Goal: Task Accomplishment & Management: Use online tool/utility

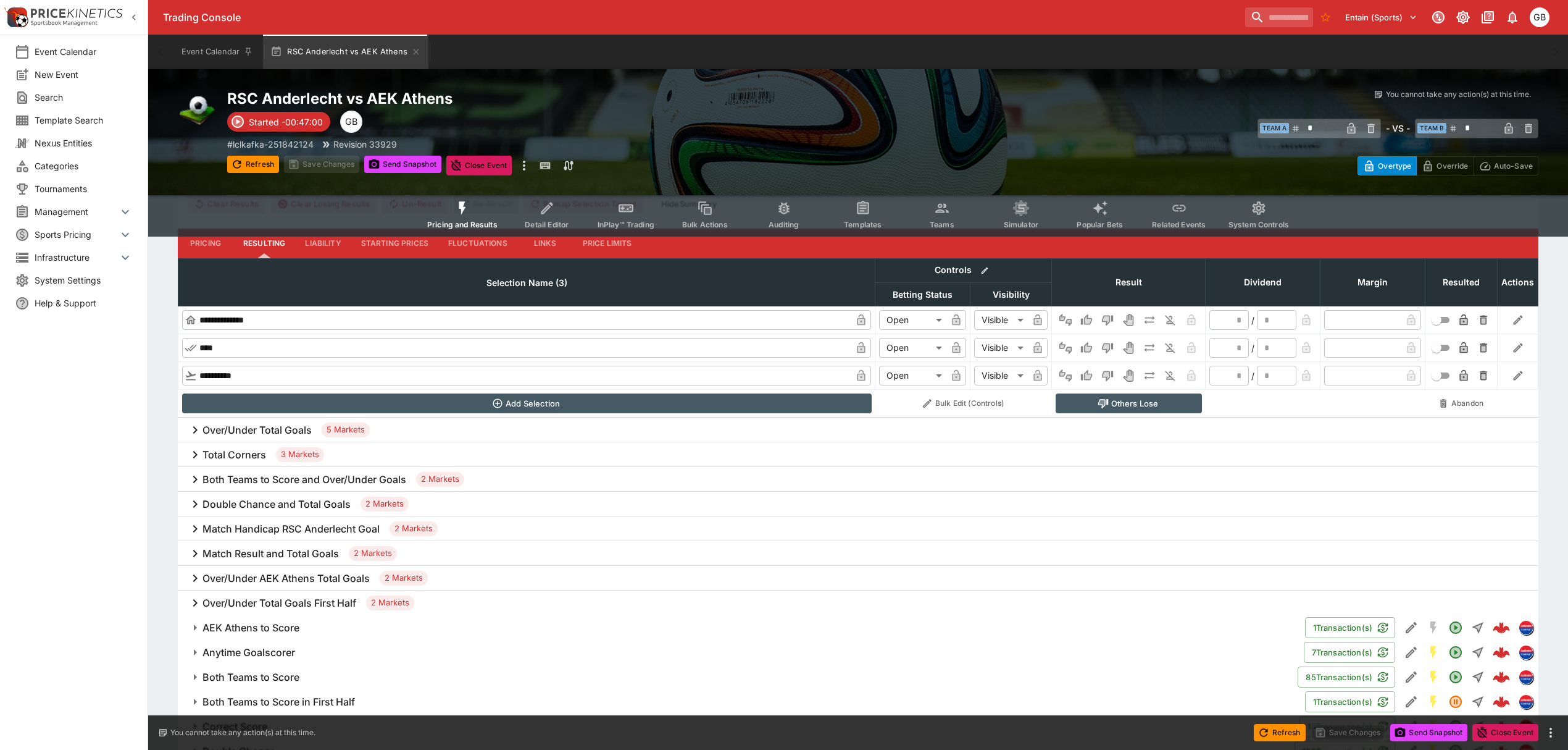
scroll to position [494, 0]
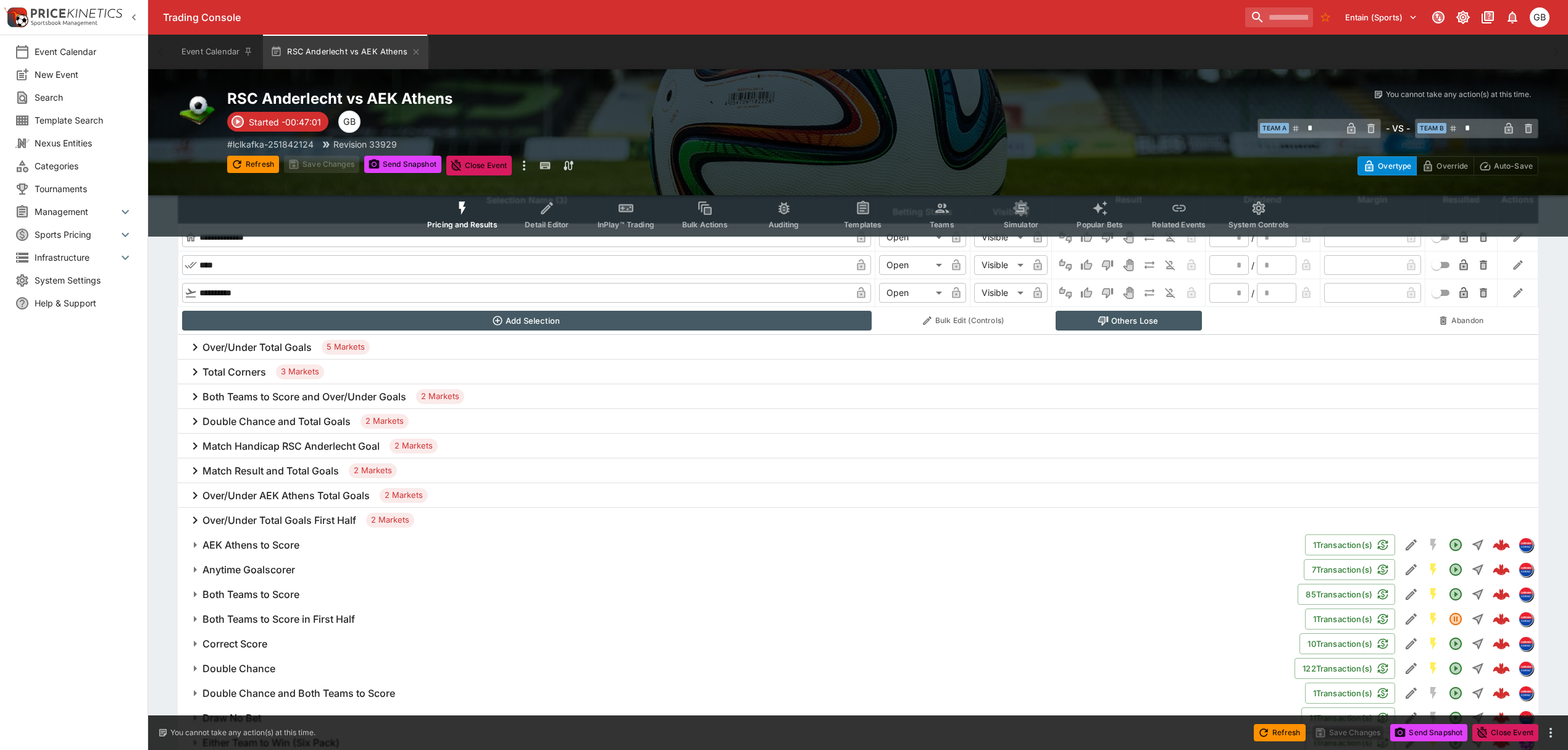
click at [278, 571] on h6 "Anytime Goalscorer" at bounding box center [249, 570] width 93 height 13
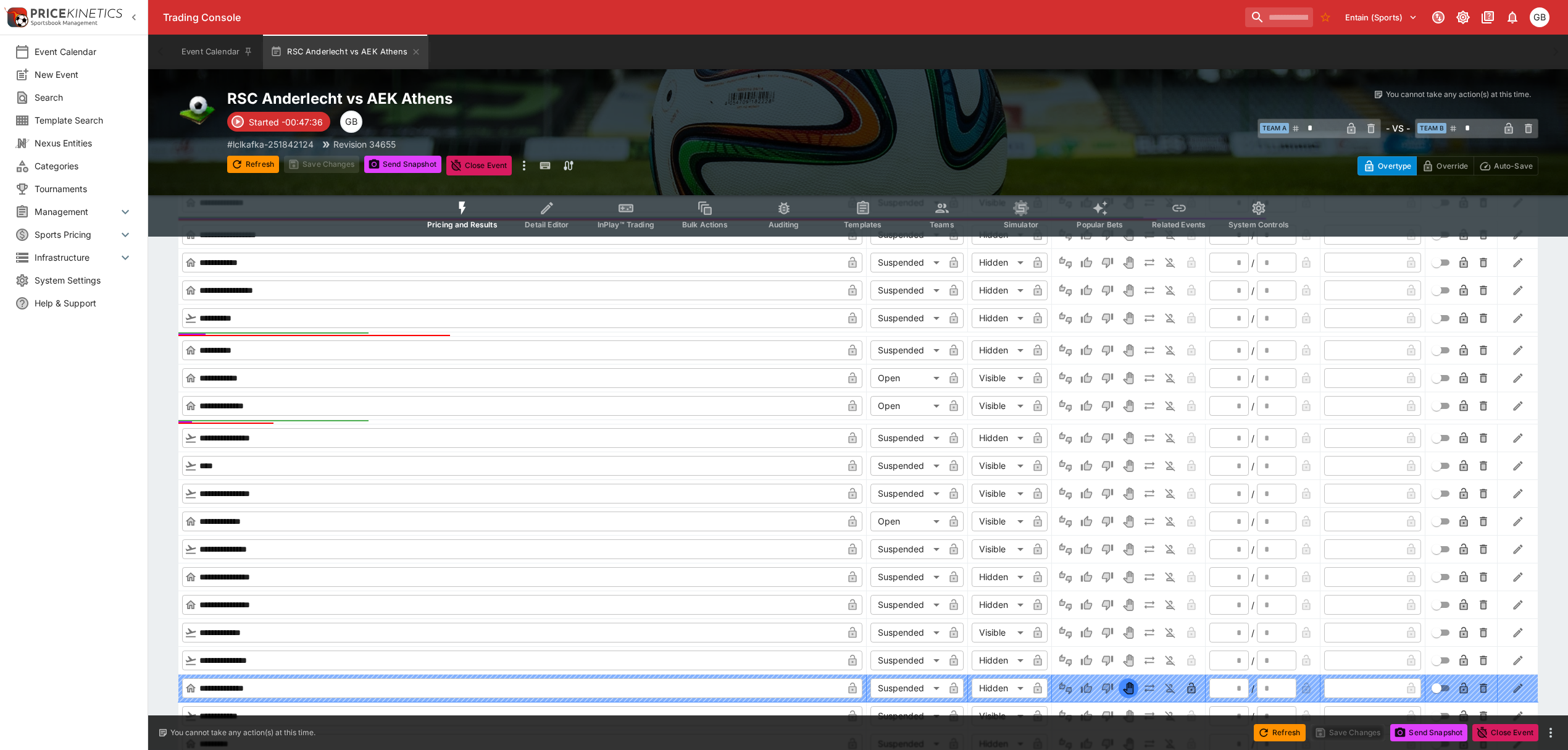
scroll to position [1152, 0]
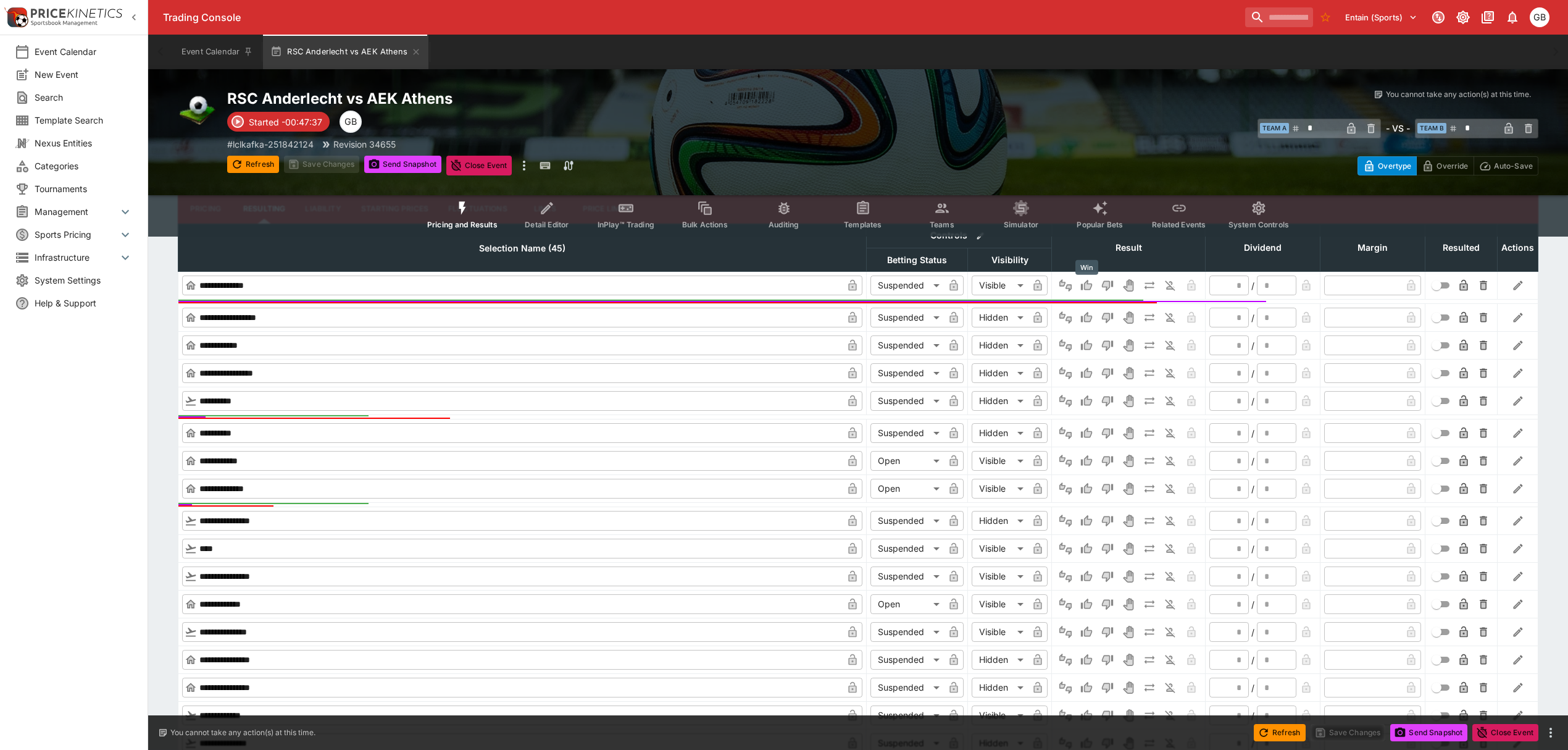
click at [1090, 290] on icon "Win" at bounding box center [1086, 284] width 12 height 12
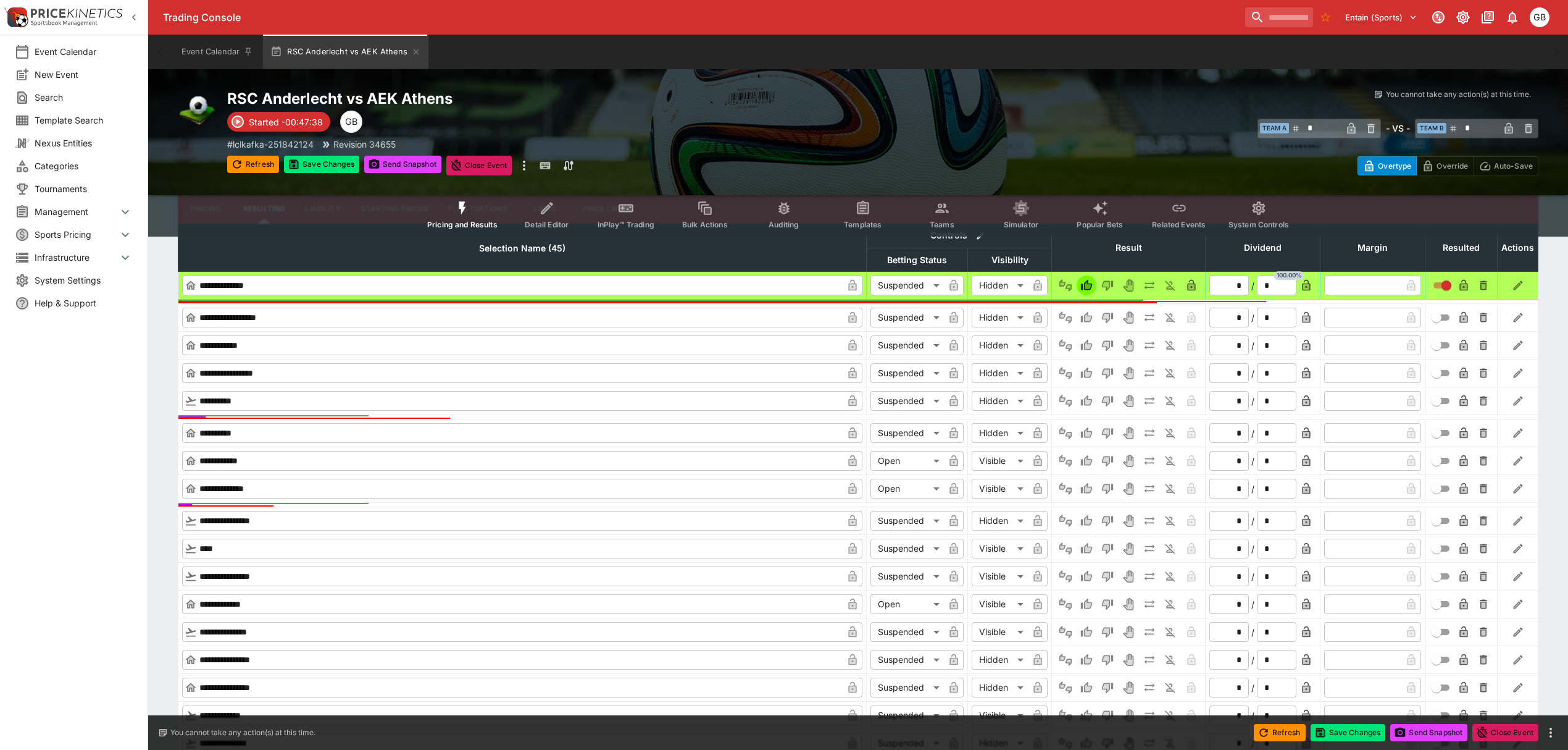
type input "******"
type input "*"
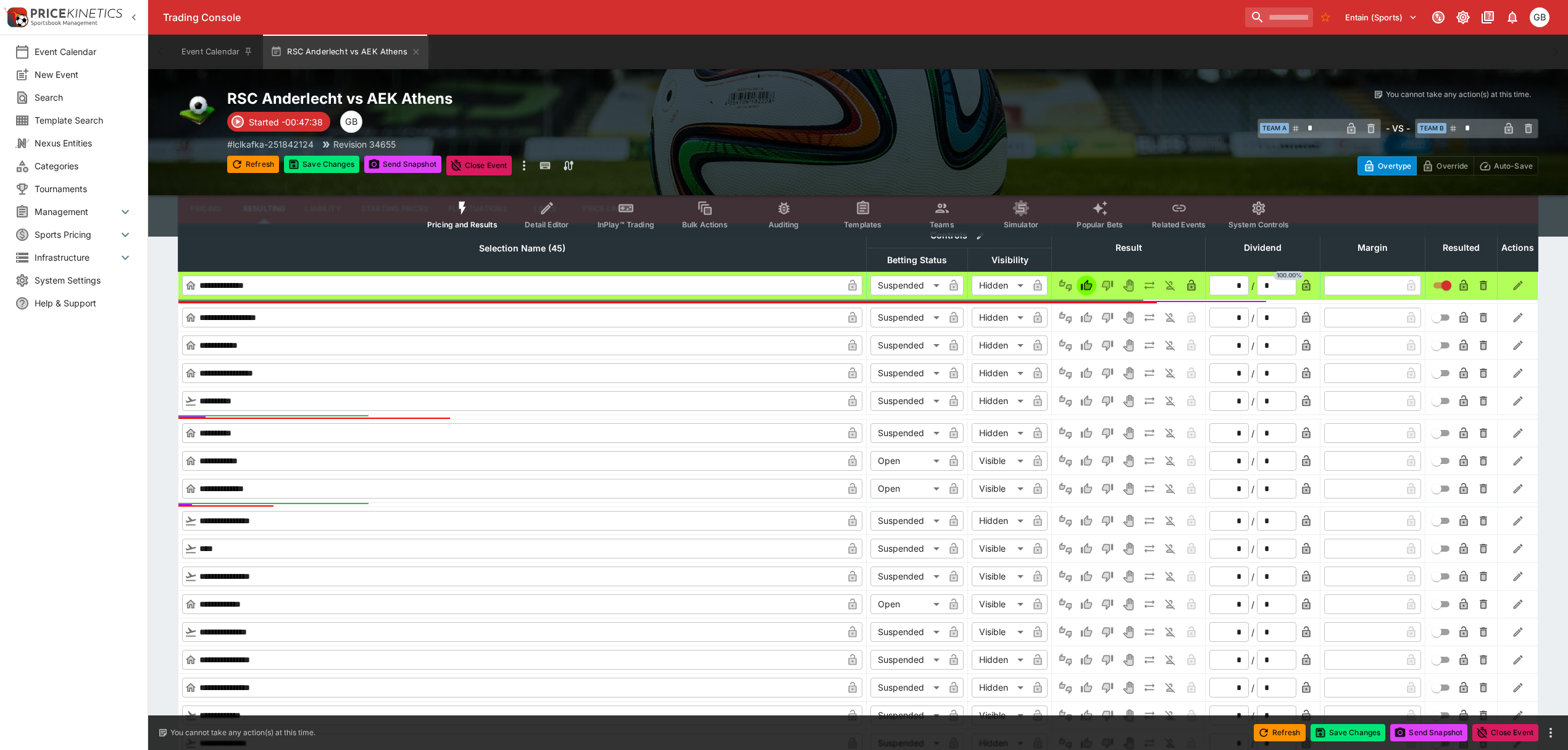
type input "*"
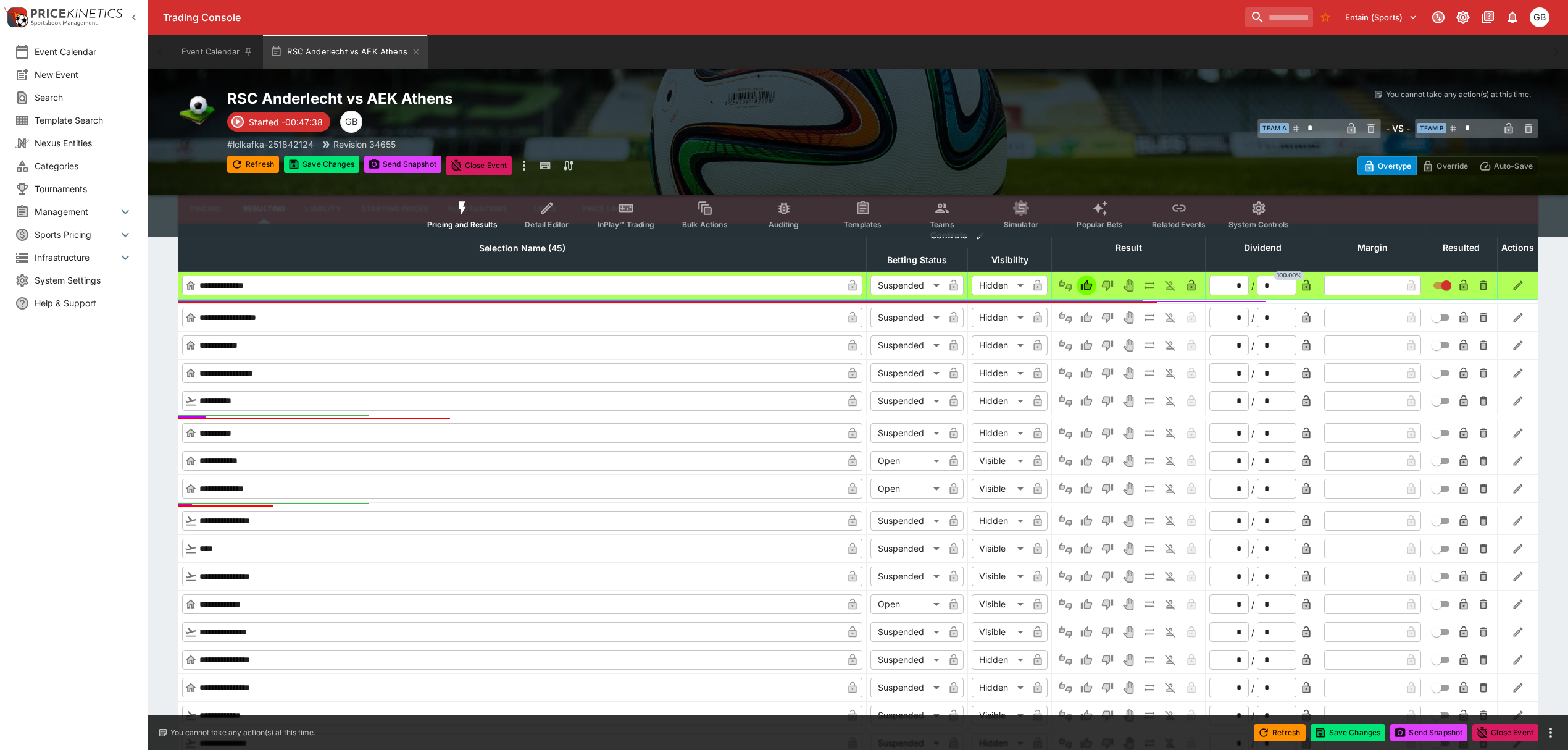
type input "*"
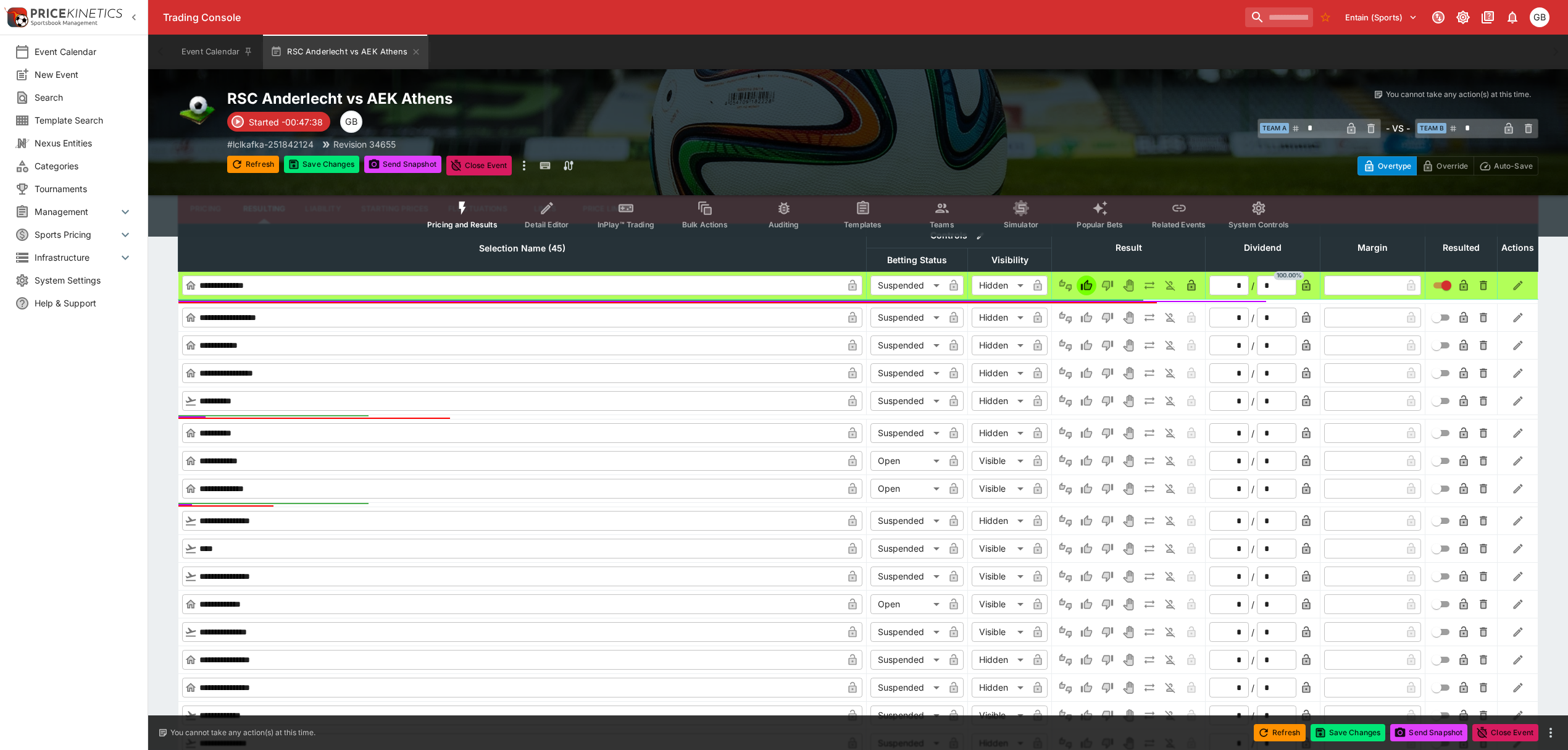
type input "*"
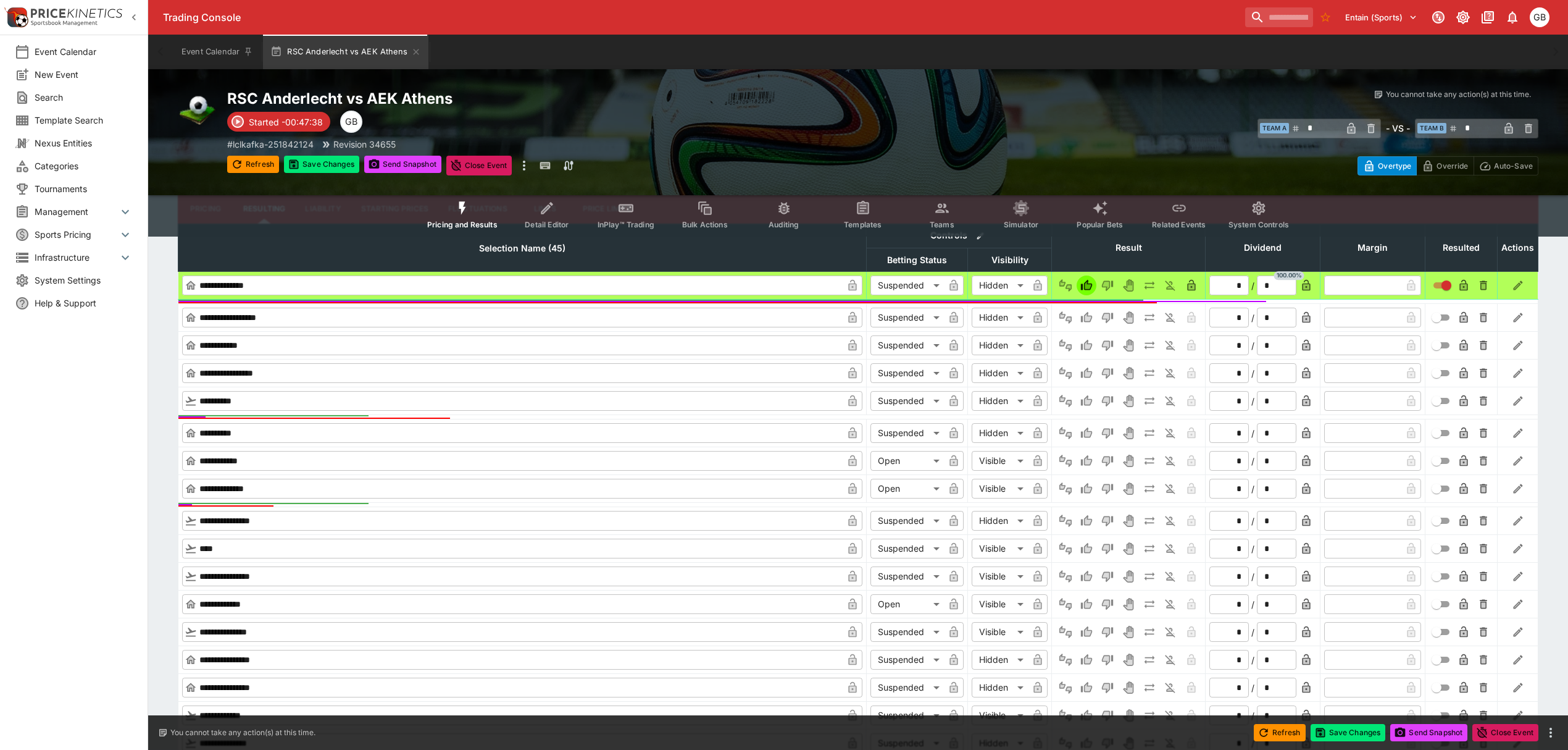
type input "*"
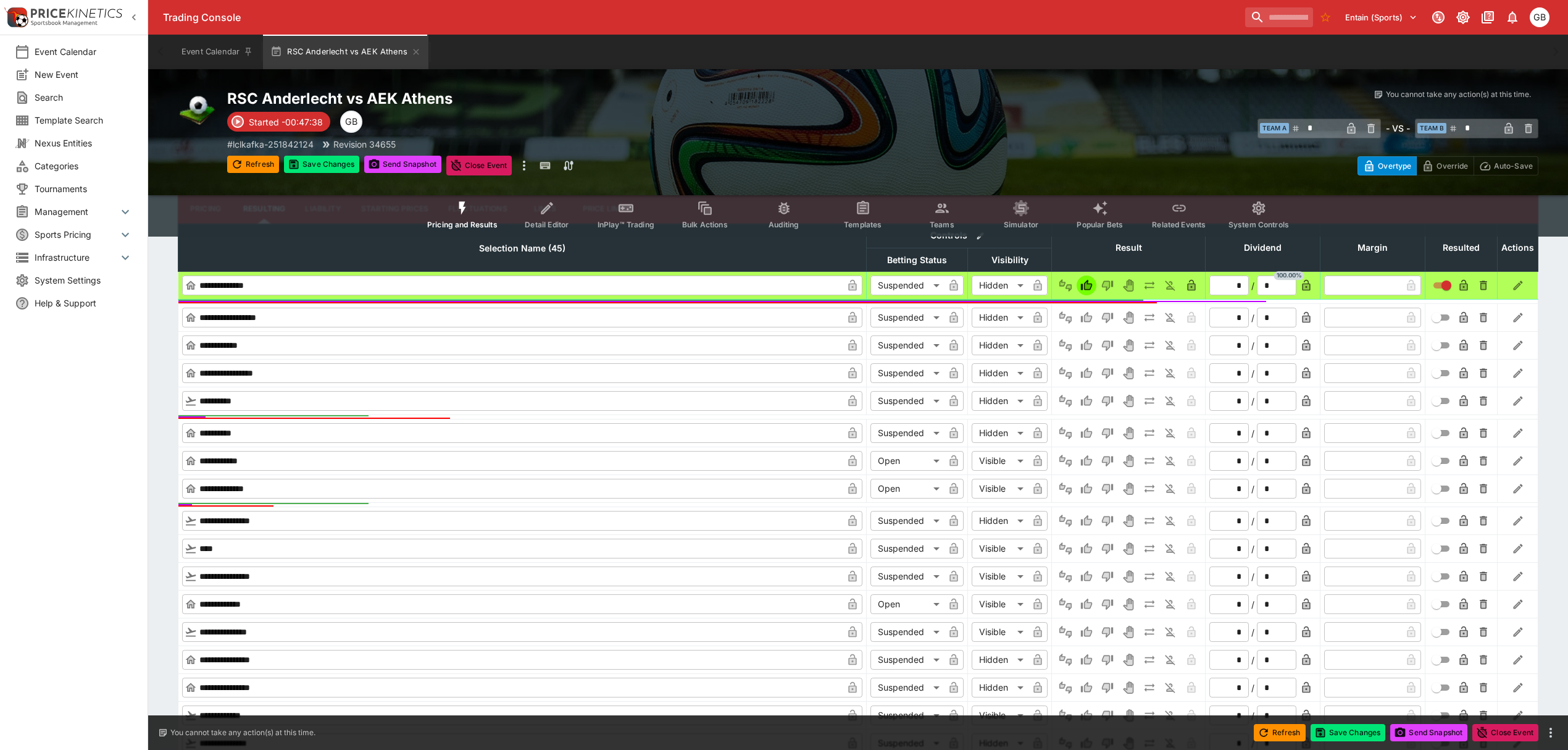
type input "*"
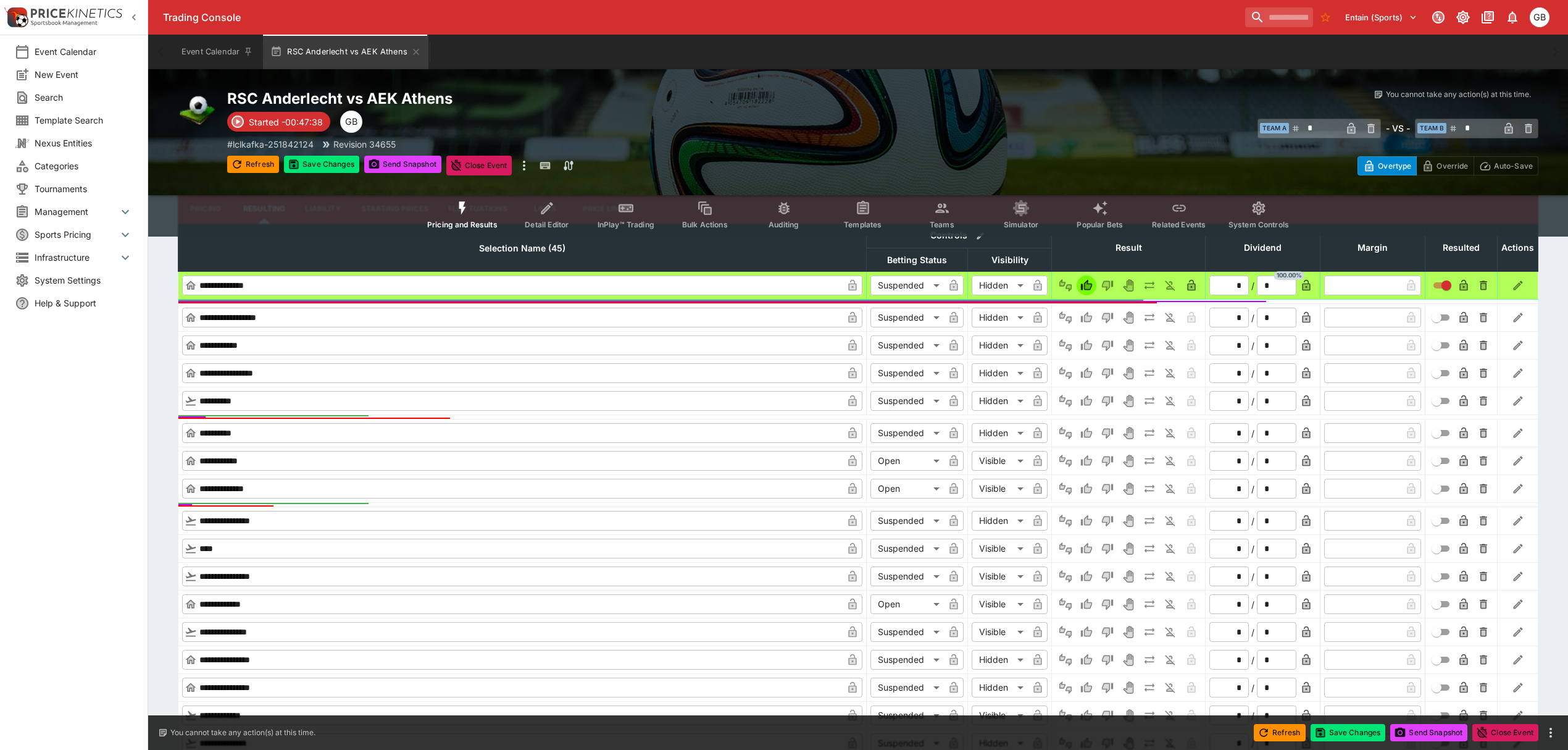
type input "*"
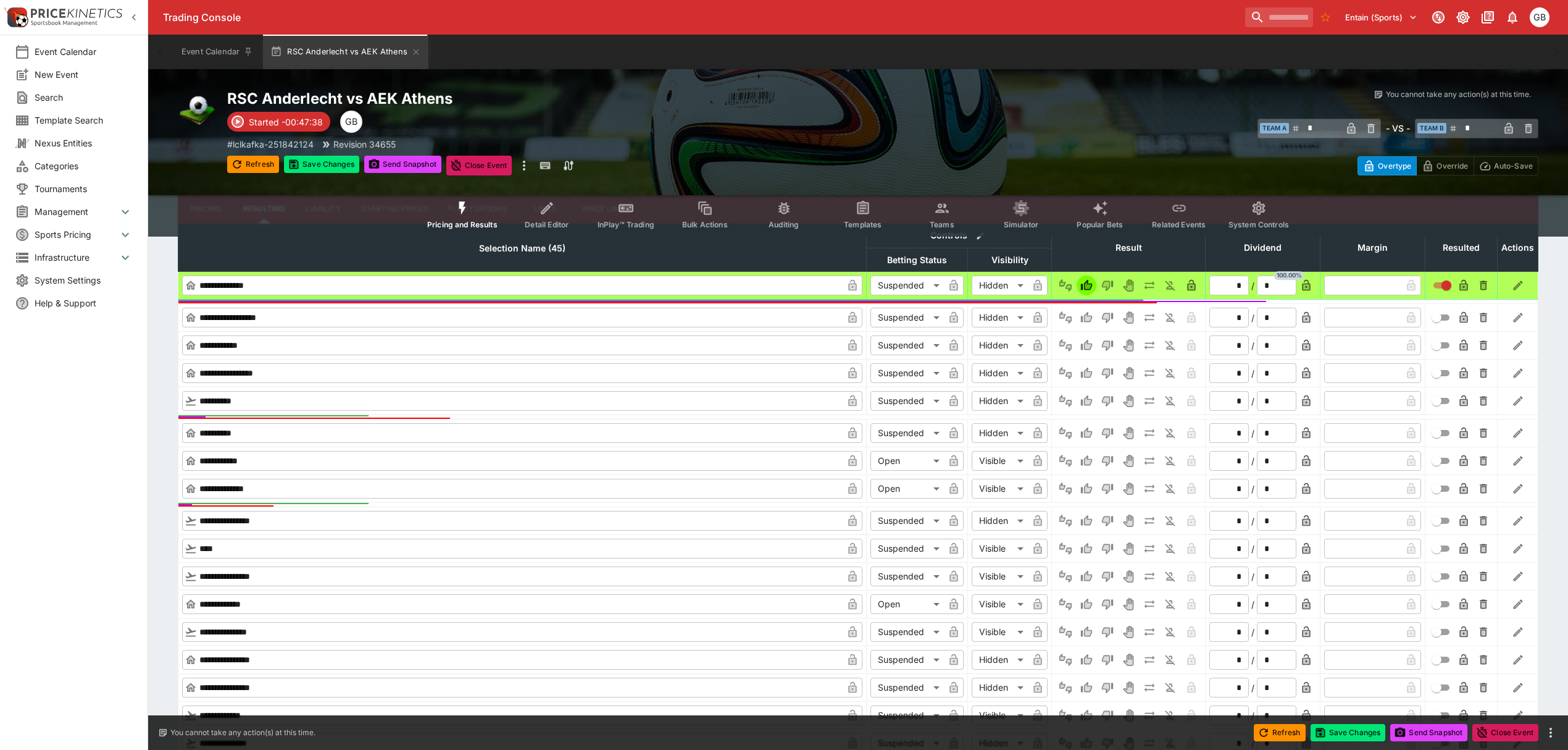
type input "*"
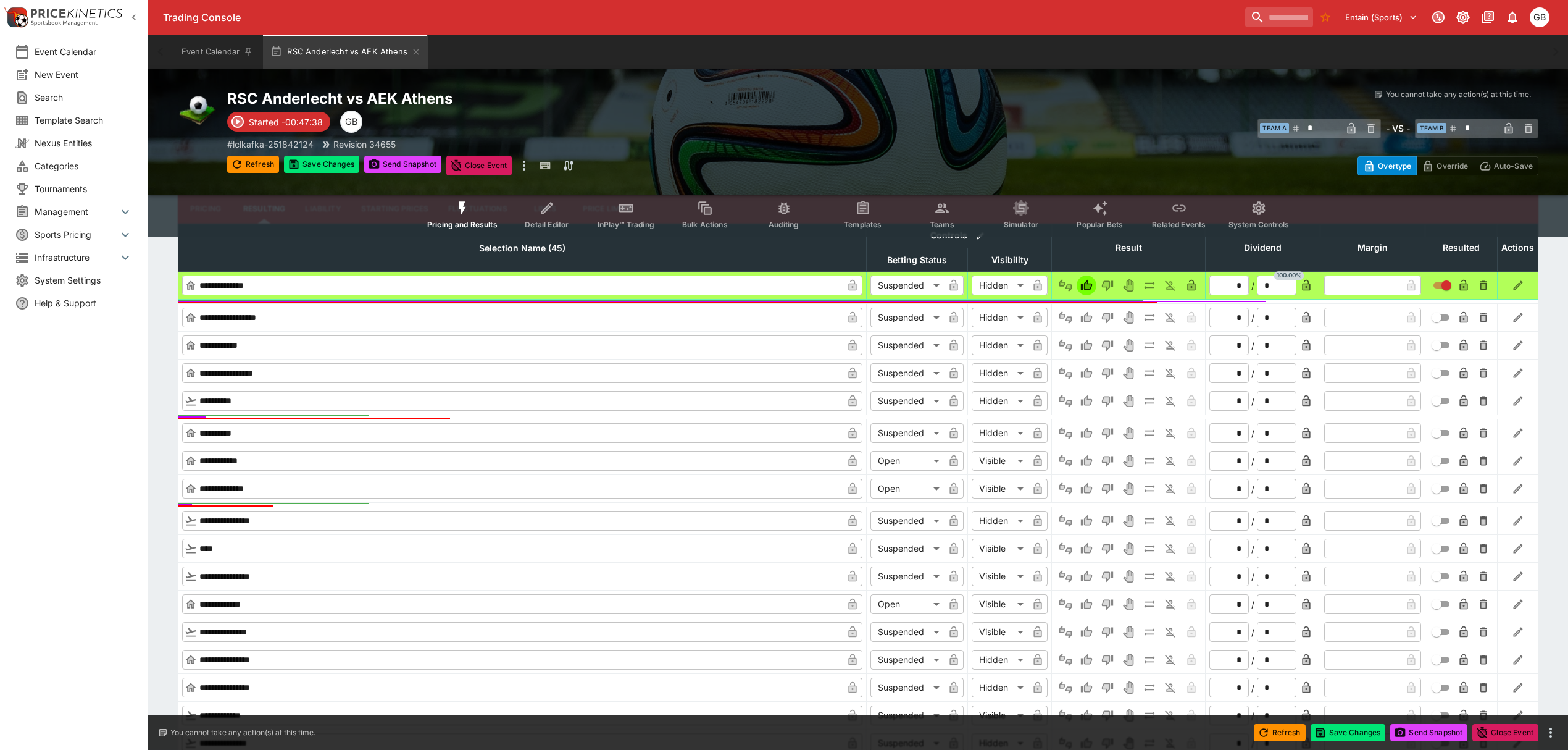
type input "*"
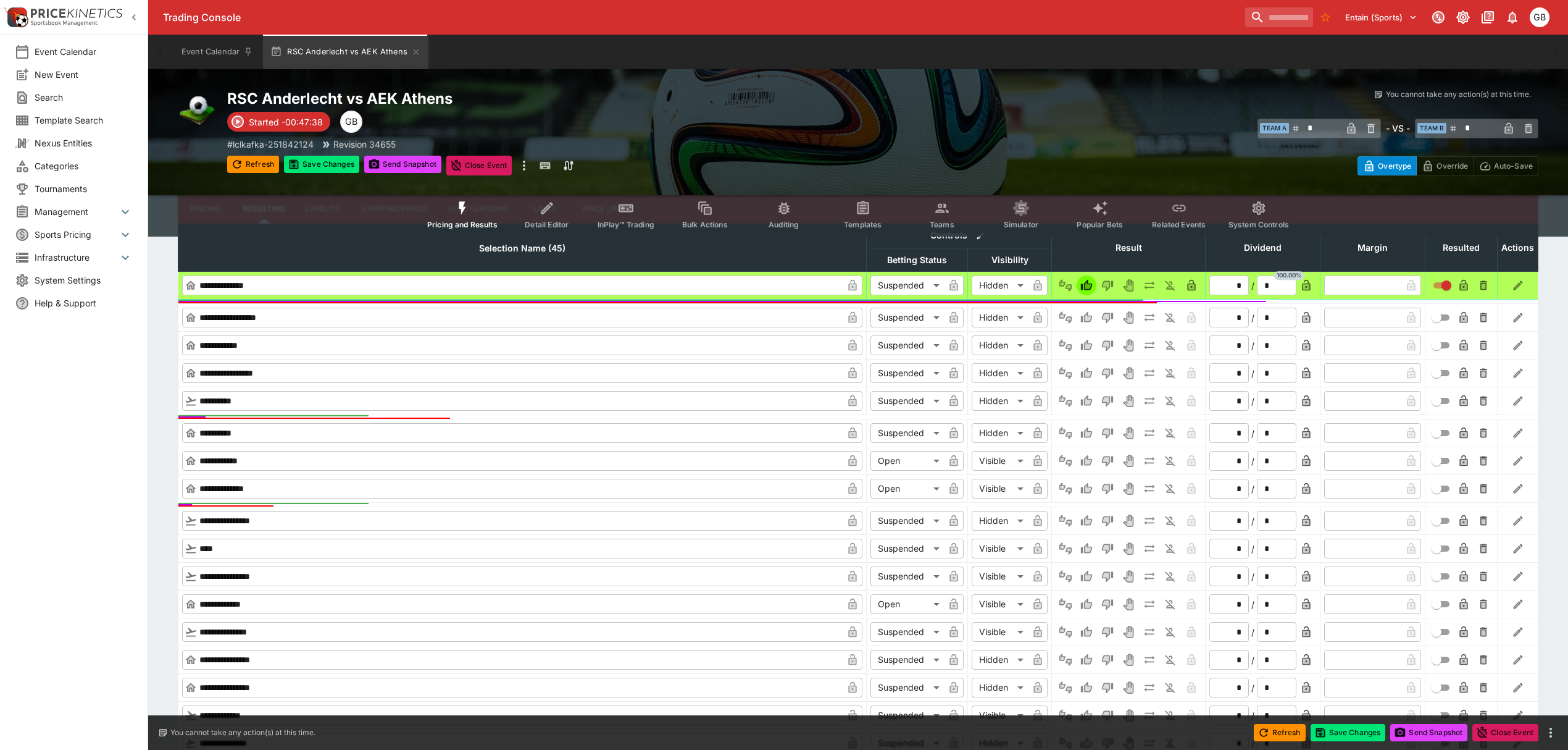
type input "*"
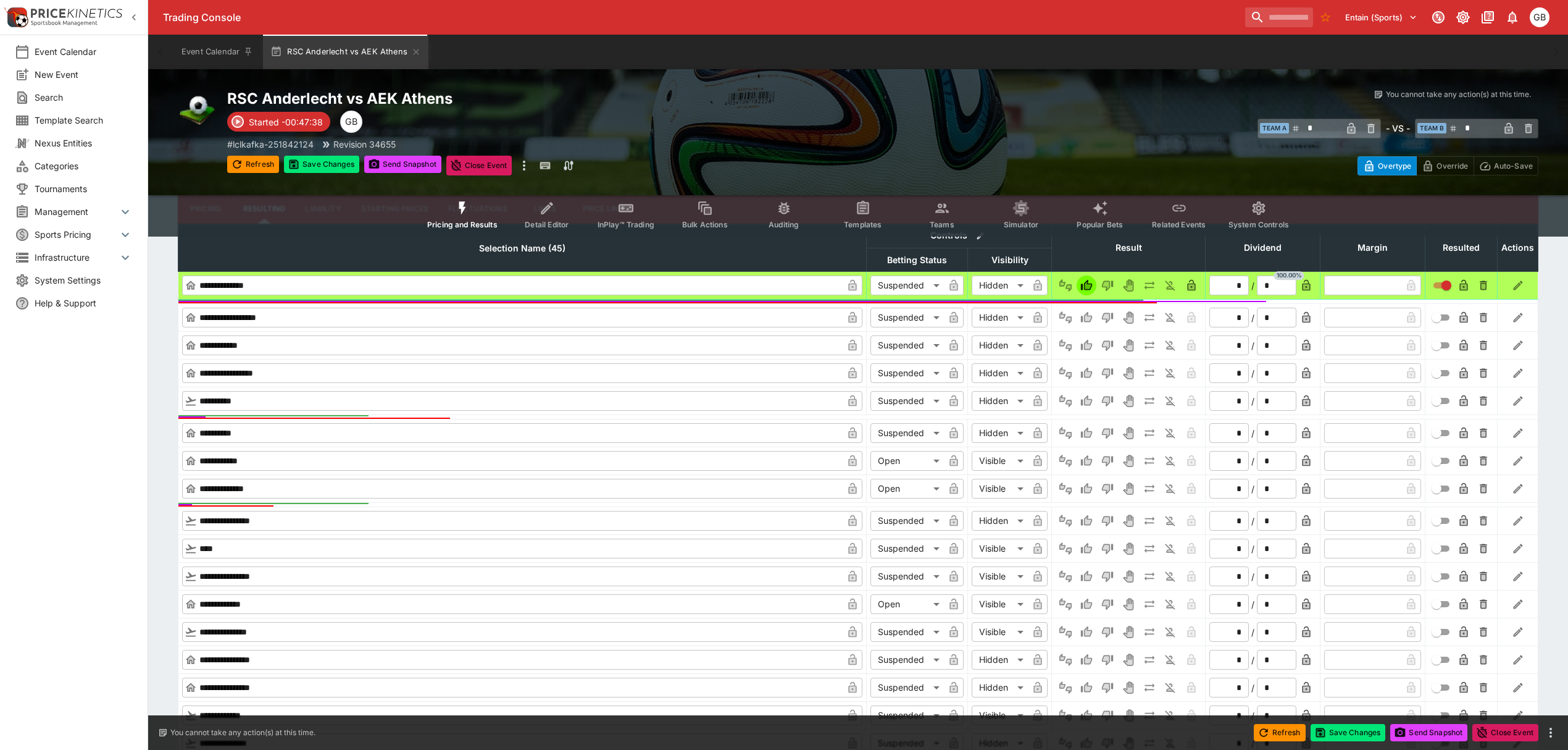
type input "*"
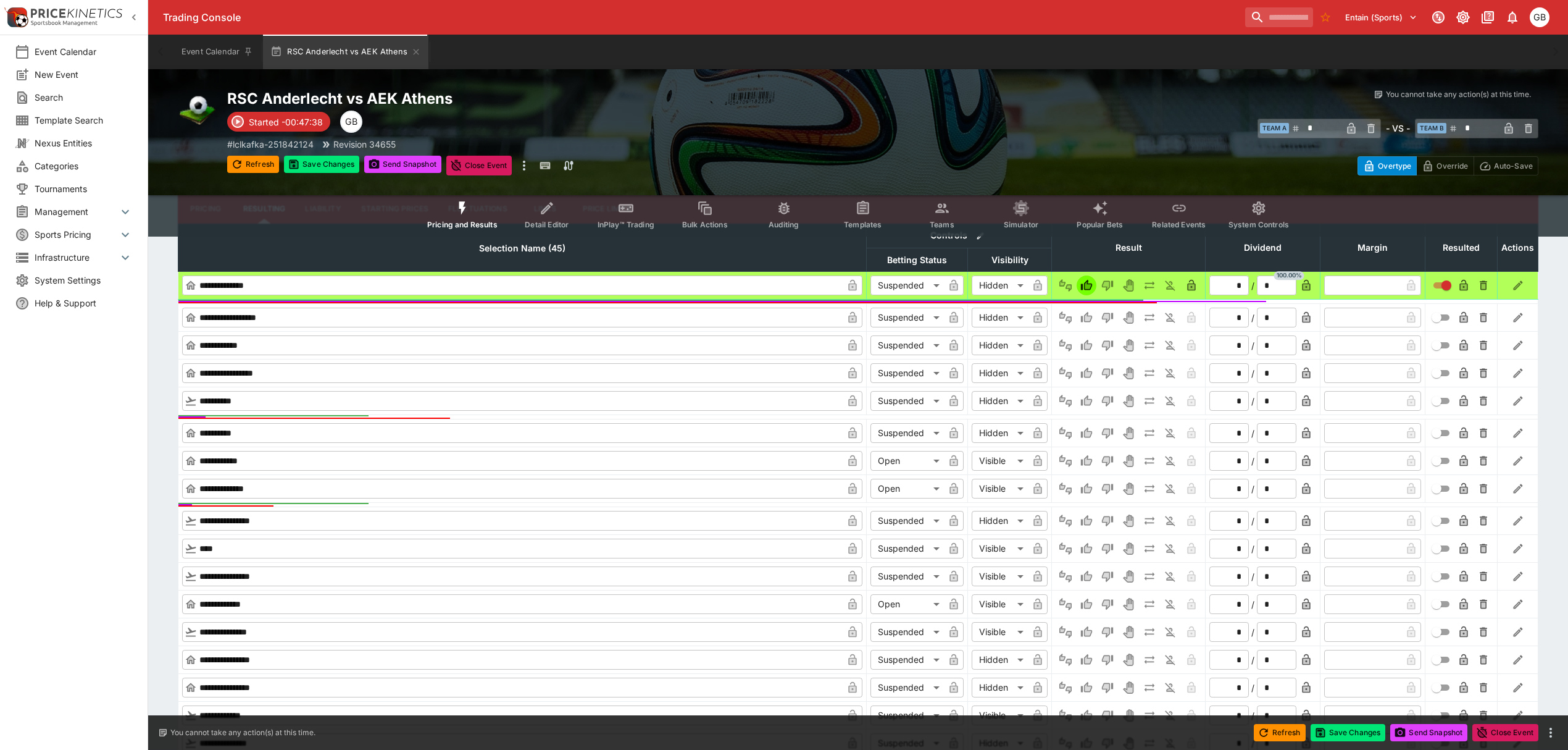
type input "*"
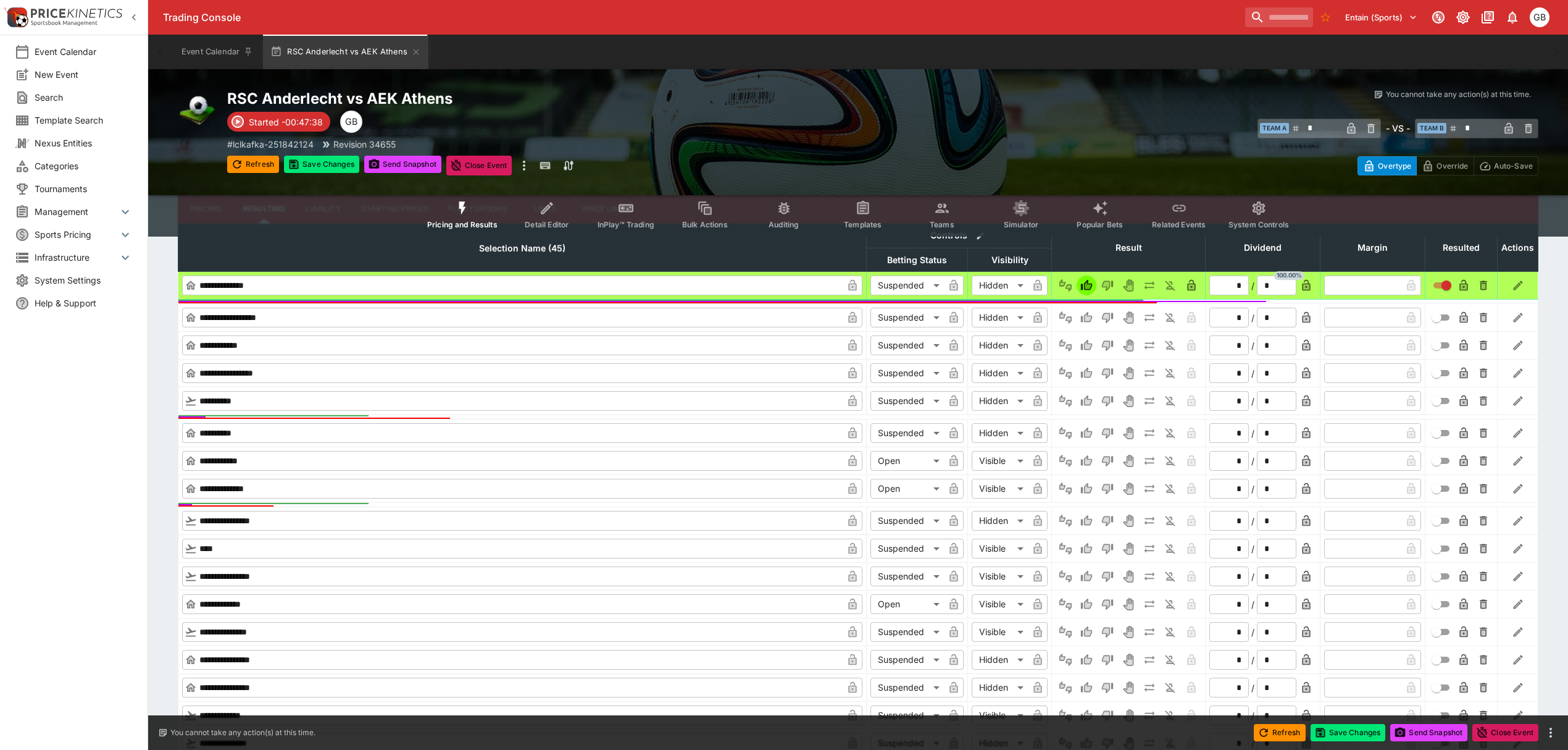
type input "*"
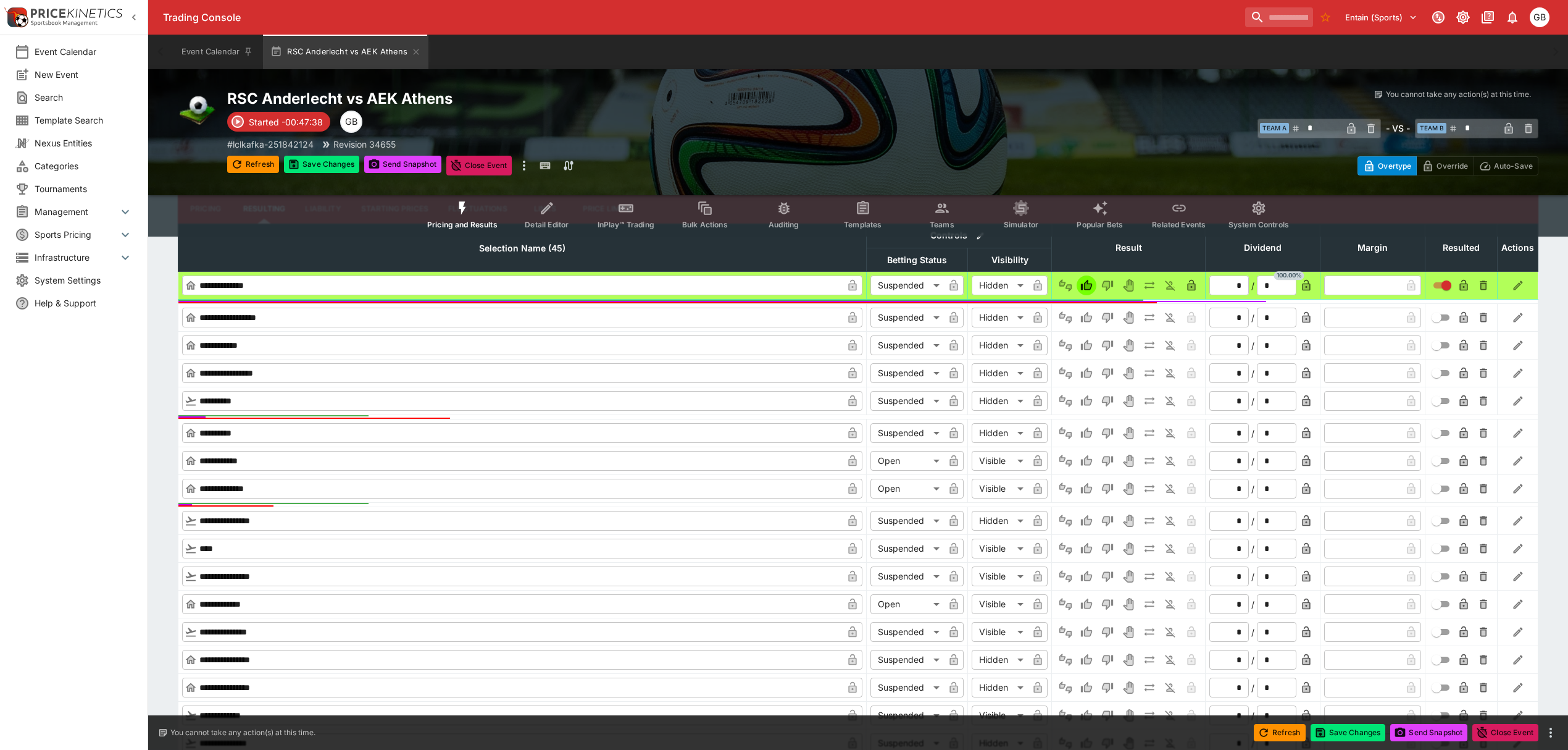
type input "*"
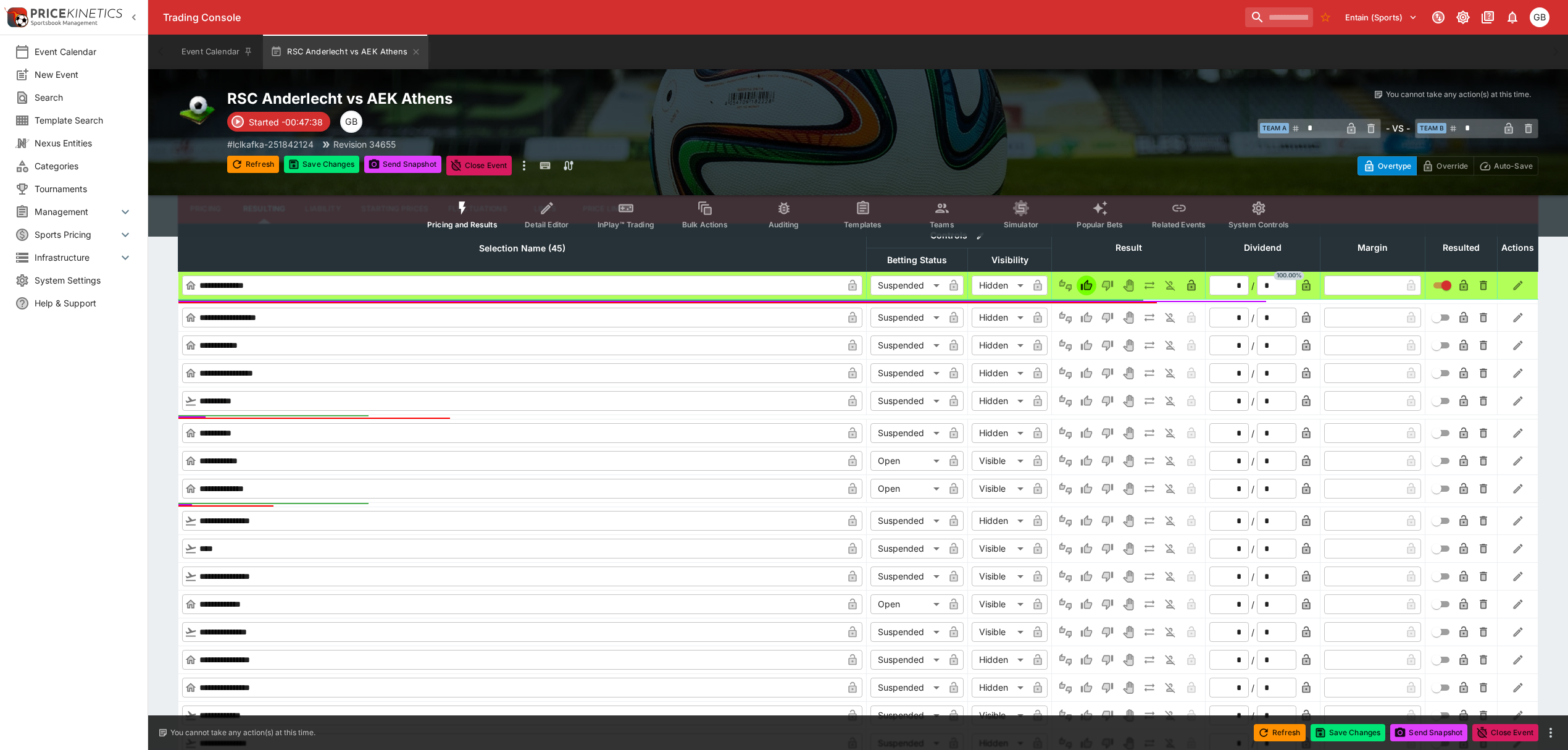
type input "*"
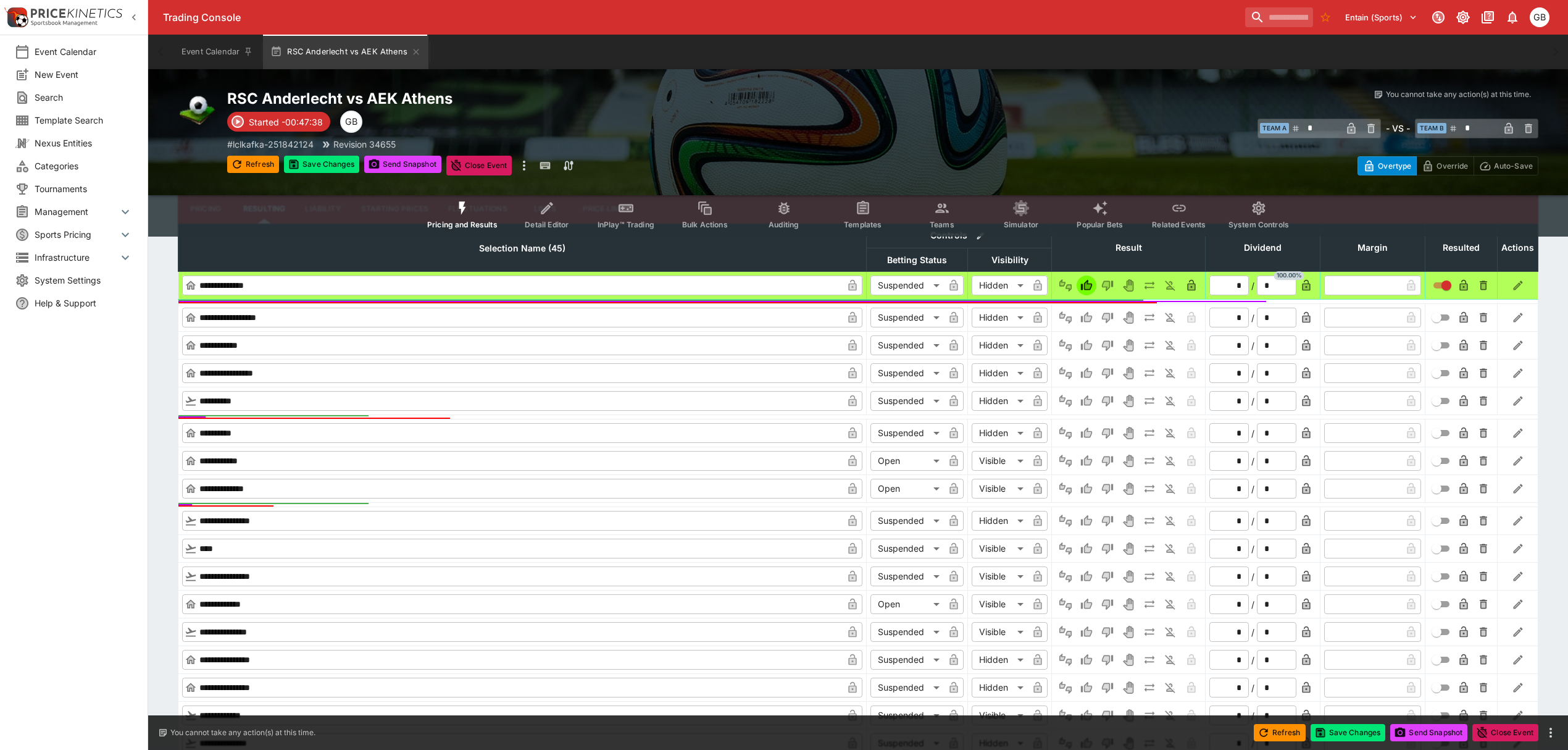
type input "*"
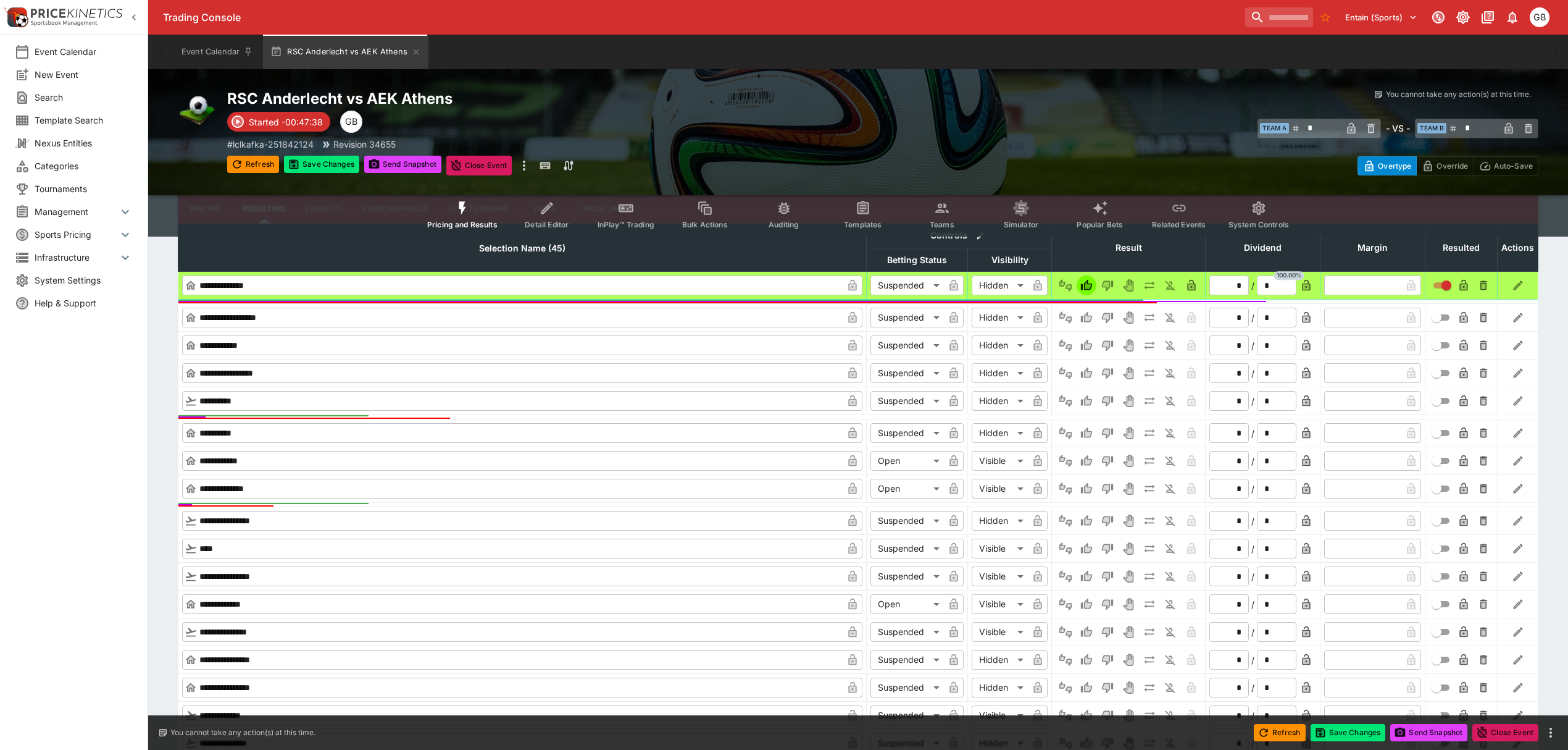
type input "*"
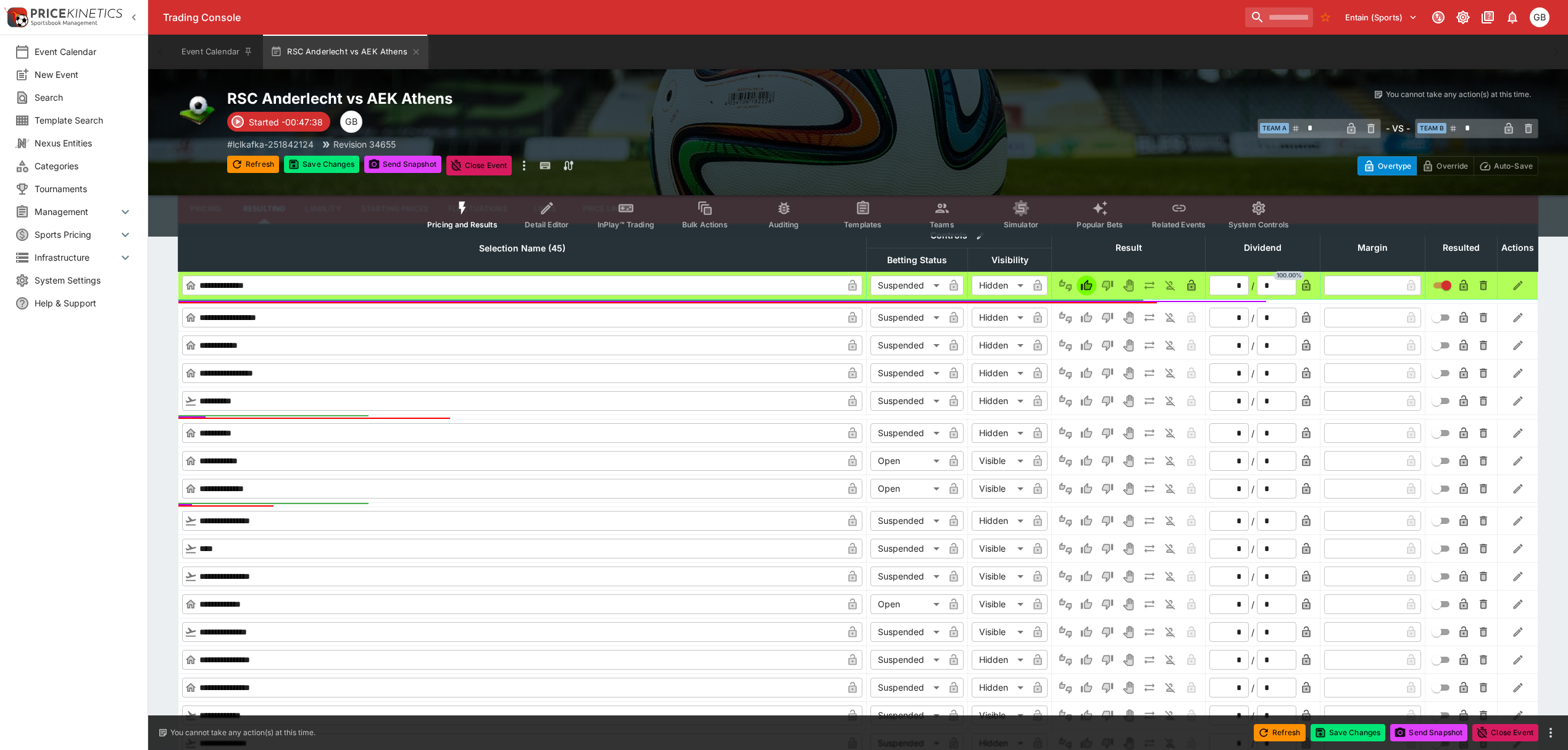
type input "*"
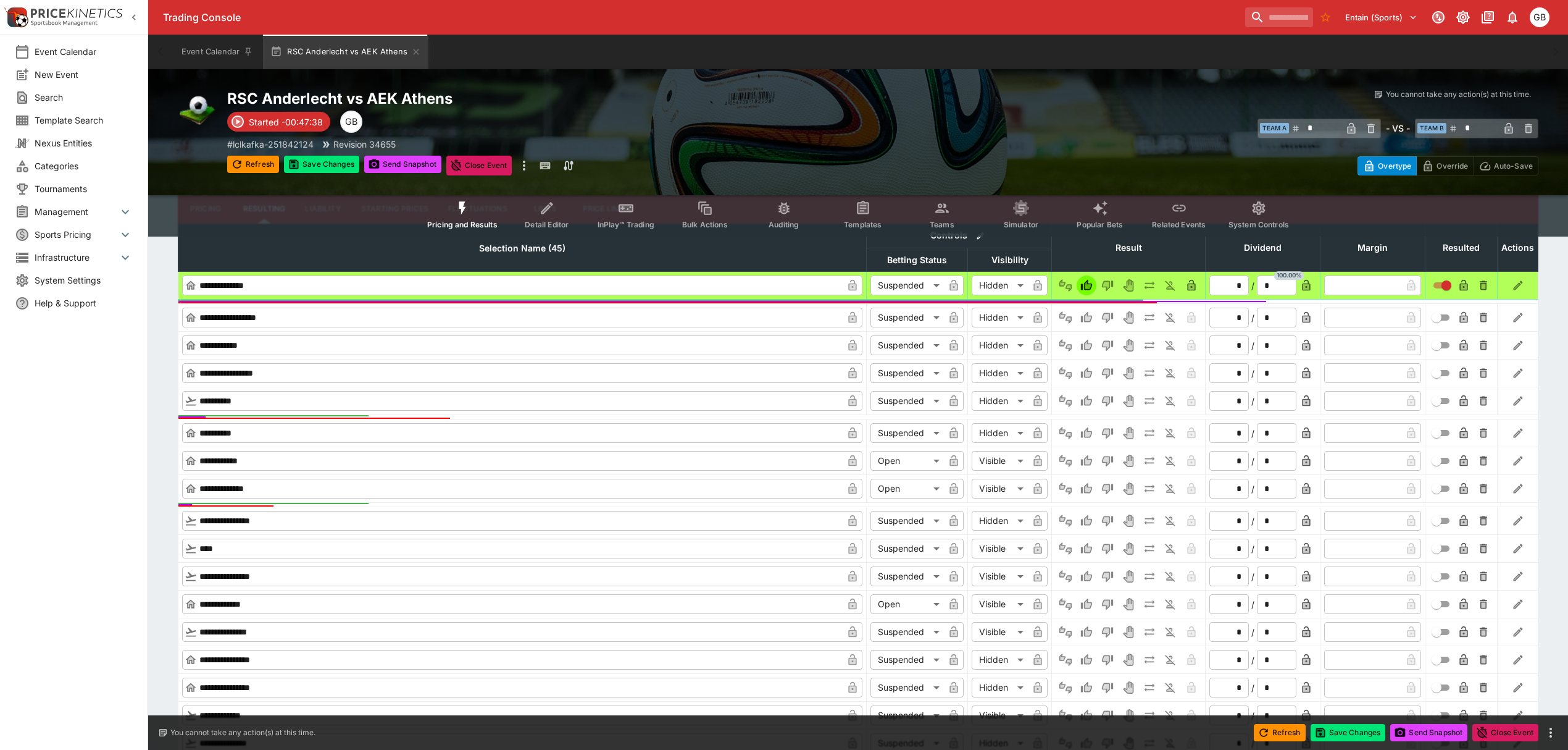
type input "*"
click at [339, 166] on button "Save Changes" at bounding box center [322, 165] width 76 height 17
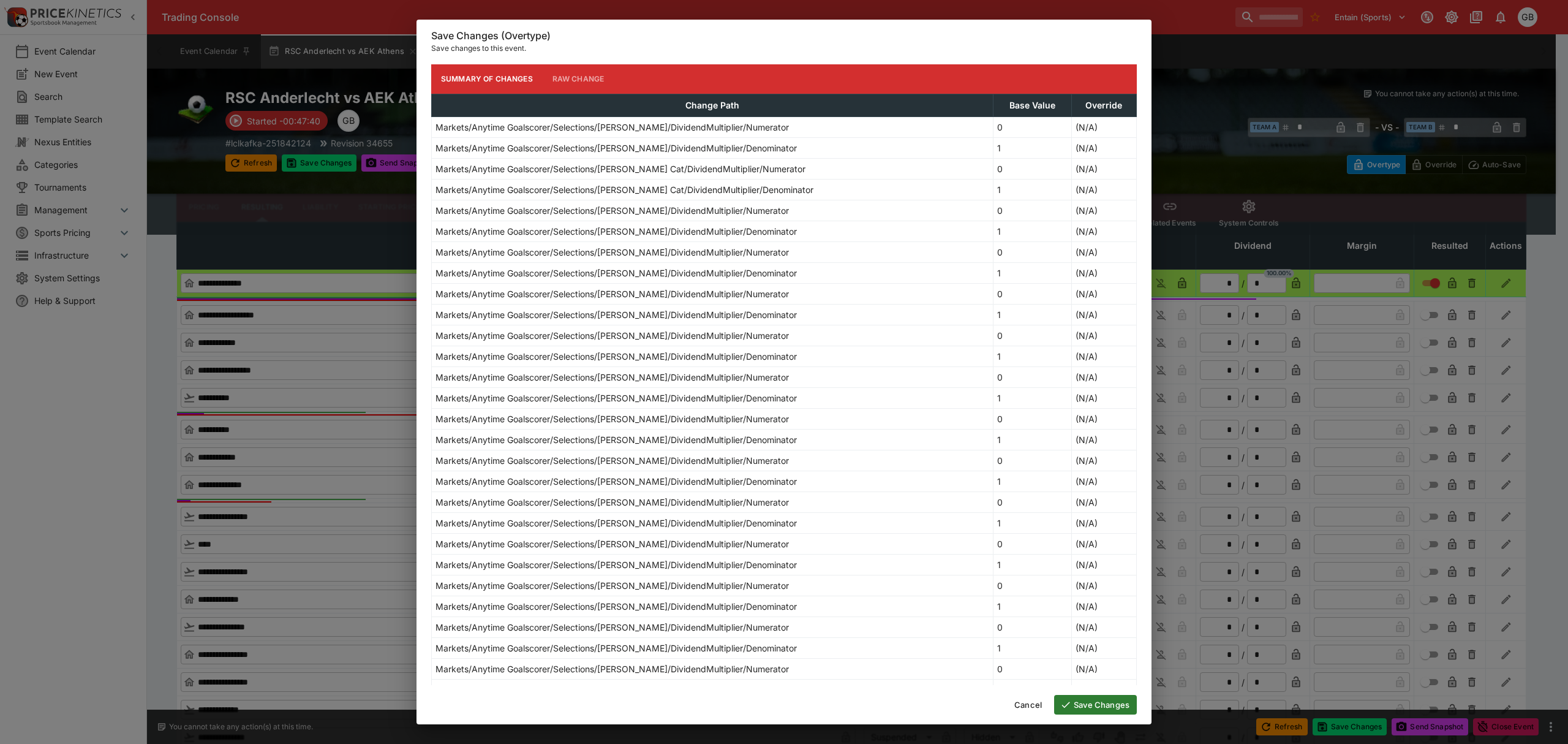
click at [1123, 704] on button "Save Changes" at bounding box center [1095, 704] width 83 height 20
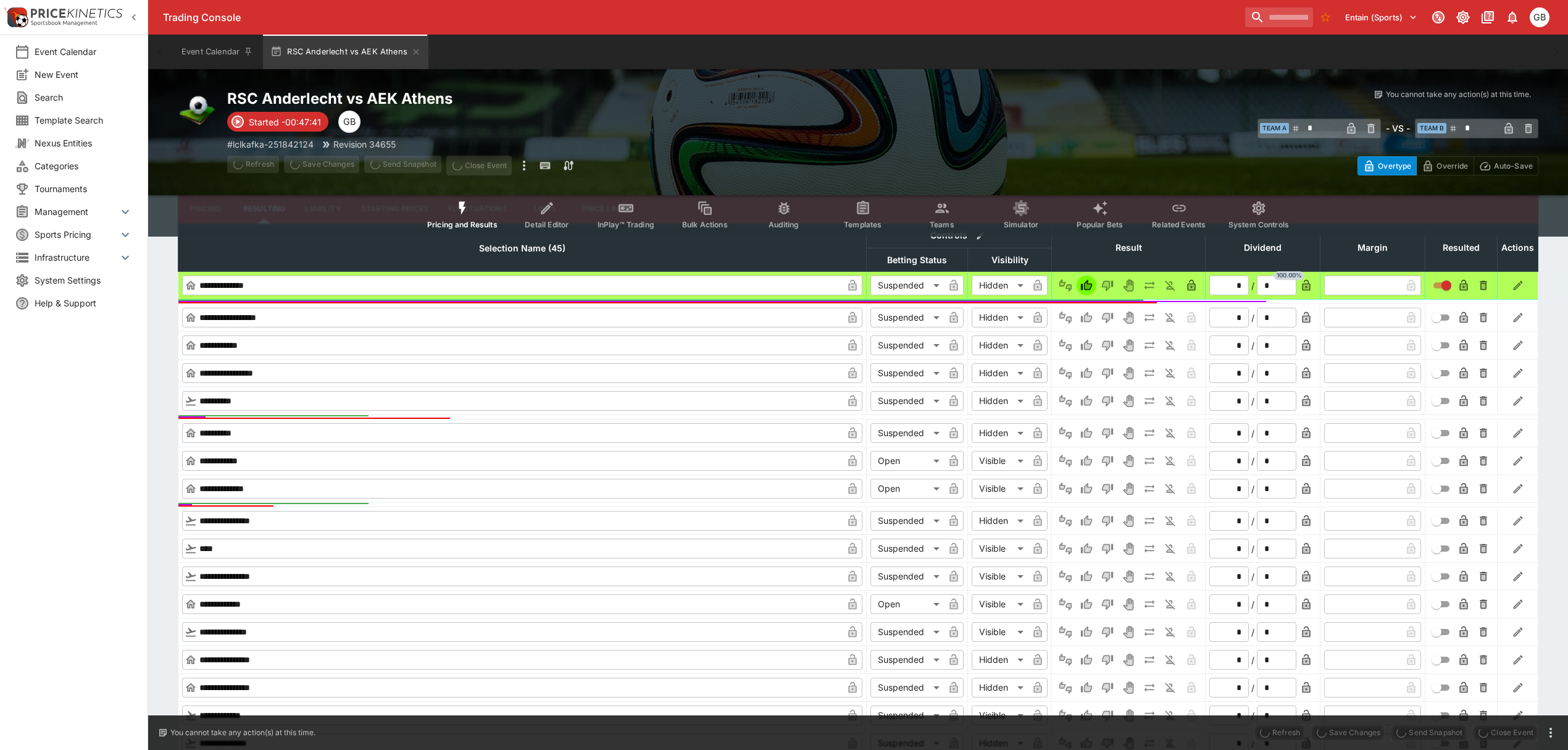
type input "*"
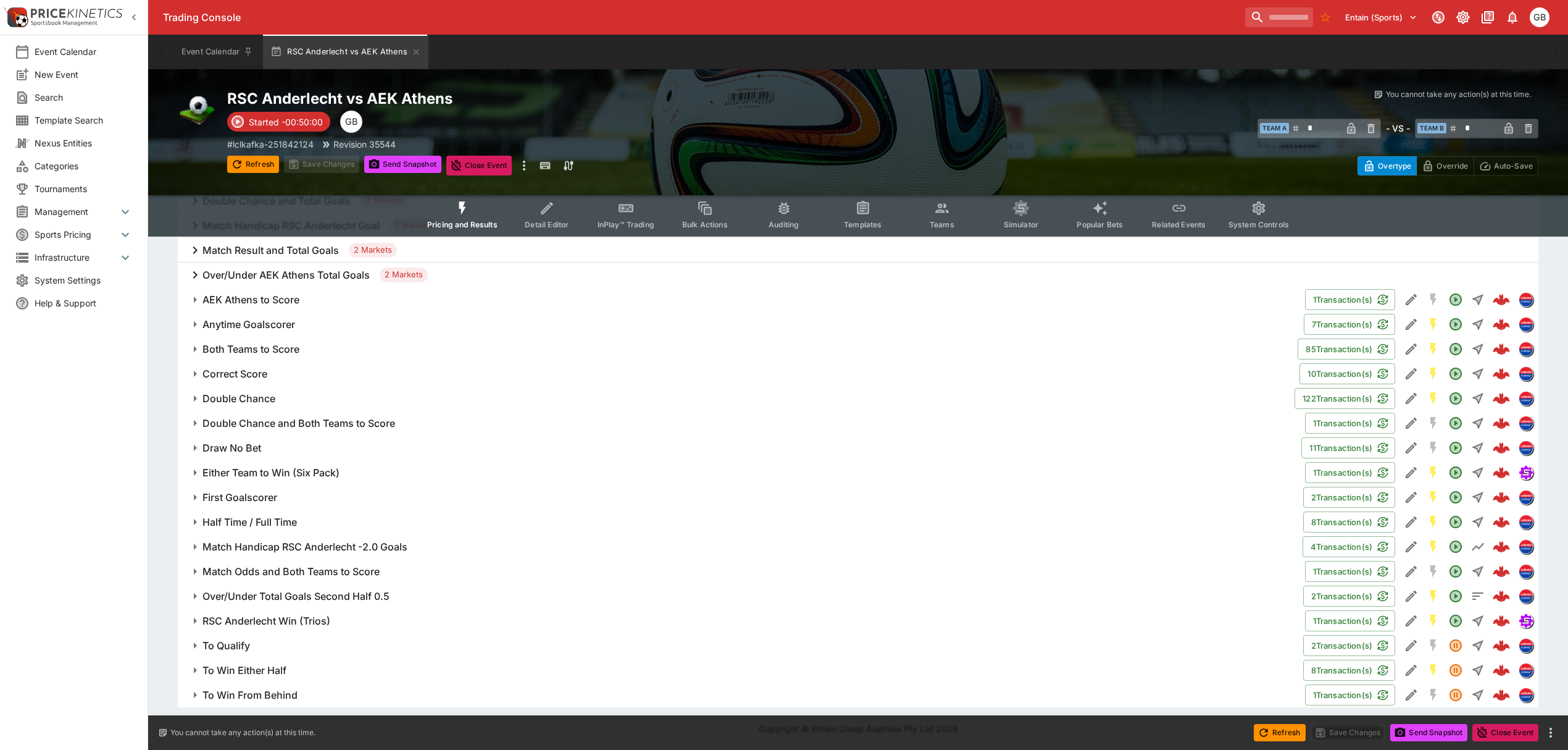
scroll to position [728, 0]
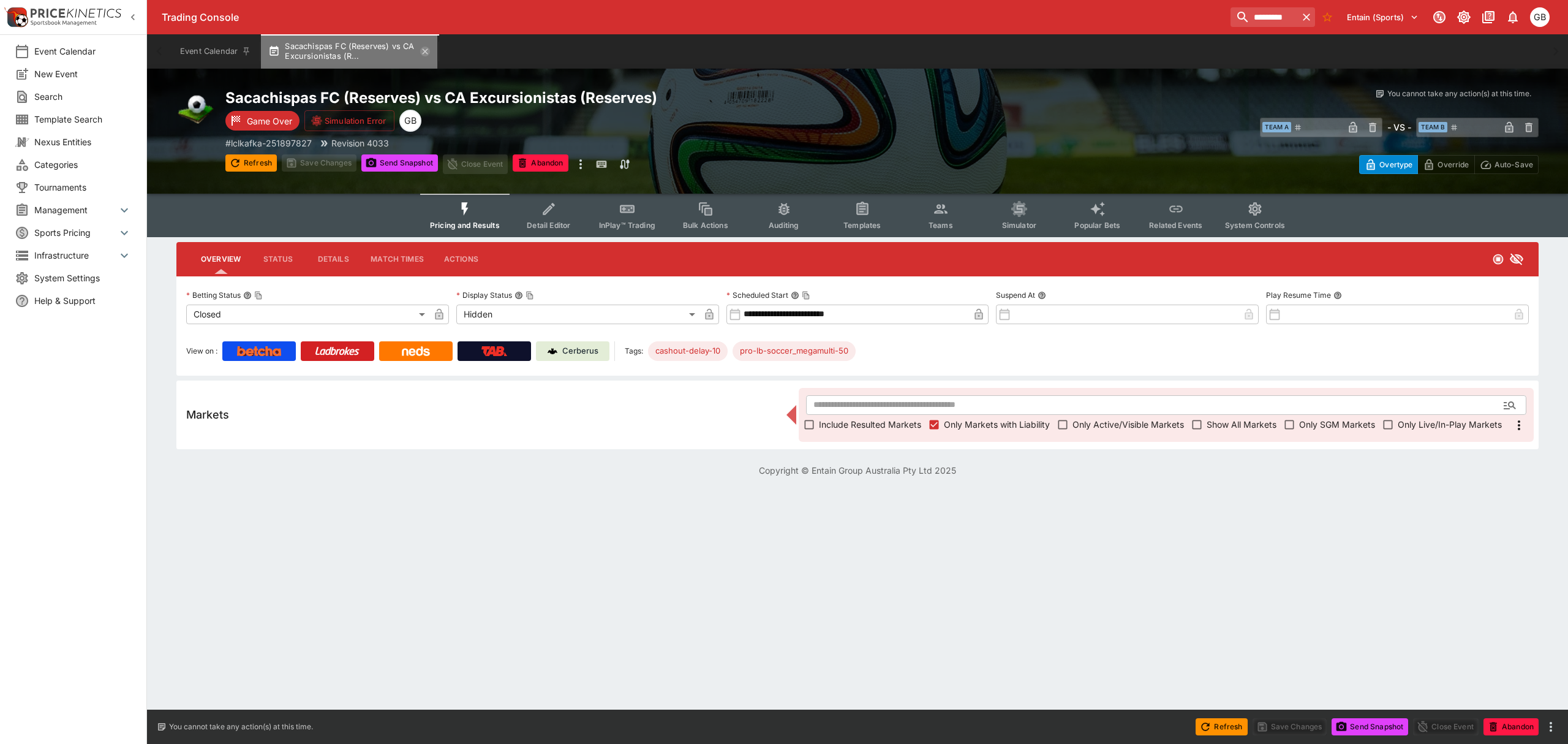
click at [426, 54] on icon "button" at bounding box center [425, 51] width 9 height 10
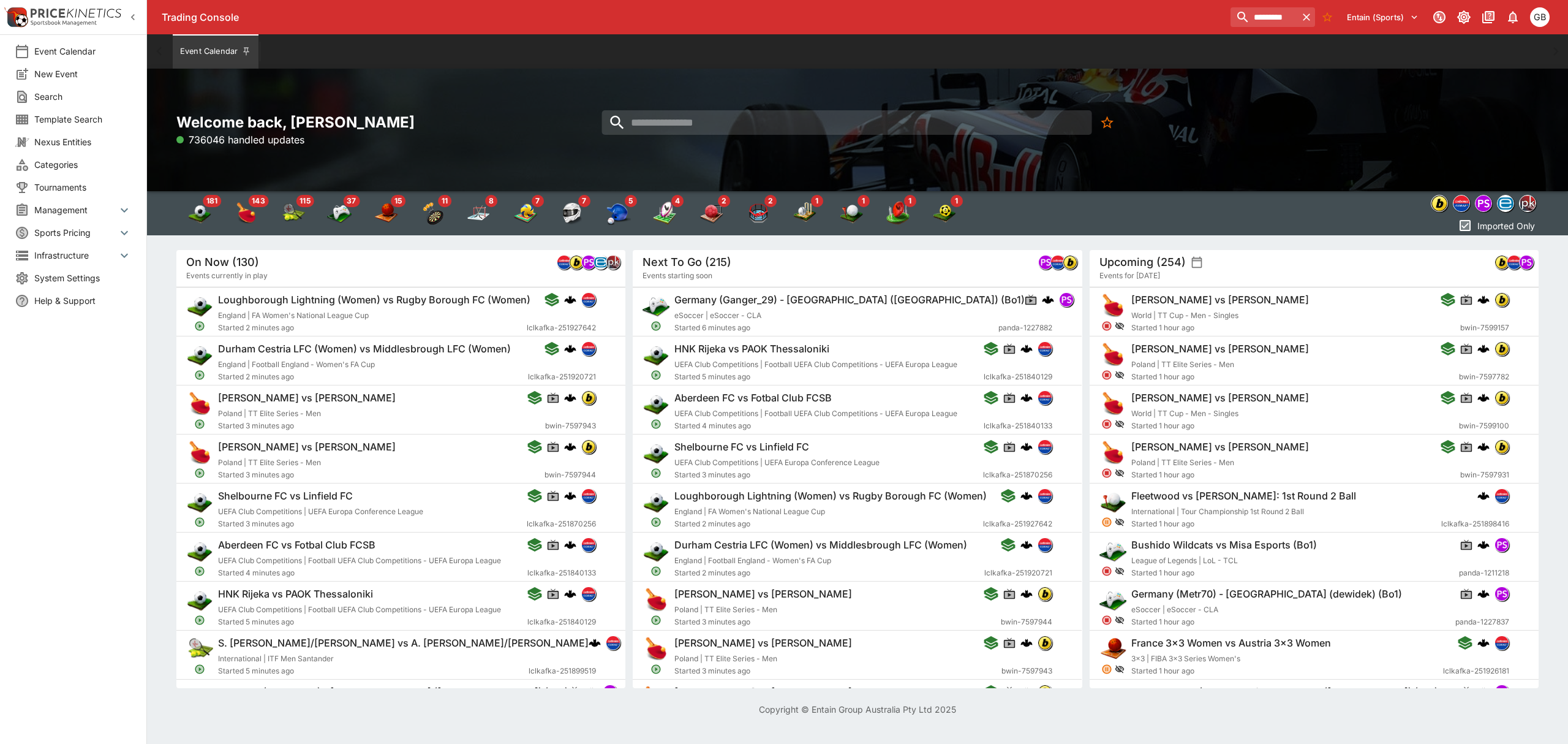
drag, startPoint x: 1270, startPoint y: 172, endPoint x: 1316, endPoint y: 85, distance: 98.4
click at [1275, 170] on div "Welcome back, [PERSON_NAME] 736046 handled updates" at bounding box center [858, 129] width 1421 height 123
click at [1305, 23] on icon "button" at bounding box center [1306, 17] width 12 height 12
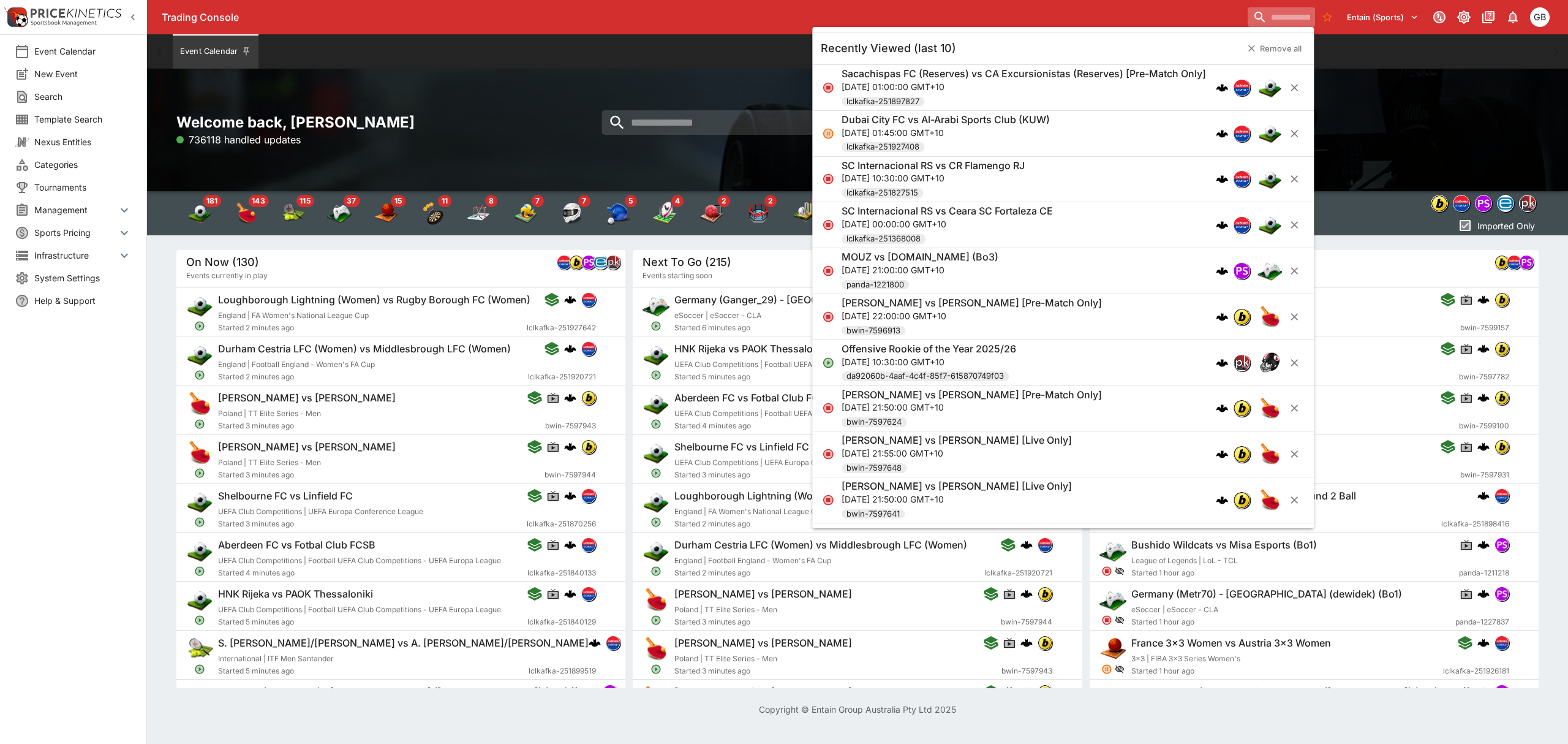
click at [1394, 103] on div "Welcome back, [PERSON_NAME] 736118 handled updates" at bounding box center [858, 129] width 1421 height 123
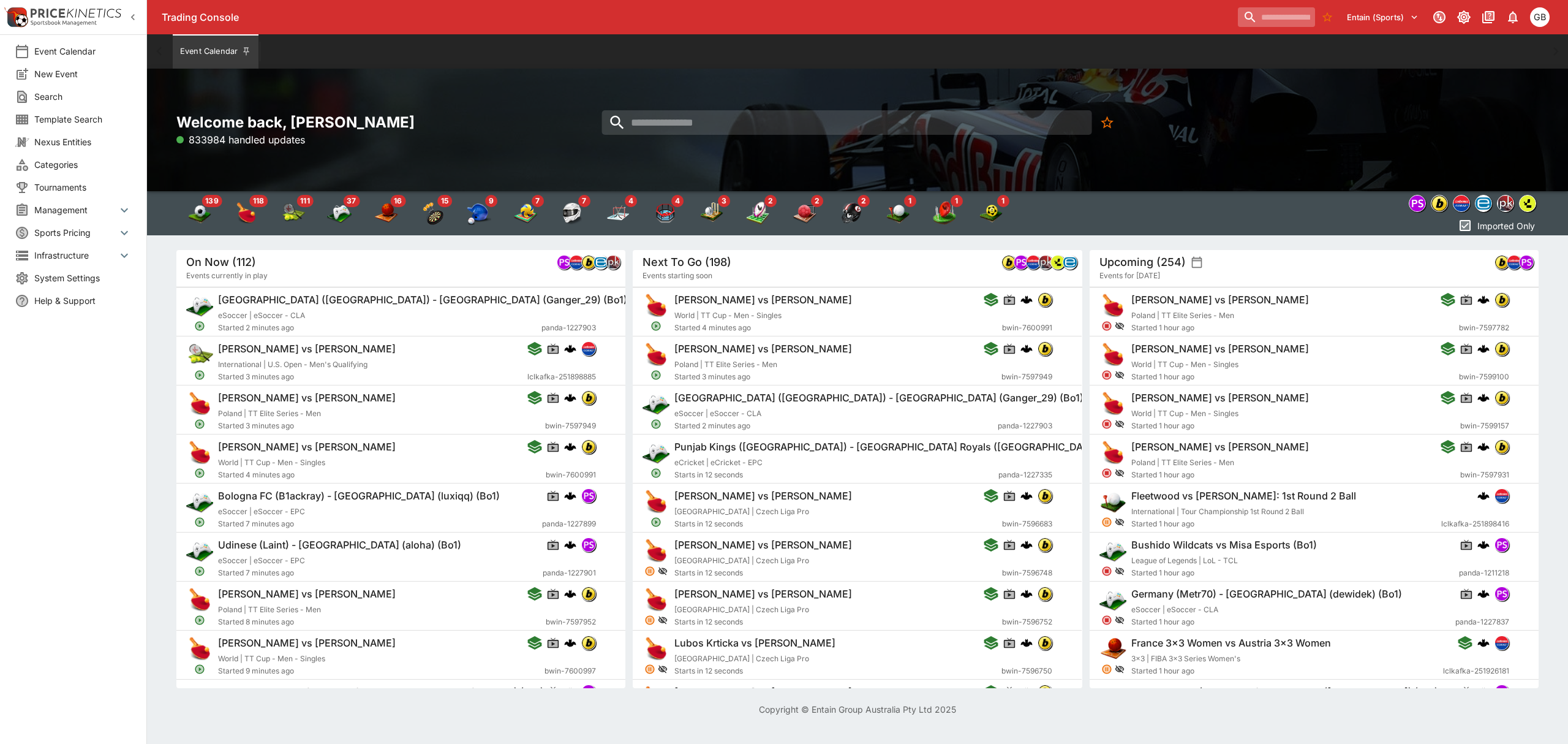
click at [1273, 23] on input "search" at bounding box center [1275, 17] width 77 height 20
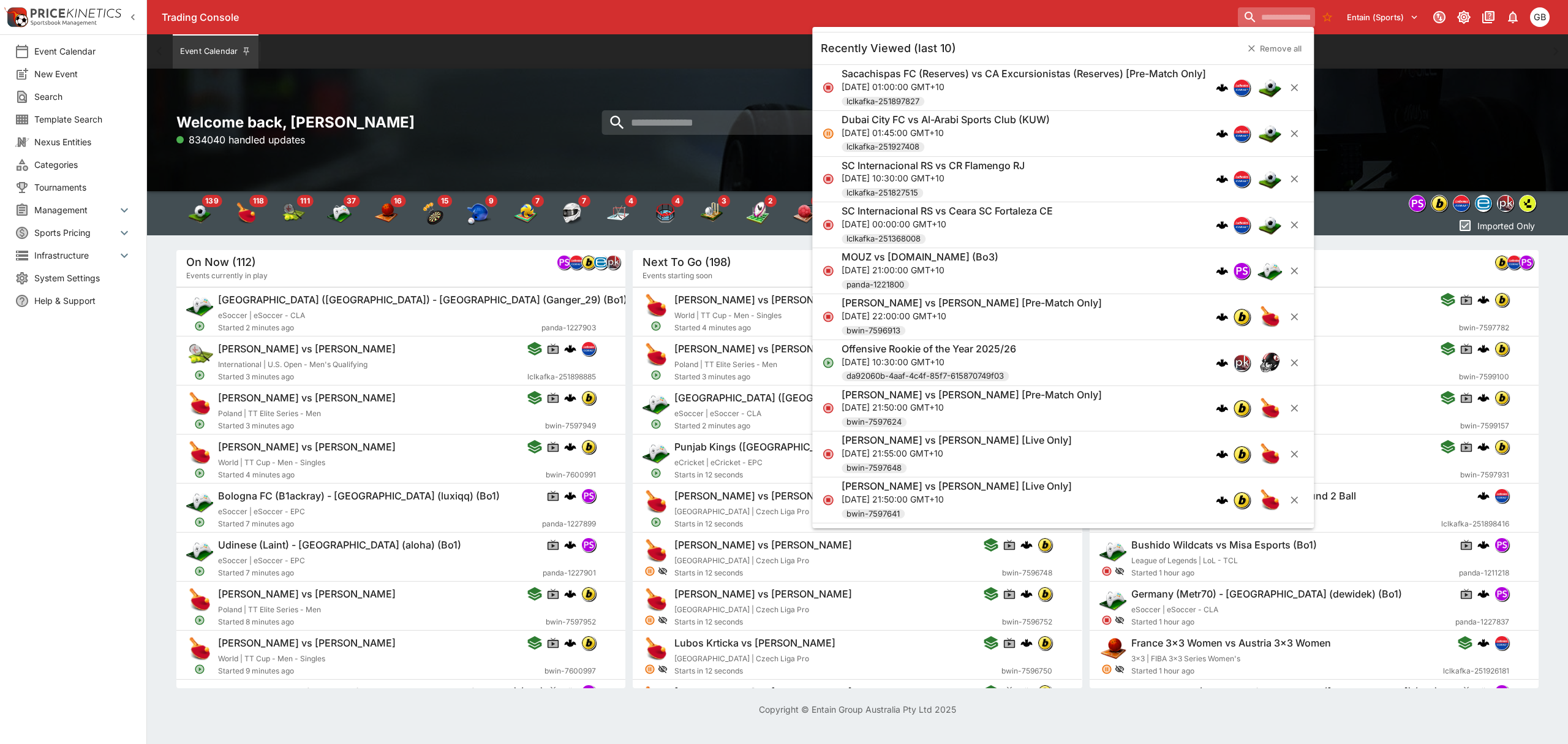
paste input "*********"
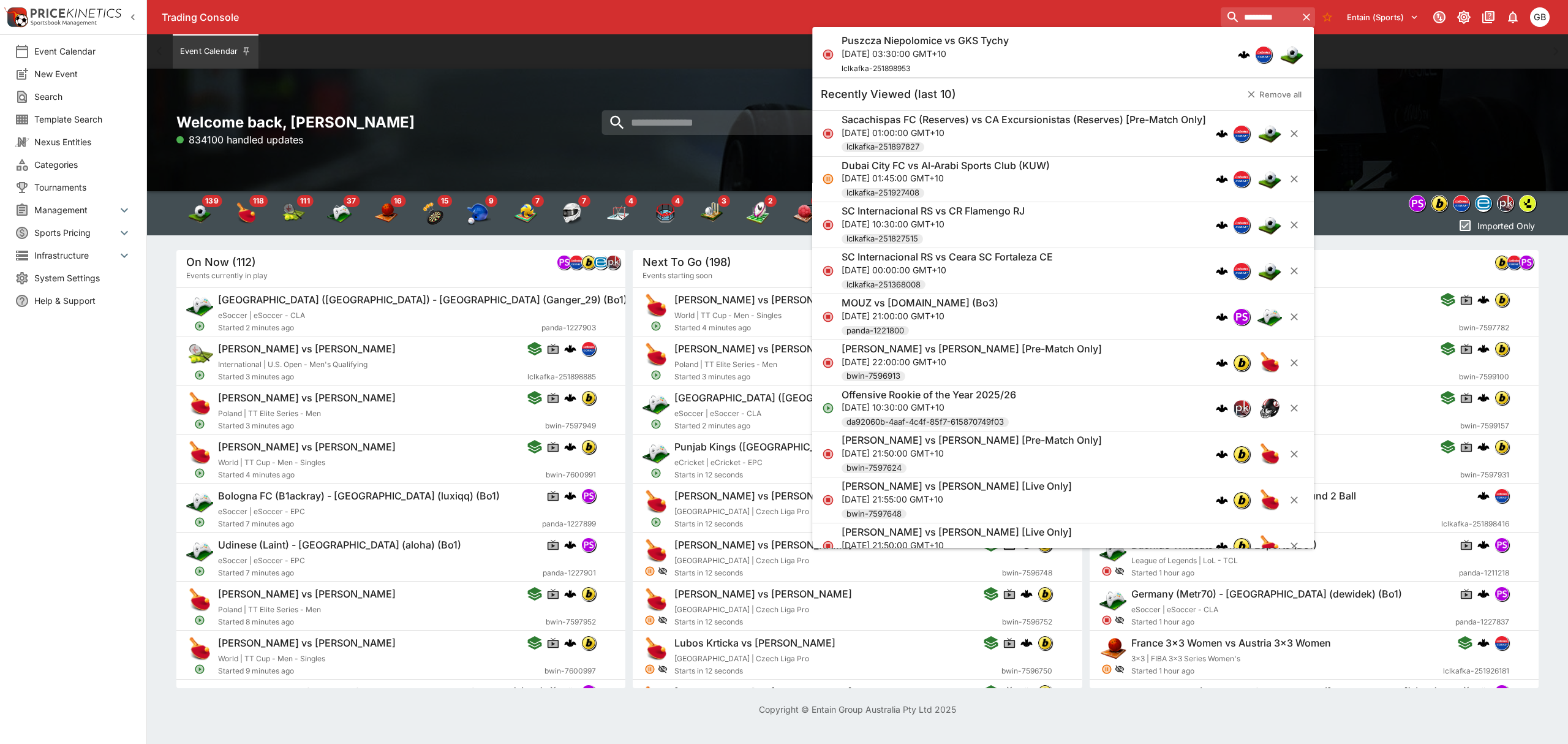
type input "*********"
click at [1011, 49] on div "Puszcza Niepolomice vs GKS Tychy [DATE] 03:30:00 GMT+10 lclkafka-251898953" at bounding box center [1056, 54] width 430 height 41
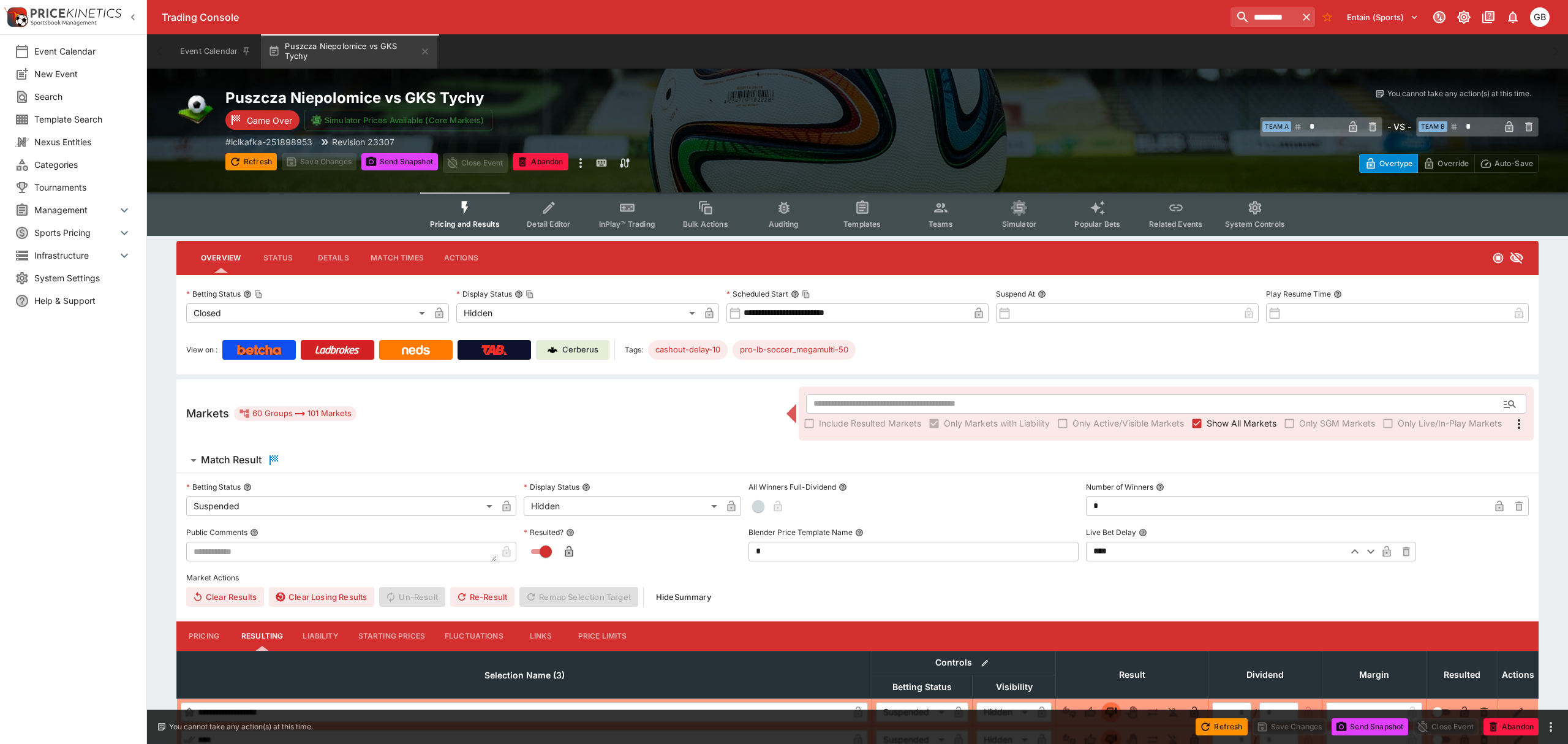
type input "**********"
type input "******"
type input "**********"
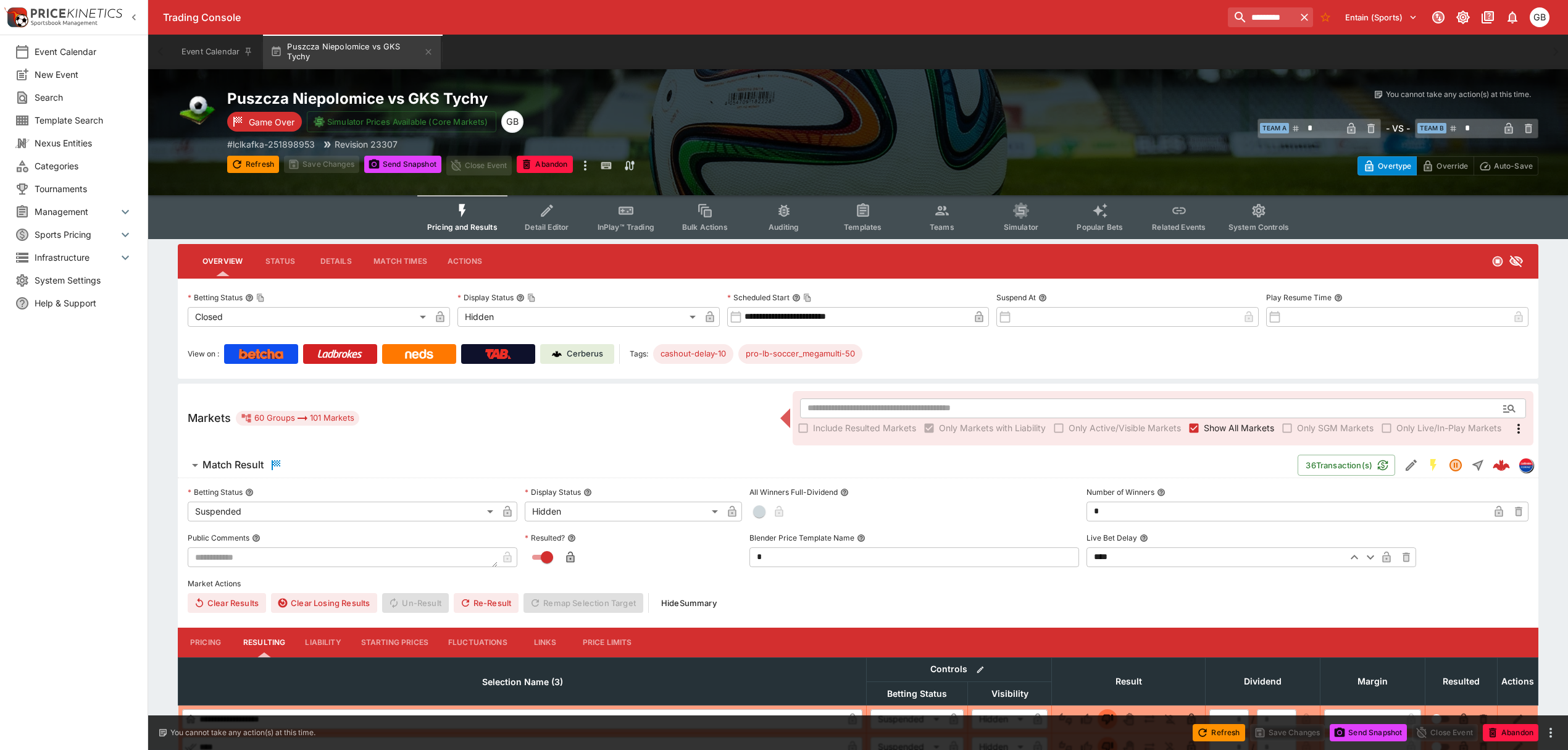
click at [589, 356] on p "Cerberus" at bounding box center [585, 353] width 36 height 12
click at [431, 50] on icon "button" at bounding box center [429, 52] width 6 height 6
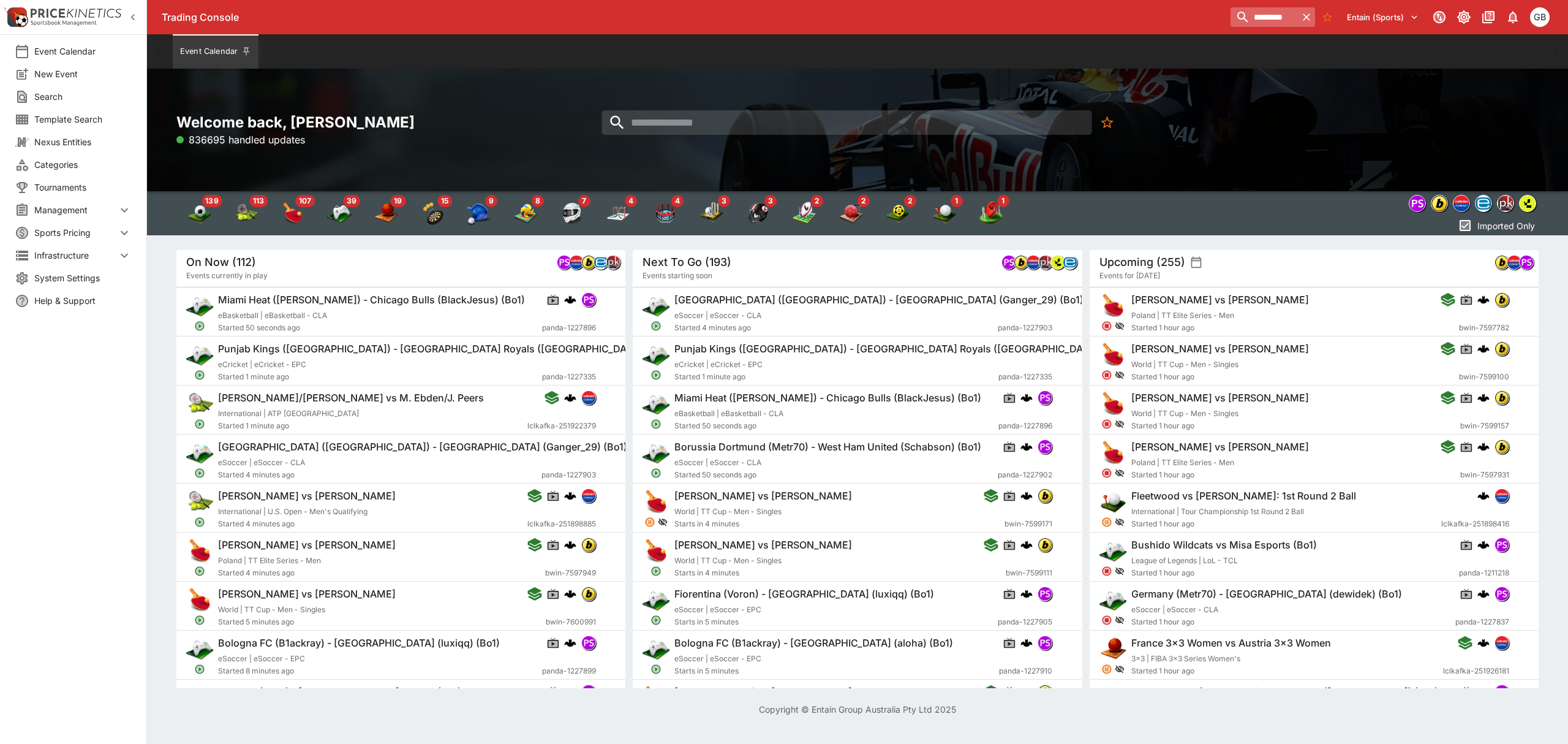
click at [1310, 18] on icon "button" at bounding box center [1306, 17] width 12 height 12
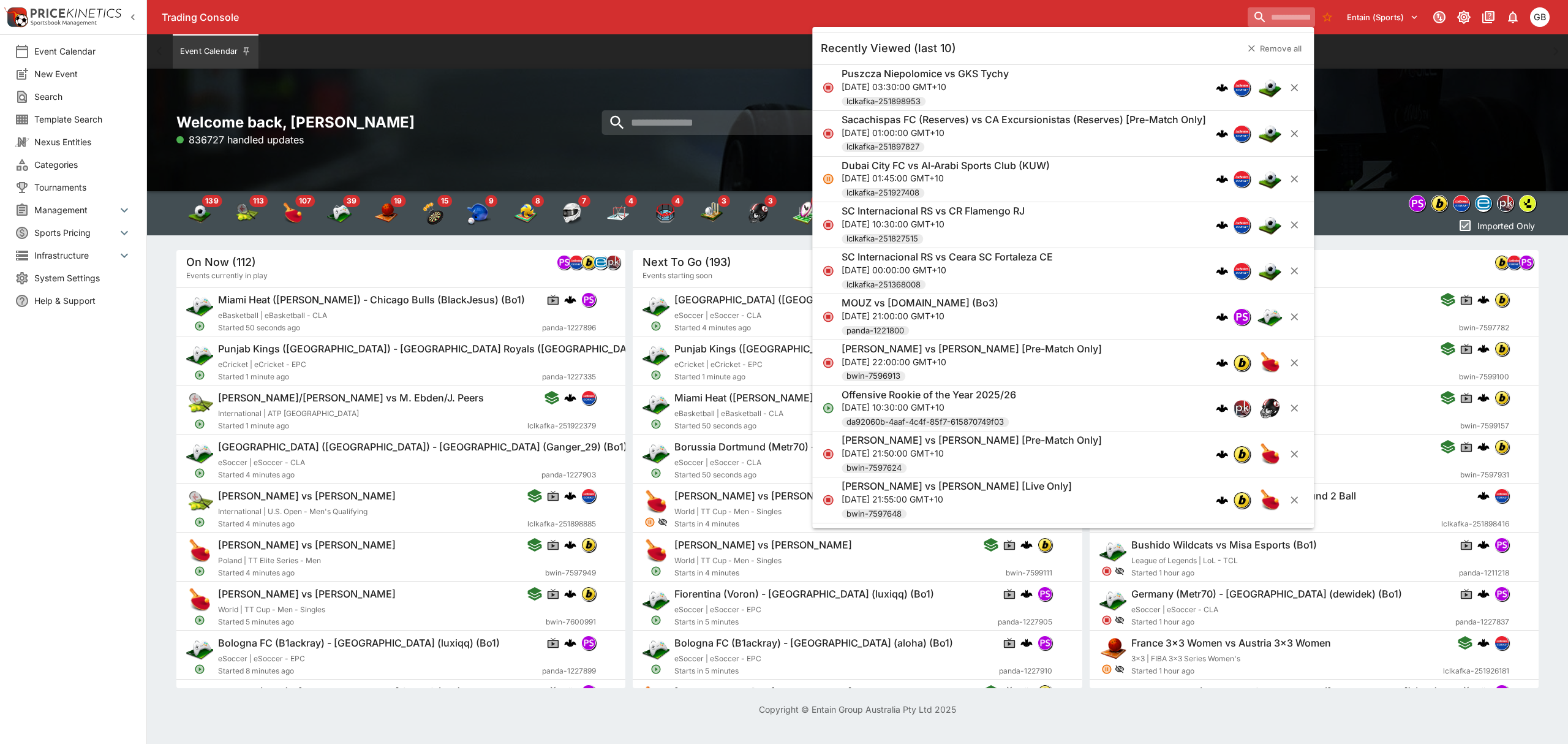
click at [1438, 155] on div "Welcome back, [PERSON_NAME] 836727 handled updates" at bounding box center [858, 129] width 1421 height 123
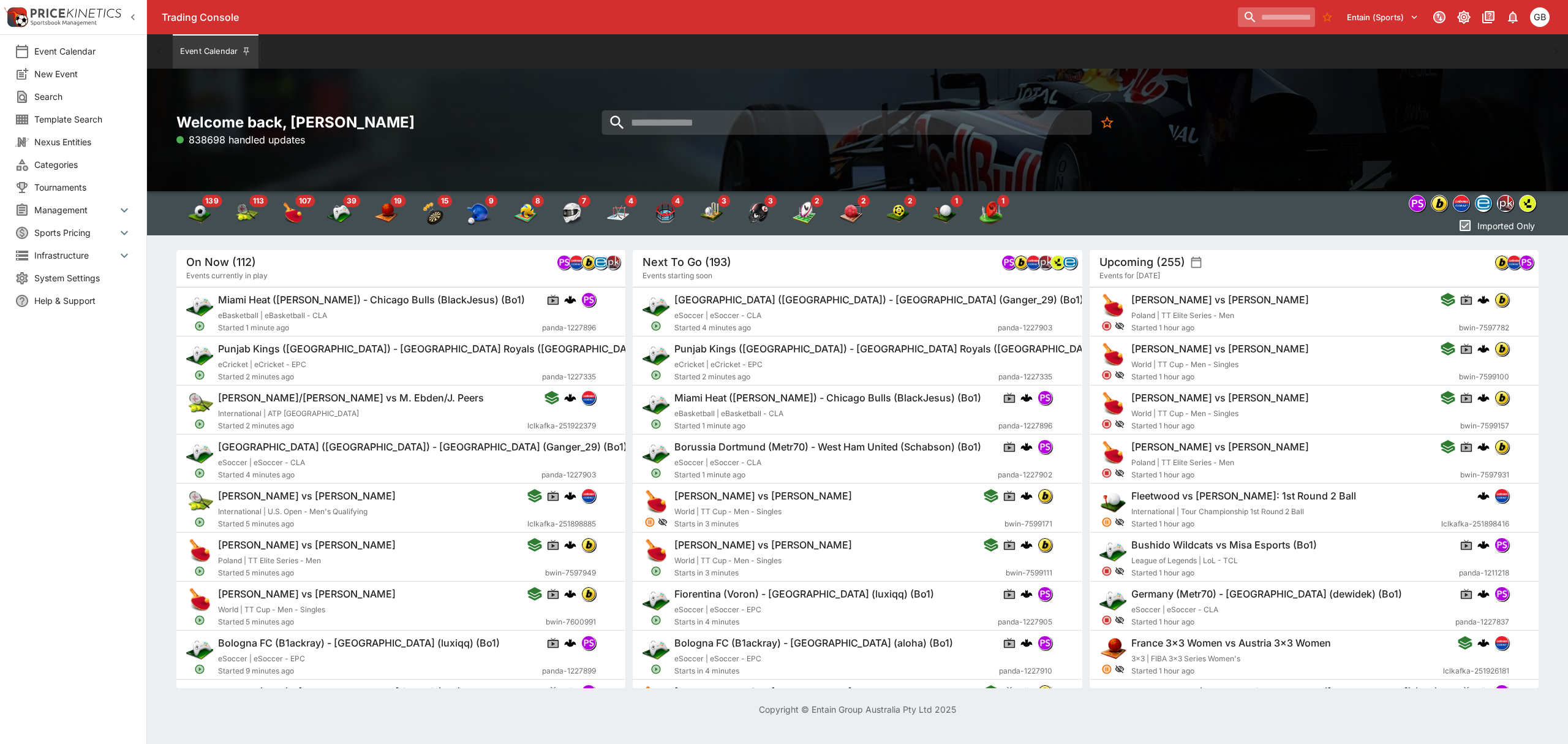
click at [1258, 10] on input "search" at bounding box center [1275, 17] width 77 height 20
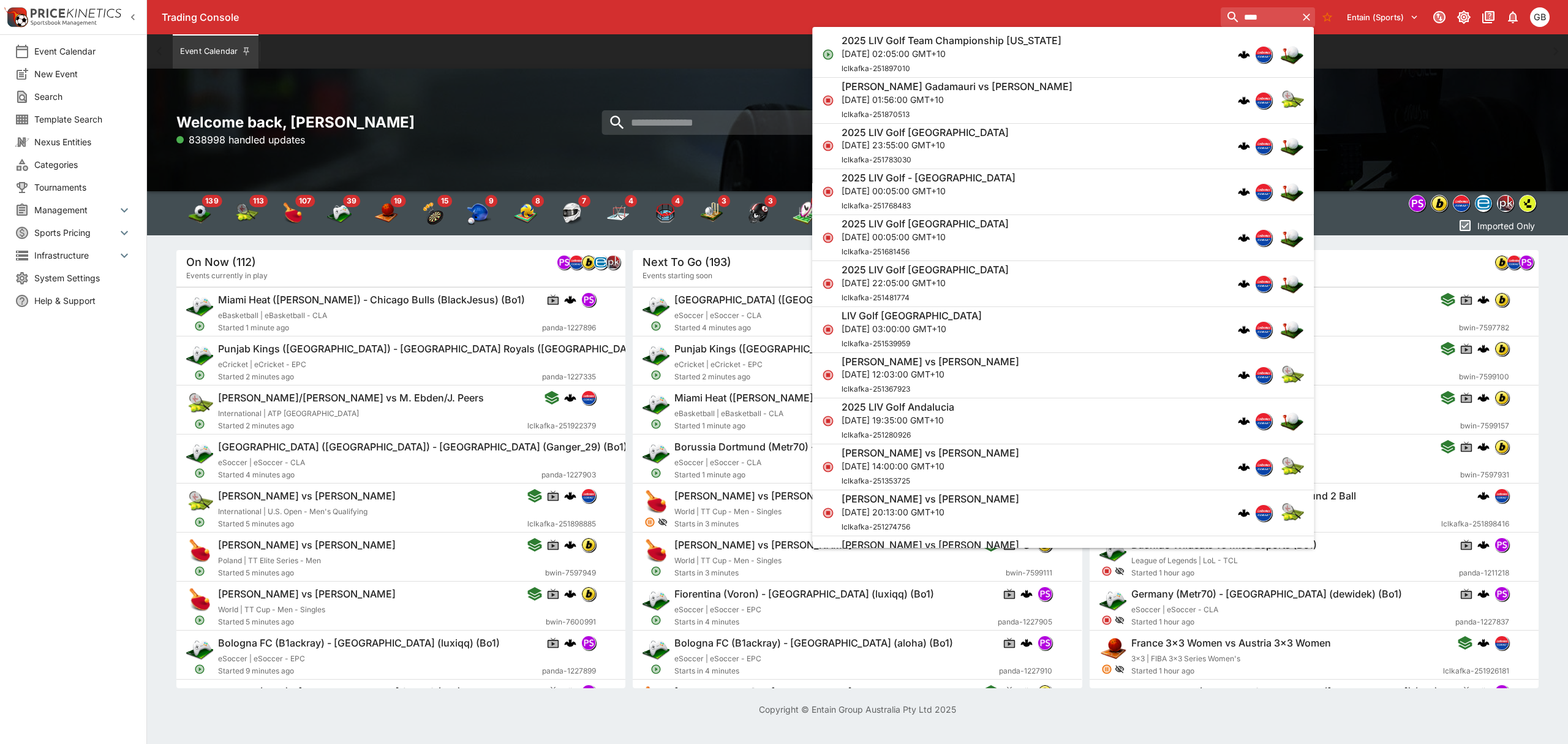
type input "***"
click at [1153, 45] on div "2025 LIV Golf Team Championship [US_STATE] [DATE] 02:05:00 GMT+10 lclkafka-2518…" at bounding box center [1056, 54] width 430 height 41
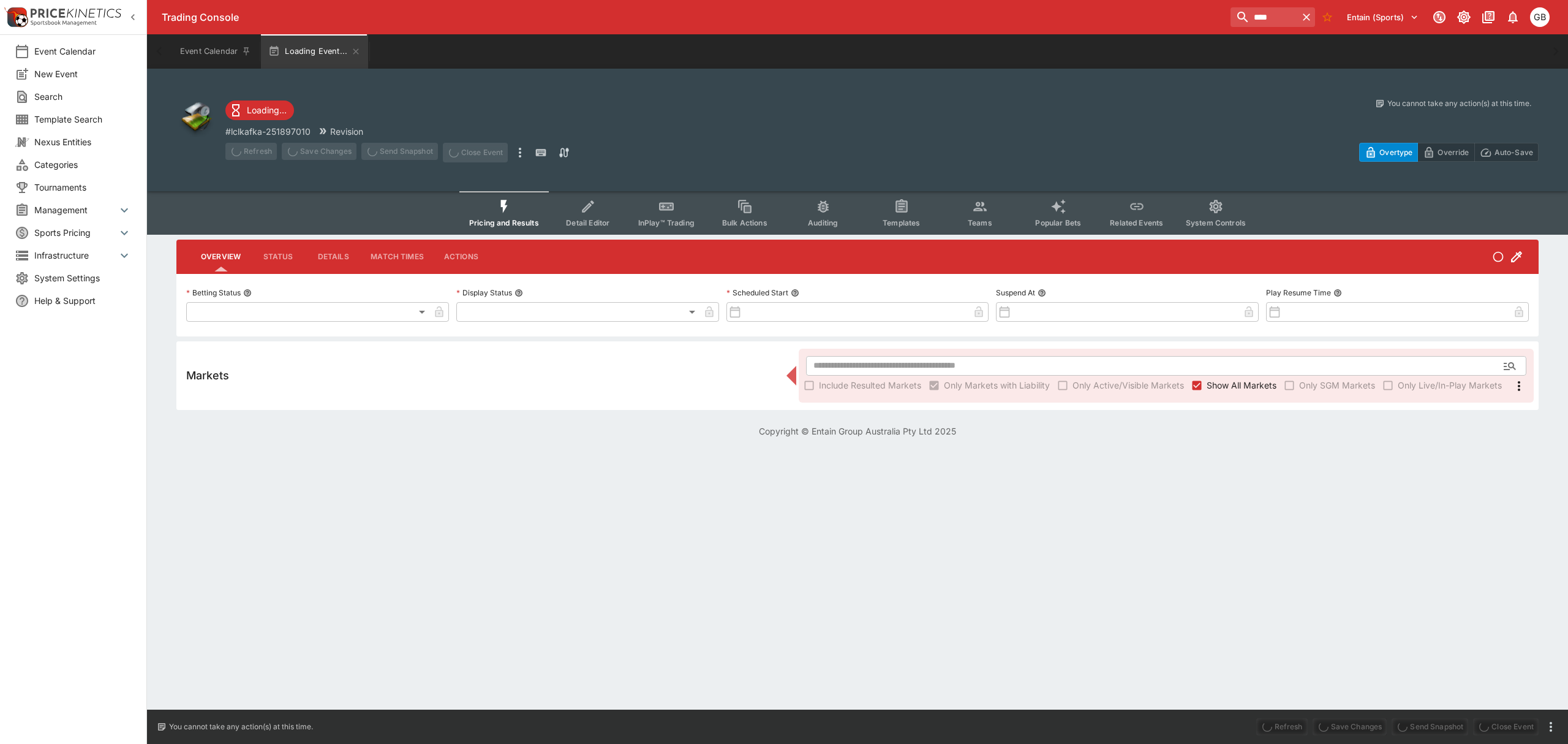
type input "**********"
type input "*******"
type input "**********"
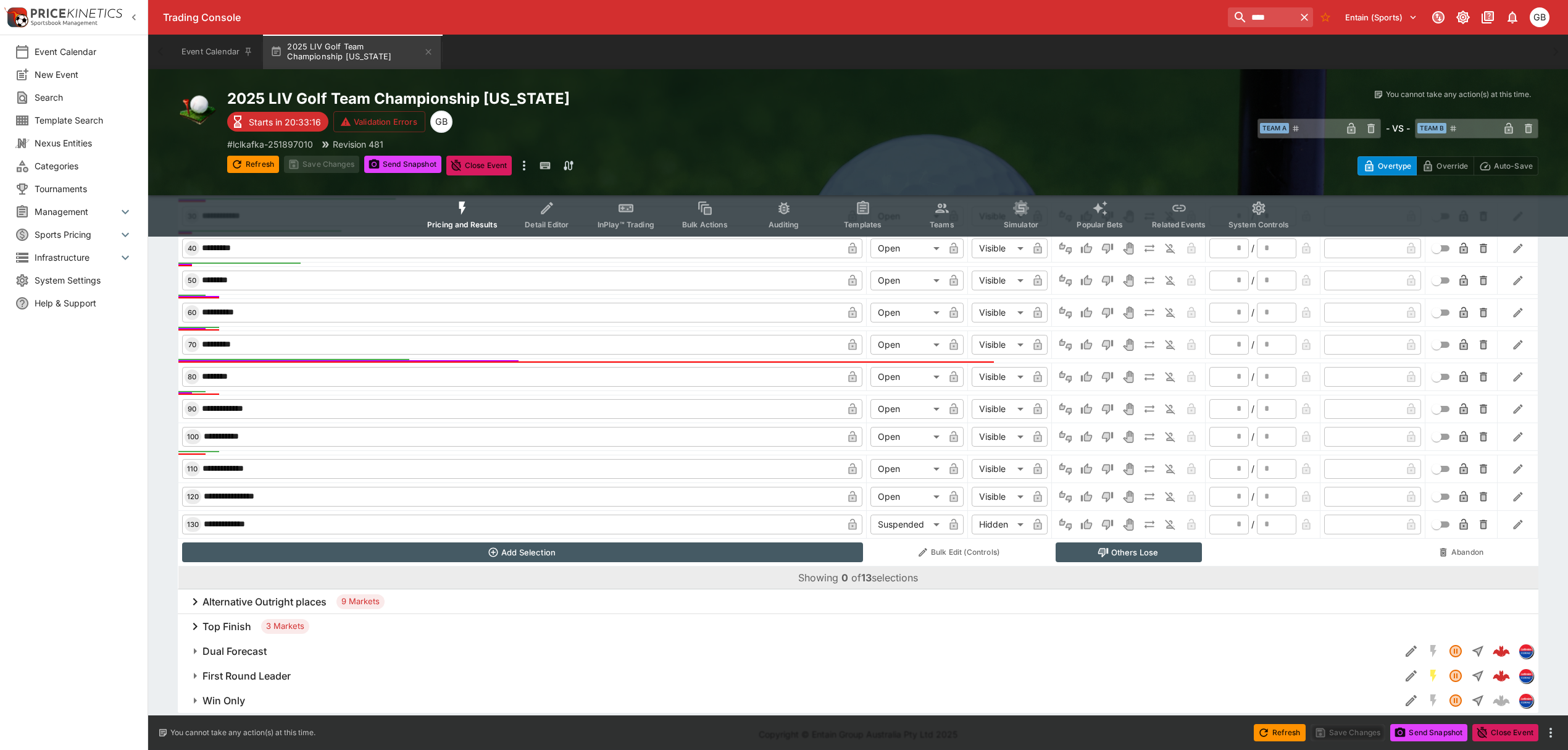
scroll to position [685, 0]
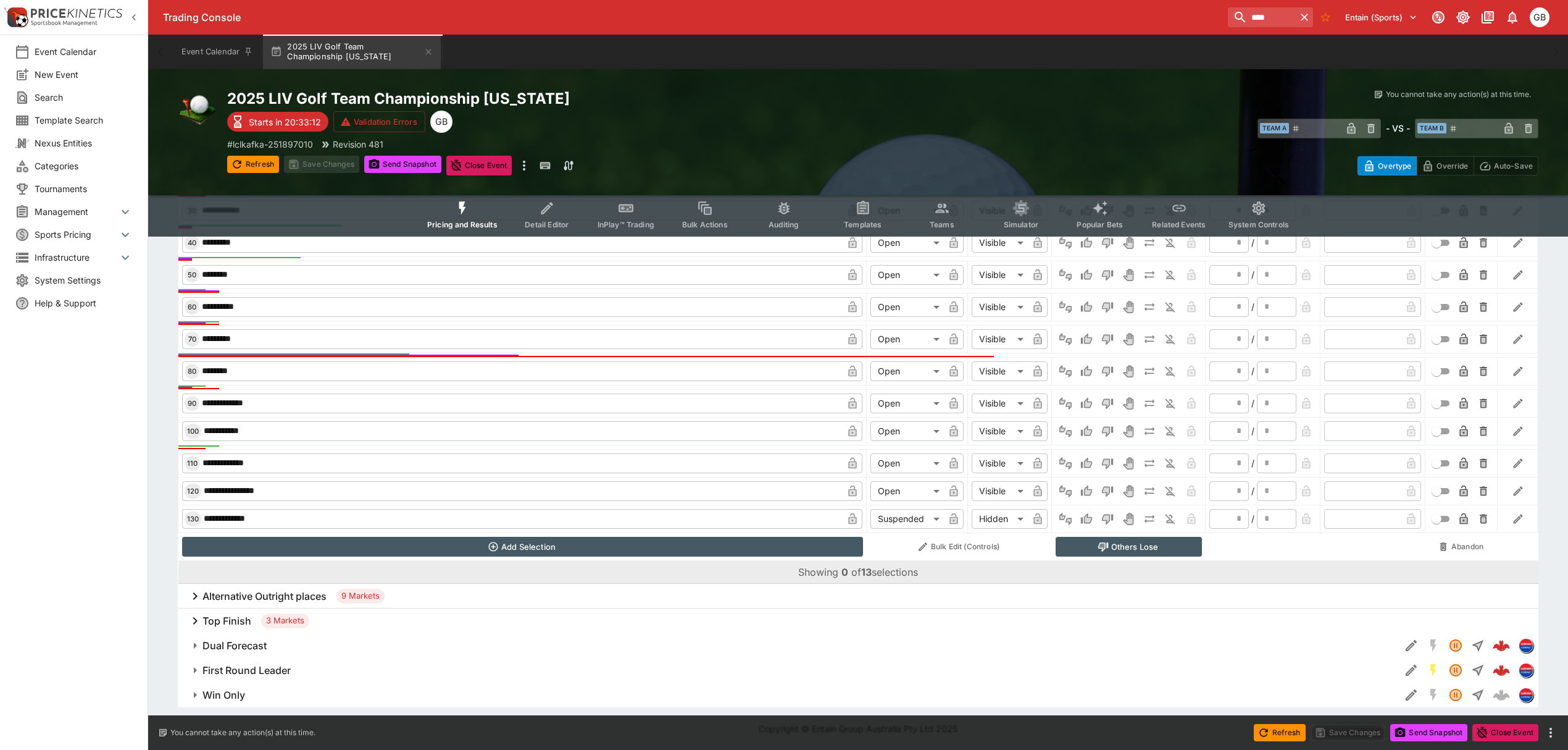
click at [241, 621] on h6 "Top Finish" at bounding box center [227, 622] width 49 height 13
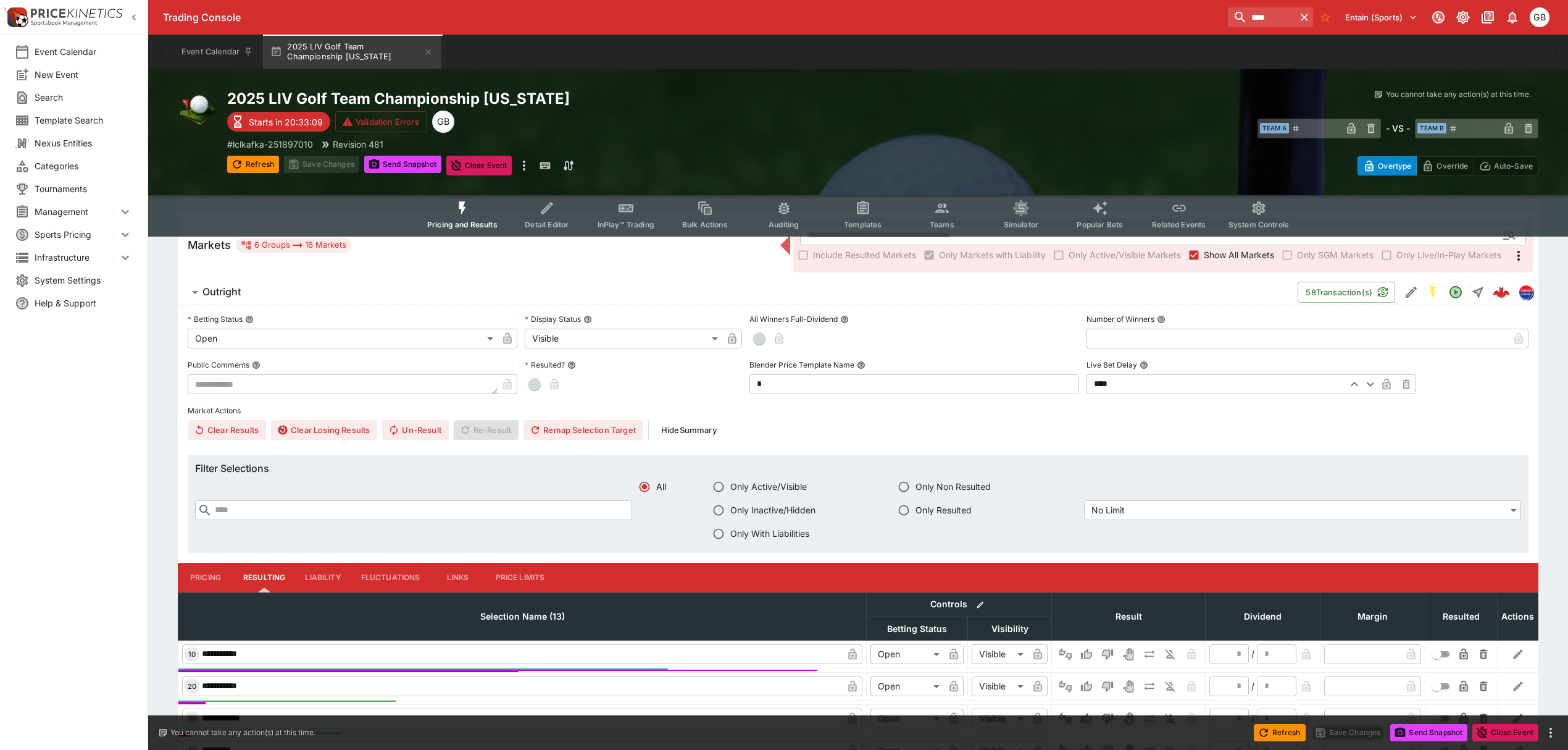
scroll to position [0, 0]
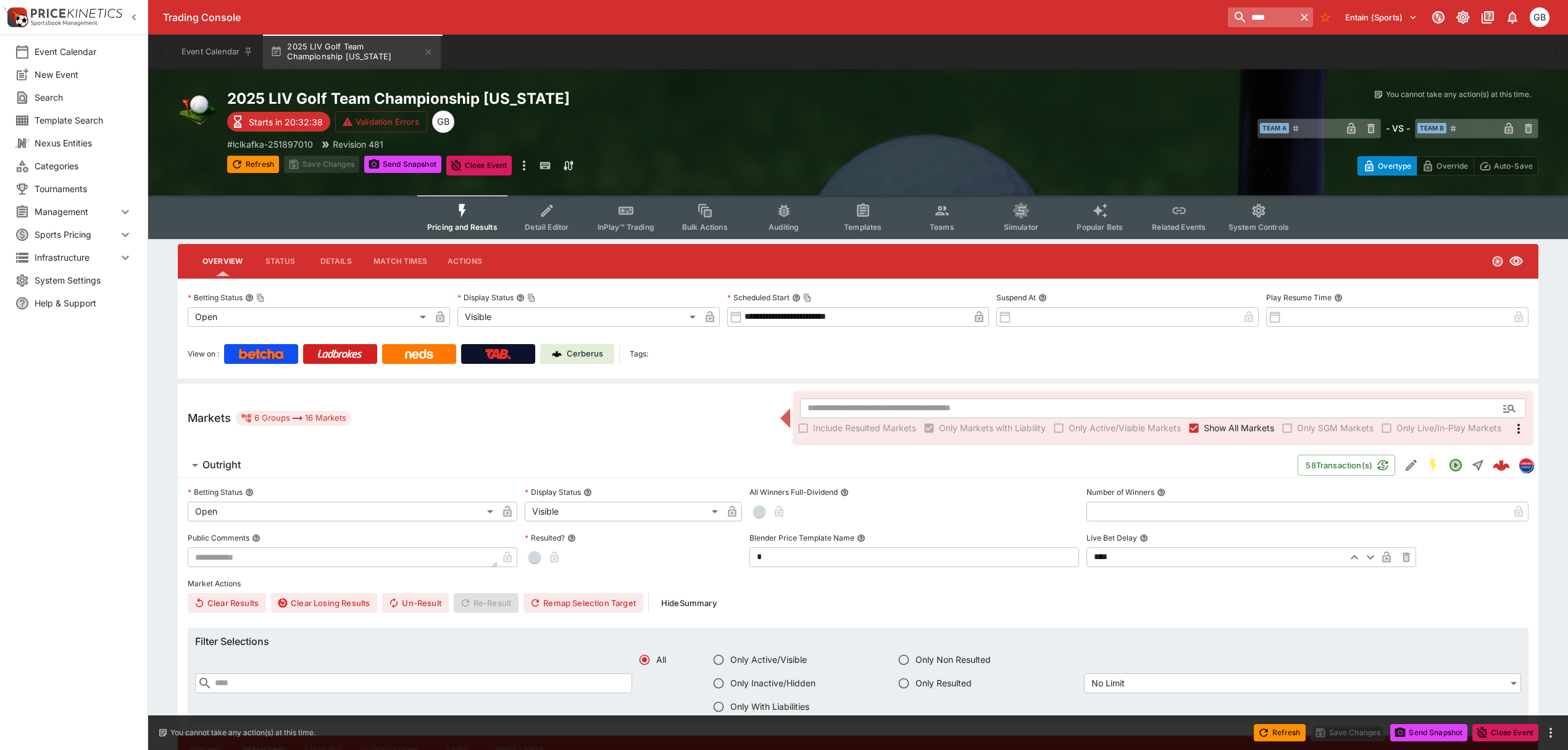
click at [1307, 13] on icon "button" at bounding box center [1304, 17] width 12 height 12
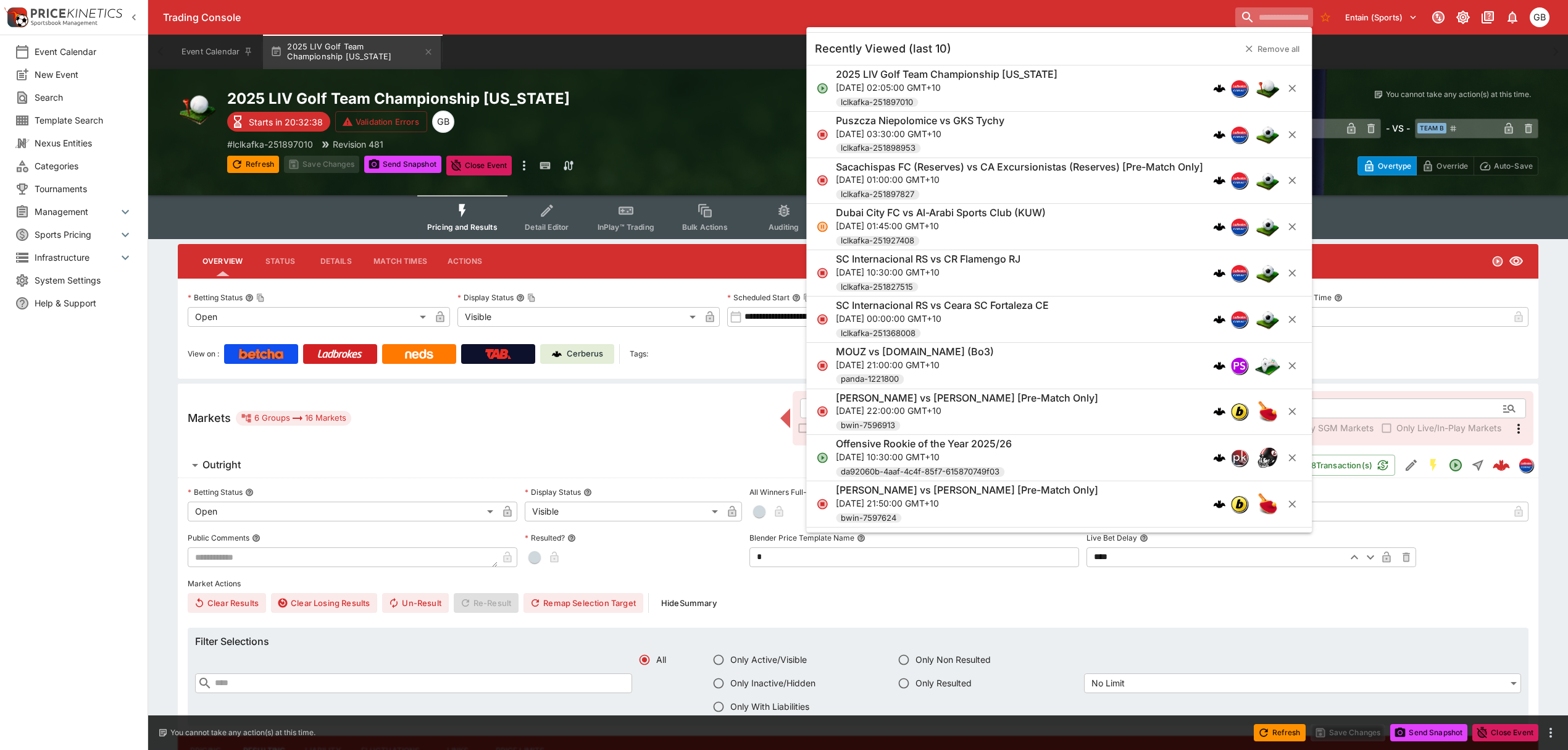
click at [1265, 18] on input "search" at bounding box center [1273, 17] width 78 height 20
paste input "**********"
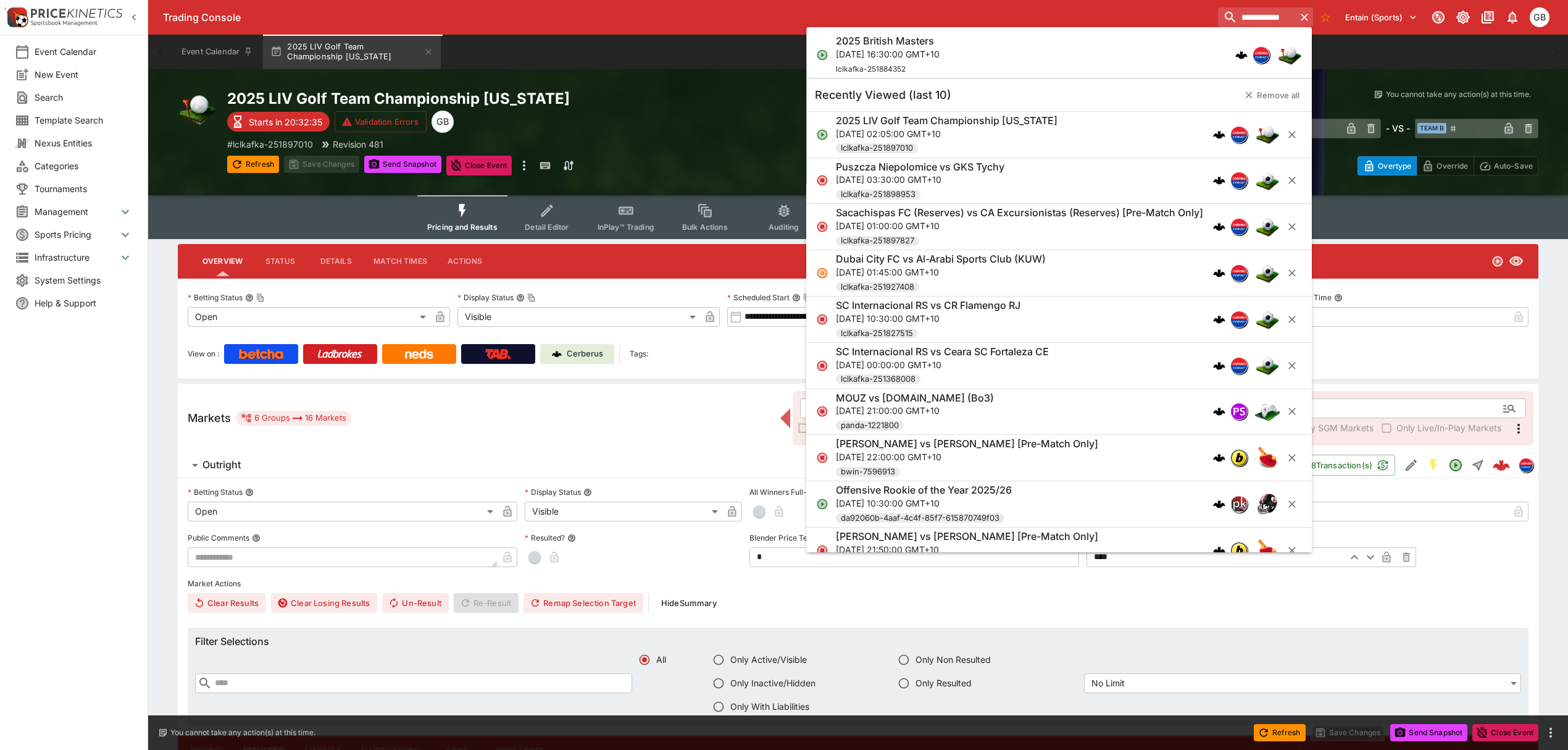
type input "**********"
click at [1000, 50] on div "2025 British Masters [DATE] 16:30:00 GMT+10 lclkafka-251884352" at bounding box center [1052, 55] width 434 height 41
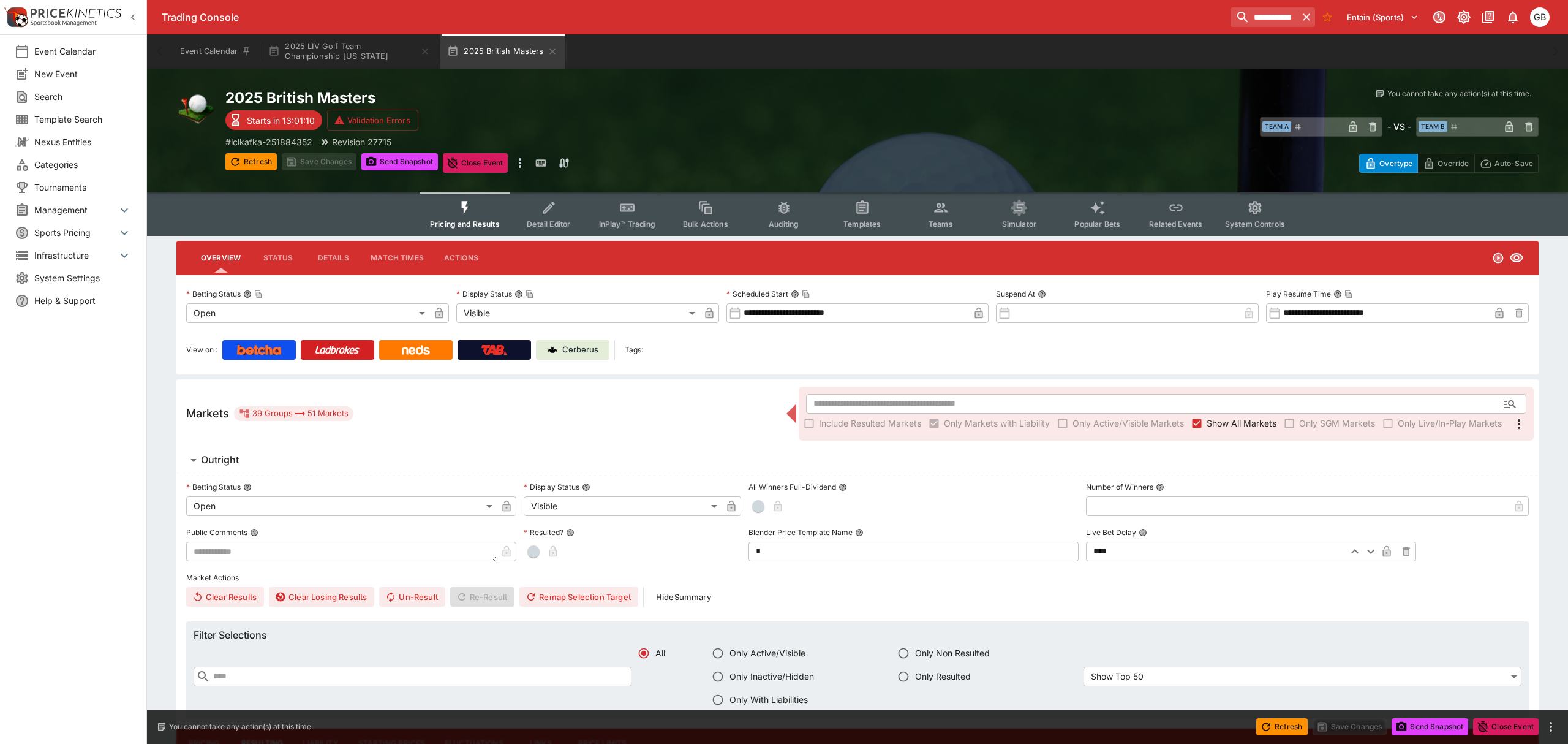
type input "**********"
type input "*******"
type input "**********"
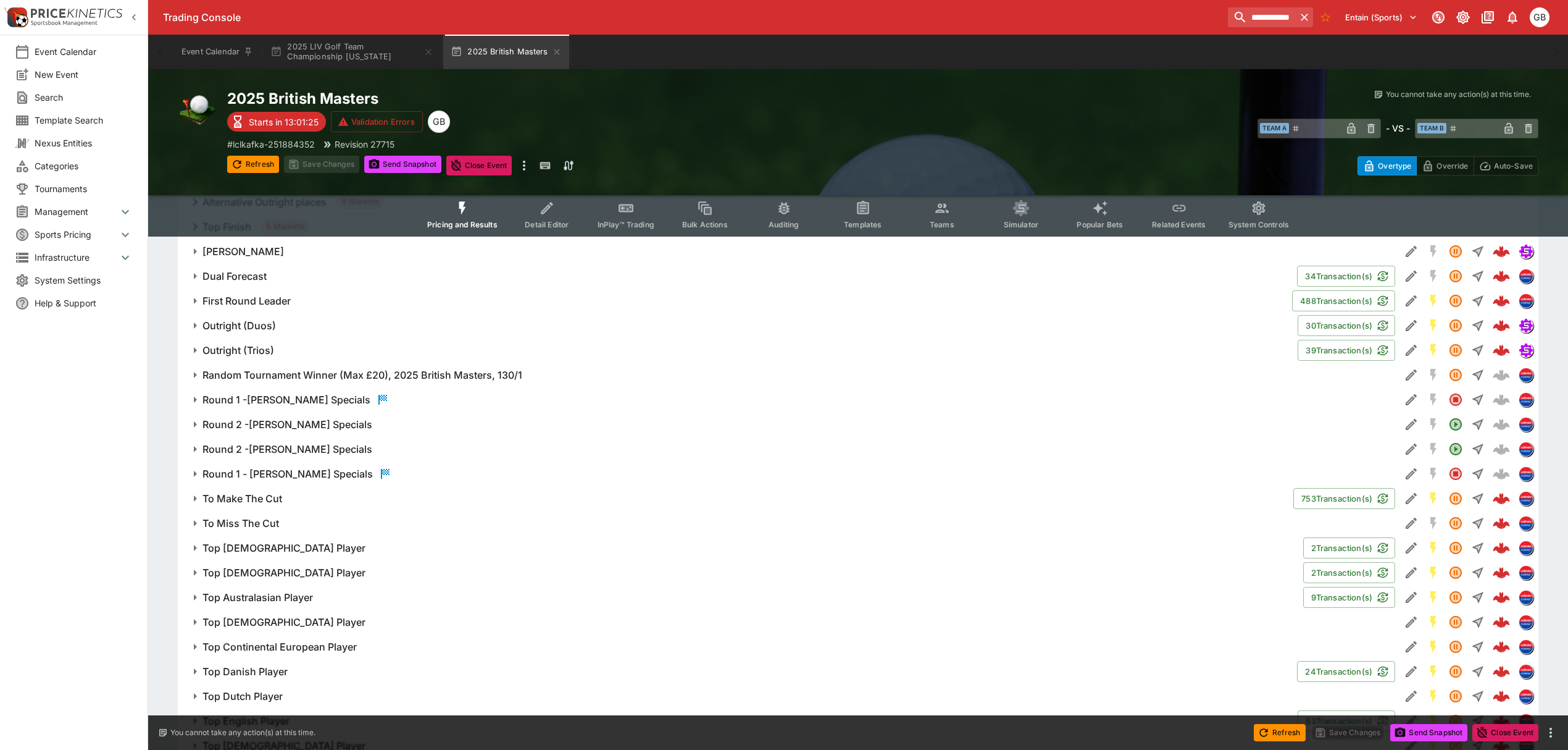
scroll to position [5547, 0]
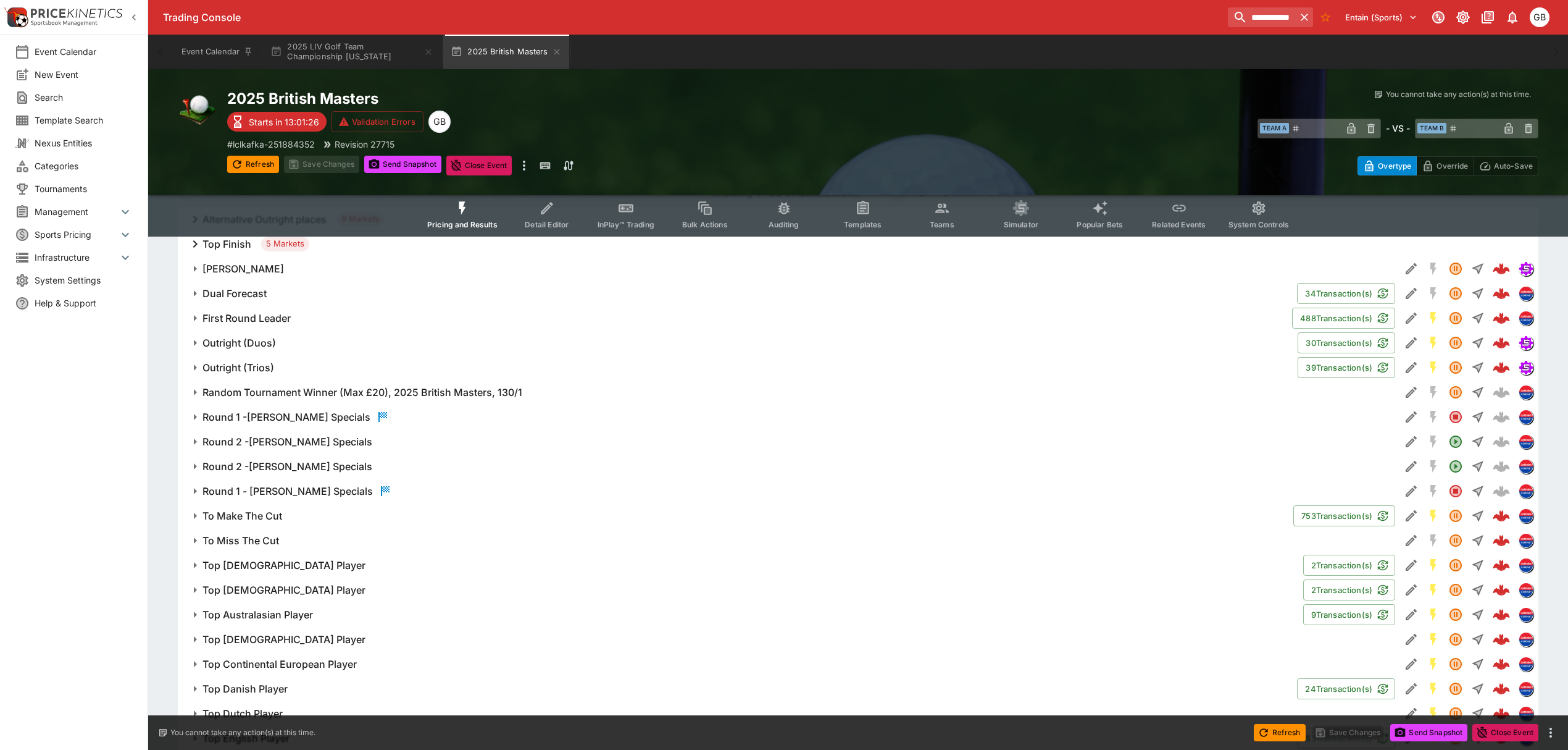
click at [232, 257] on div "Top Finish 5 Markets" at bounding box center [858, 244] width 1360 height 25
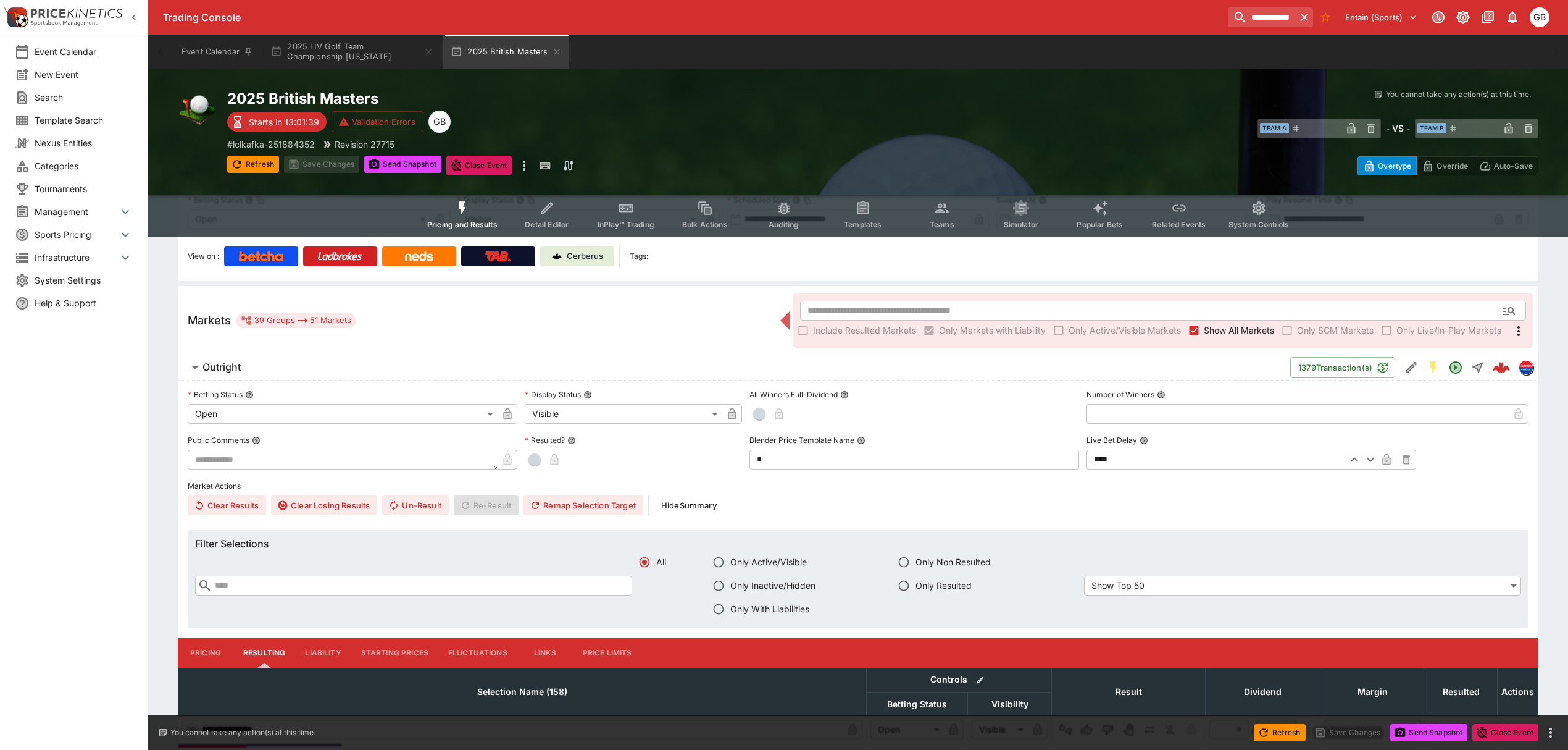
scroll to position [0, 0]
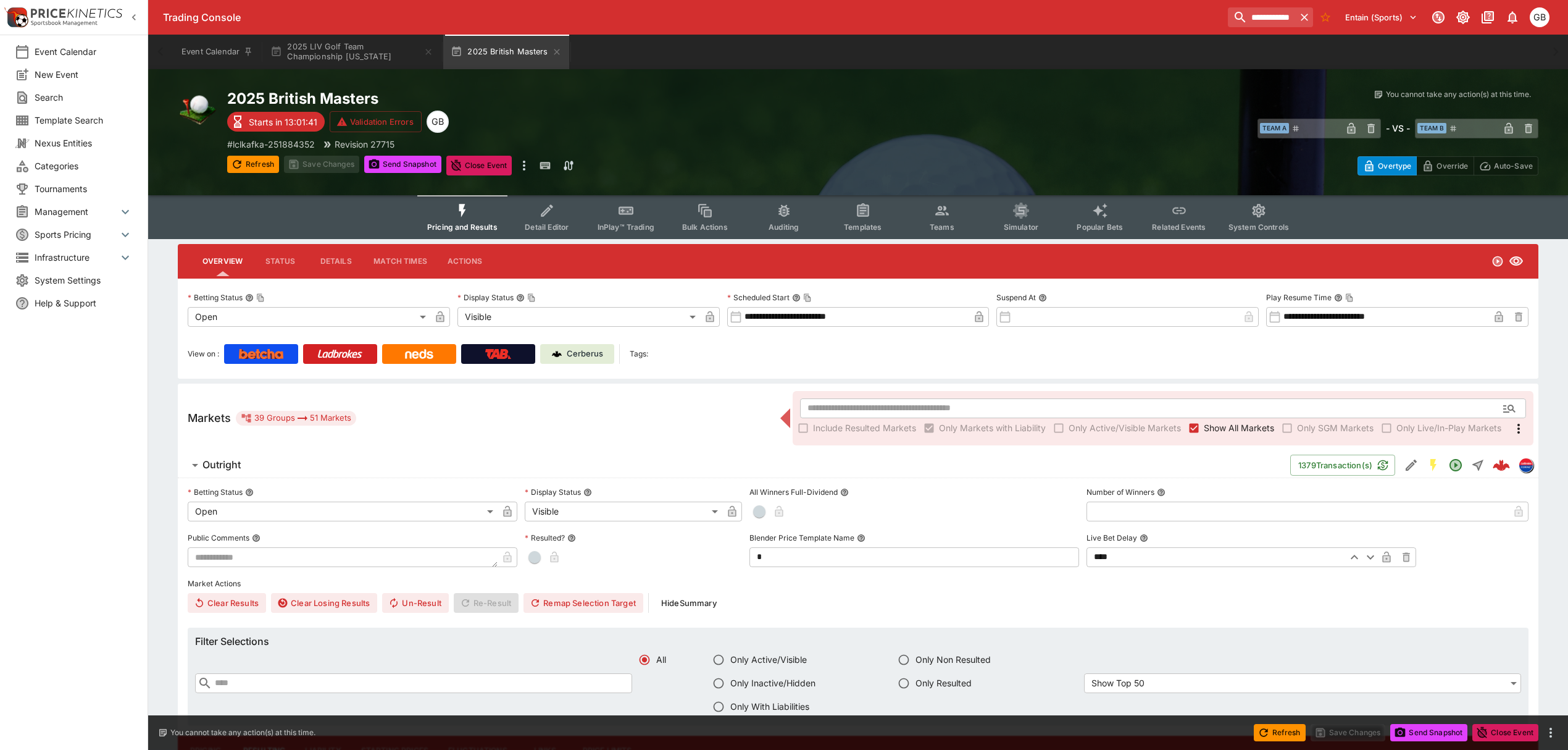
click at [363, 453] on button "Outright" at bounding box center [734, 466] width 1112 height 25
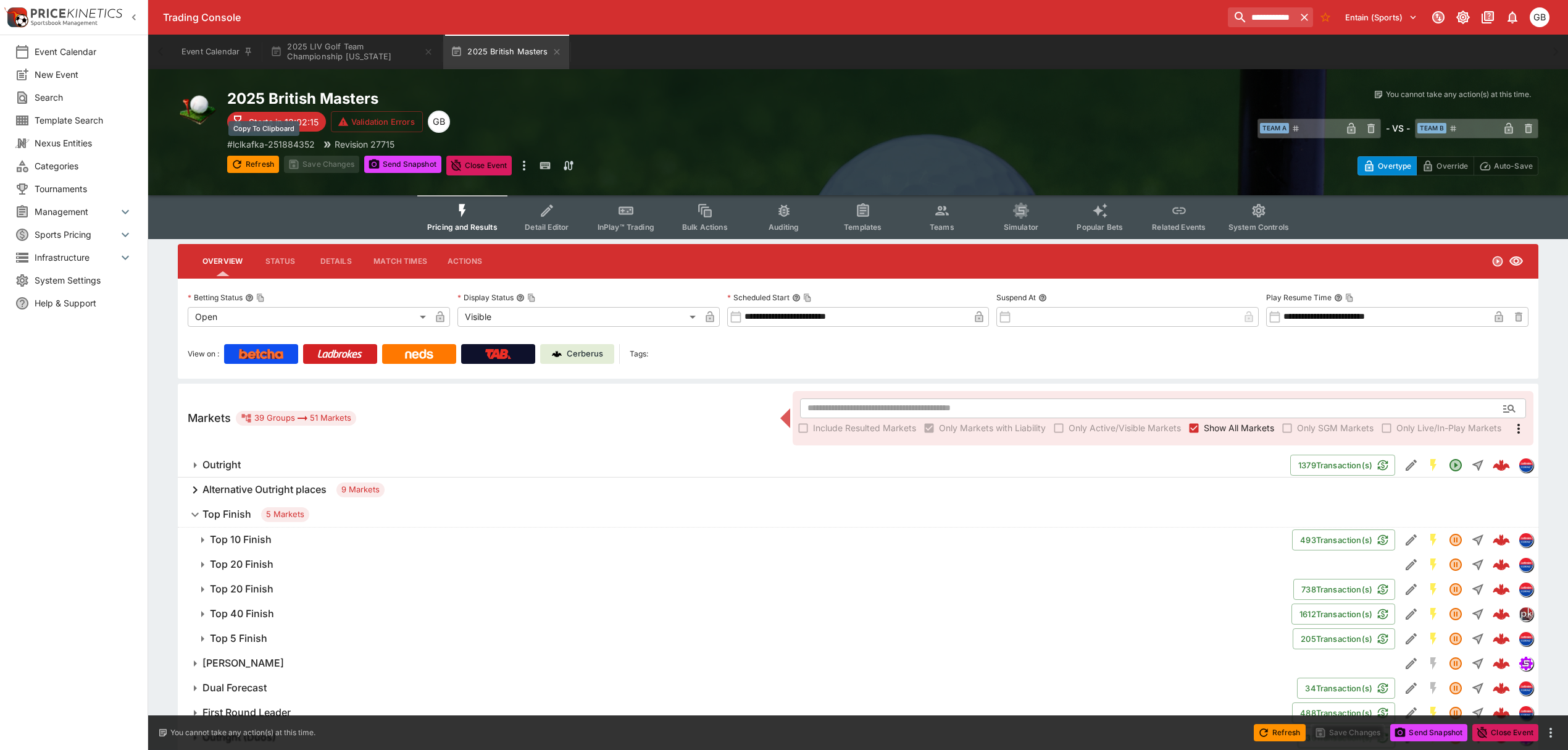
click at [300, 142] on p "# lclkafka-251884352" at bounding box center [271, 145] width 88 height 13
copy p "251884352"
drag, startPoint x: 364, startPoint y: 55, endPoint x: 361, endPoint y: 93, distance: 38.1
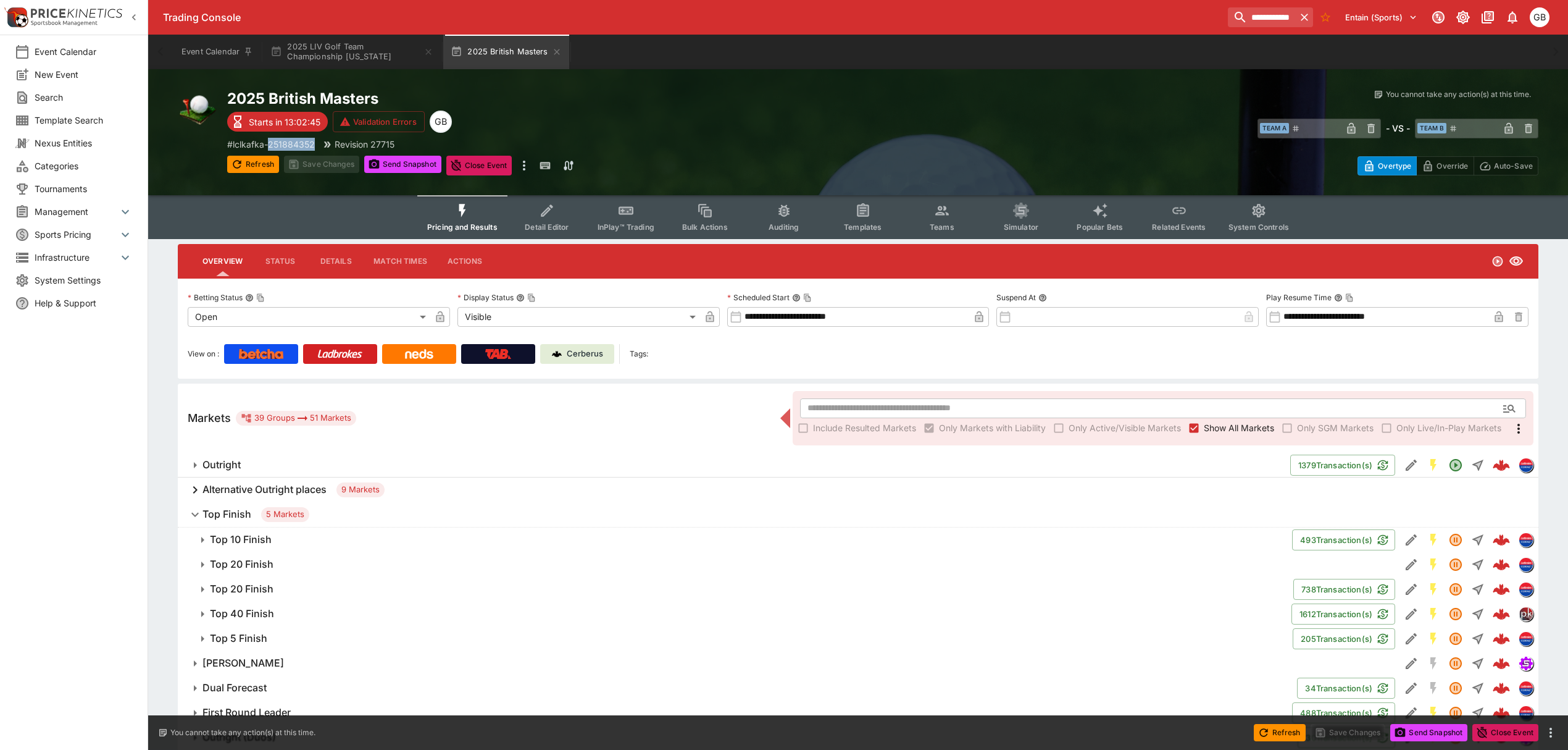
click at [364, 53] on button "2025 LIV Golf Team Championship [US_STATE]" at bounding box center [352, 52] width 178 height 34
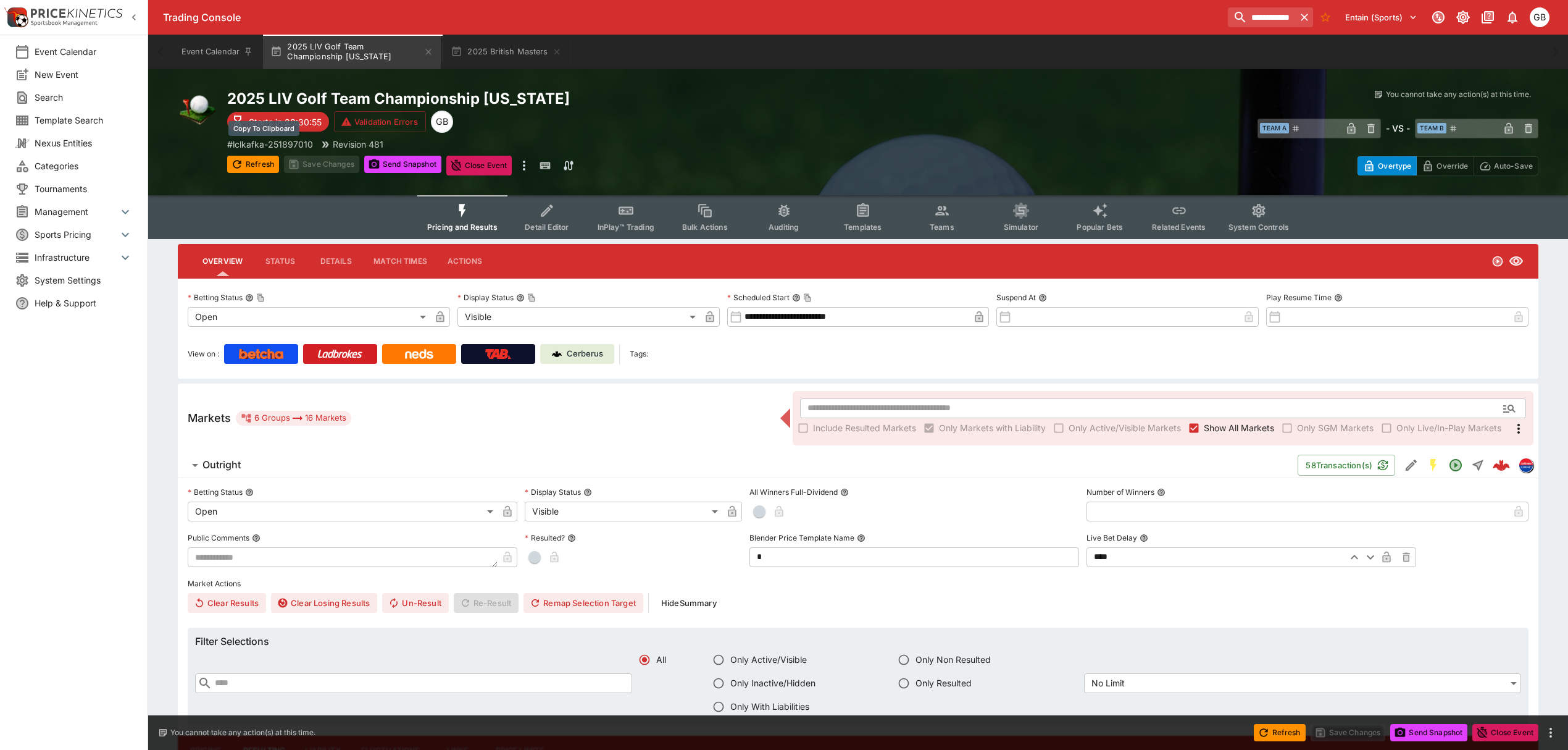
click at [303, 142] on p "# lclkafka-251897010" at bounding box center [270, 145] width 86 height 13
copy p "251897010"
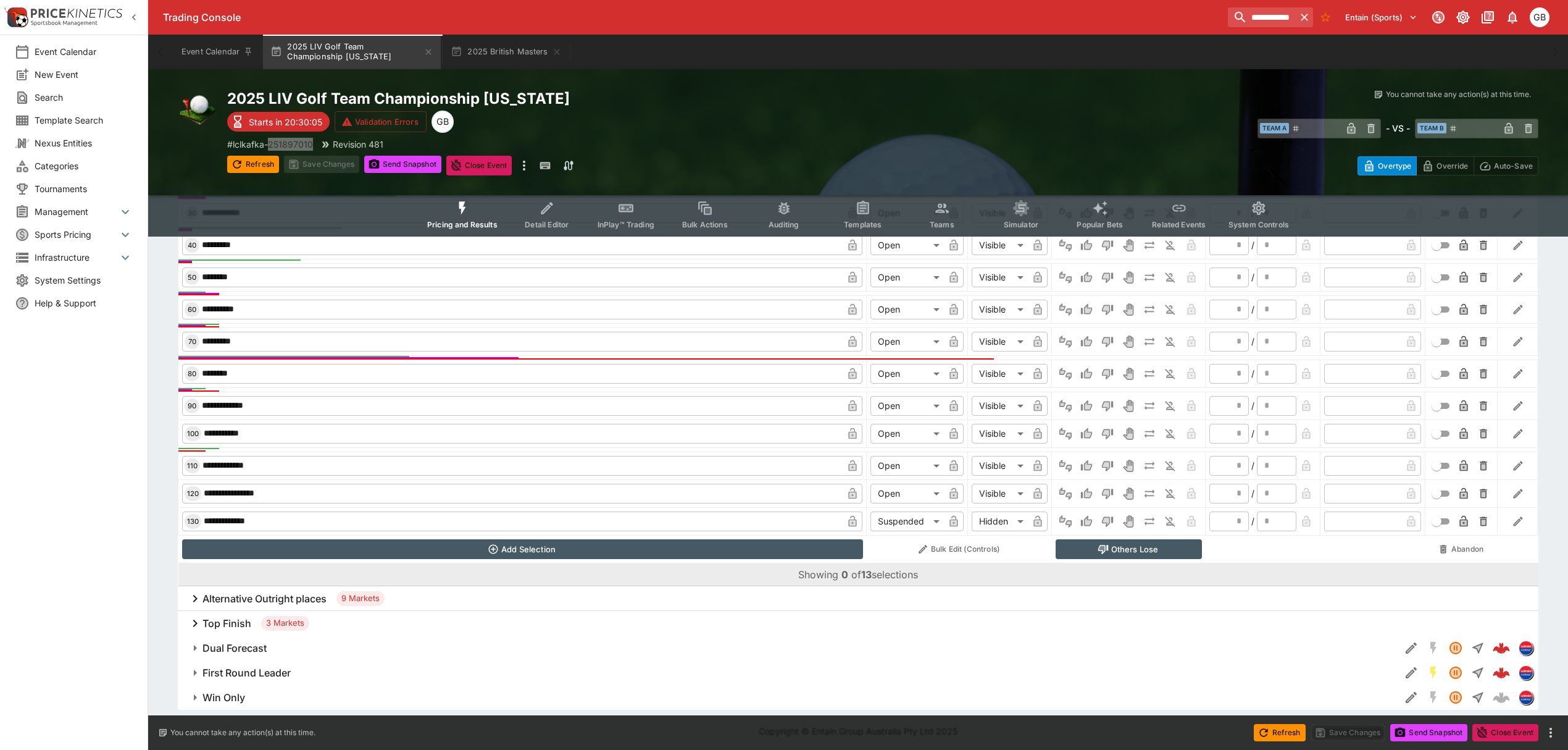
scroll to position [685, 0]
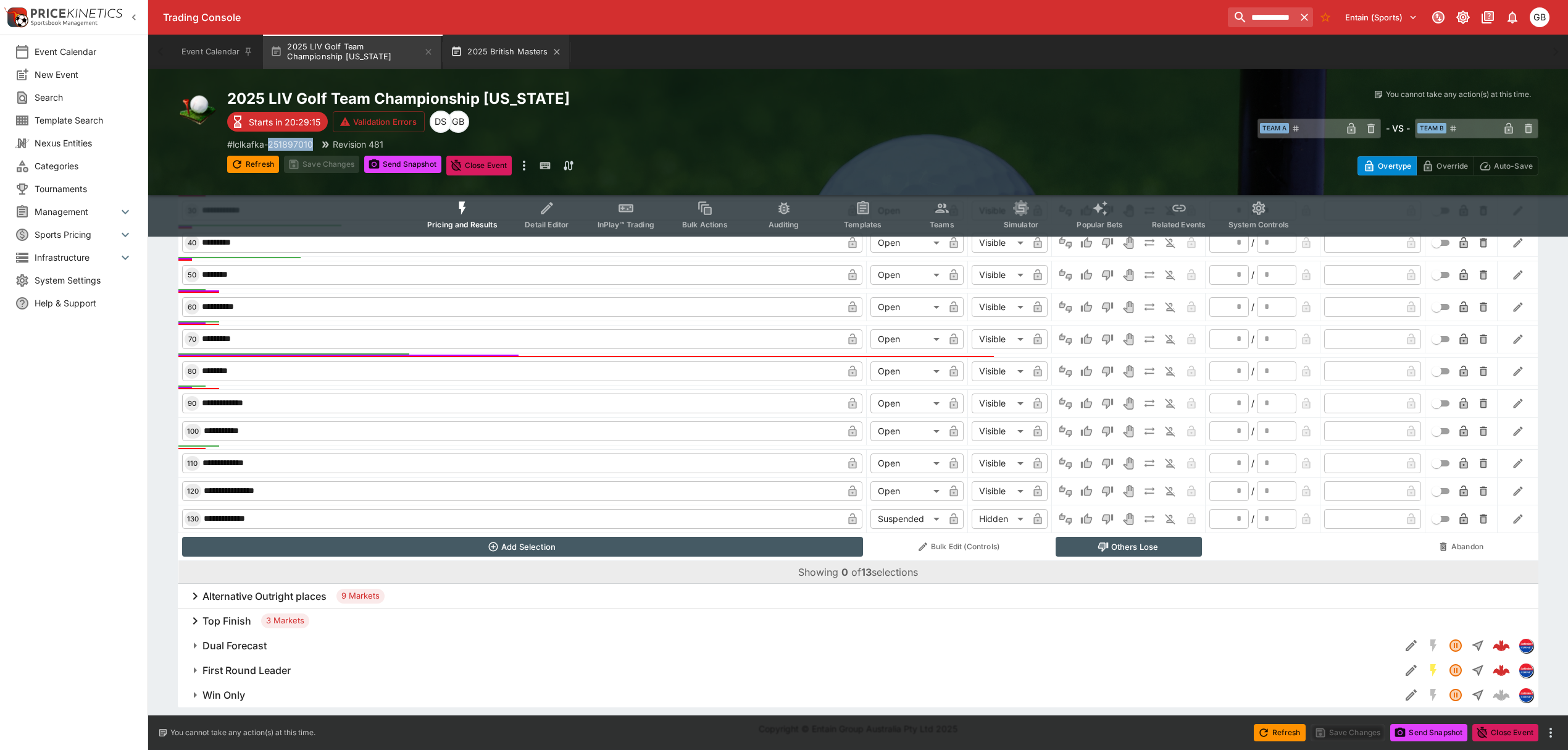
click at [502, 55] on button "2025 British Masters" at bounding box center [505, 52] width 125 height 34
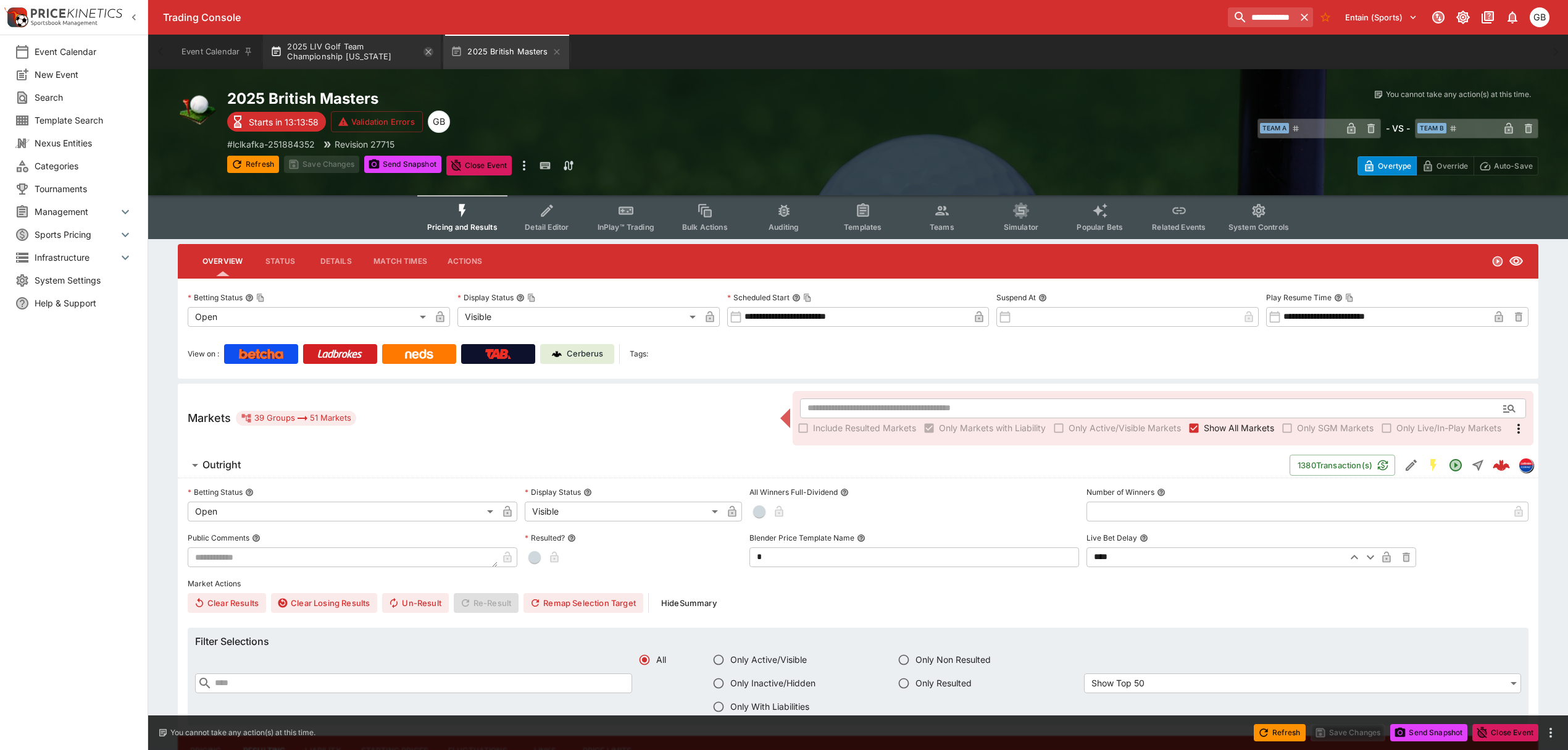
click at [428, 51] on icon "button" at bounding box center [428, 52] width 10 height 10
click at [428, 51] on div "Event Calendar 2025 British Masters" at bounding box center [859, 52] width 1371 height 34
click at [376, 47] on icon "button" at bounding box center [376, 52] width 10 height 10
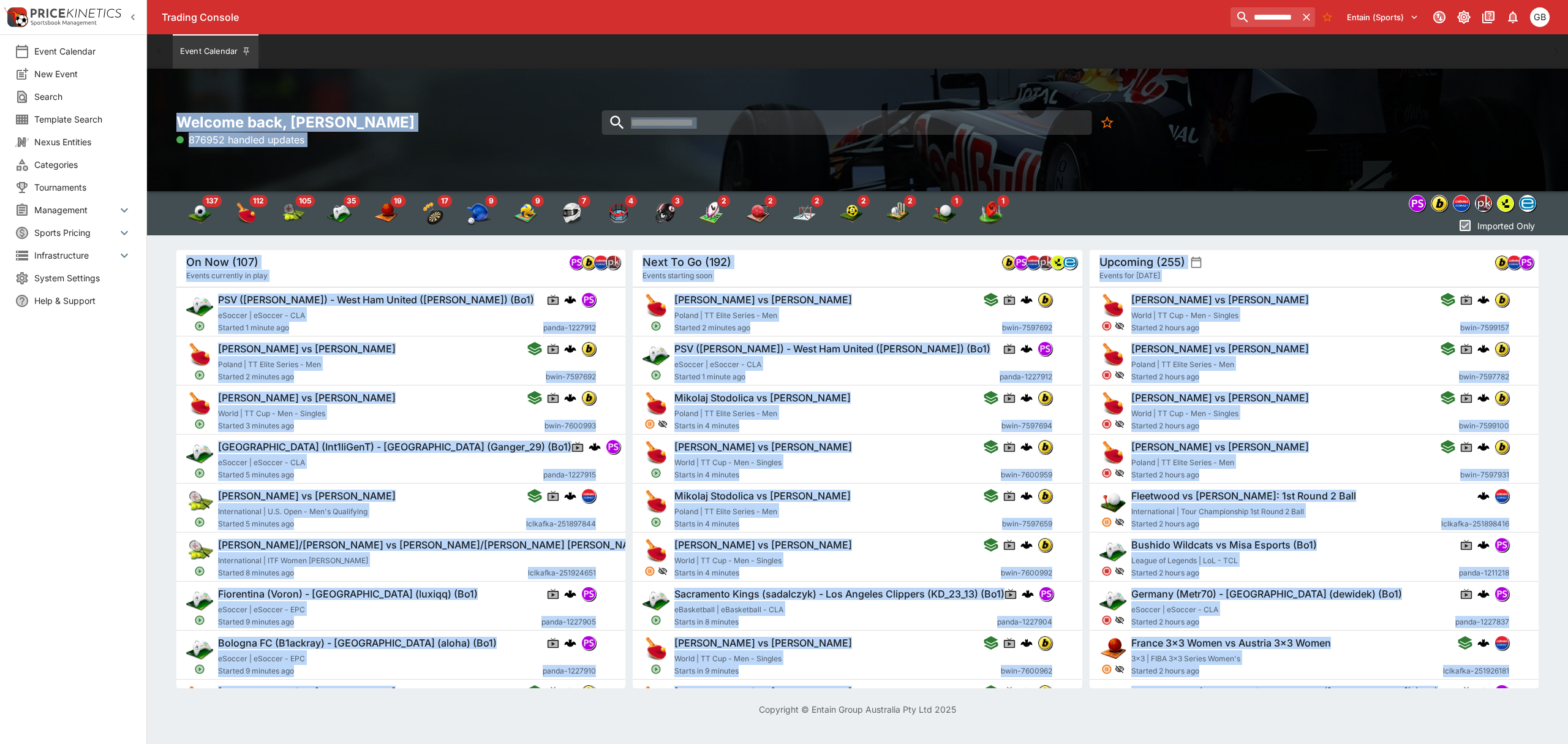
click at [429, 85] on div "Welcome back, [PERSON_NAME] 876952 handled updates" at bounding box center [858, 129] width 1421 height 123
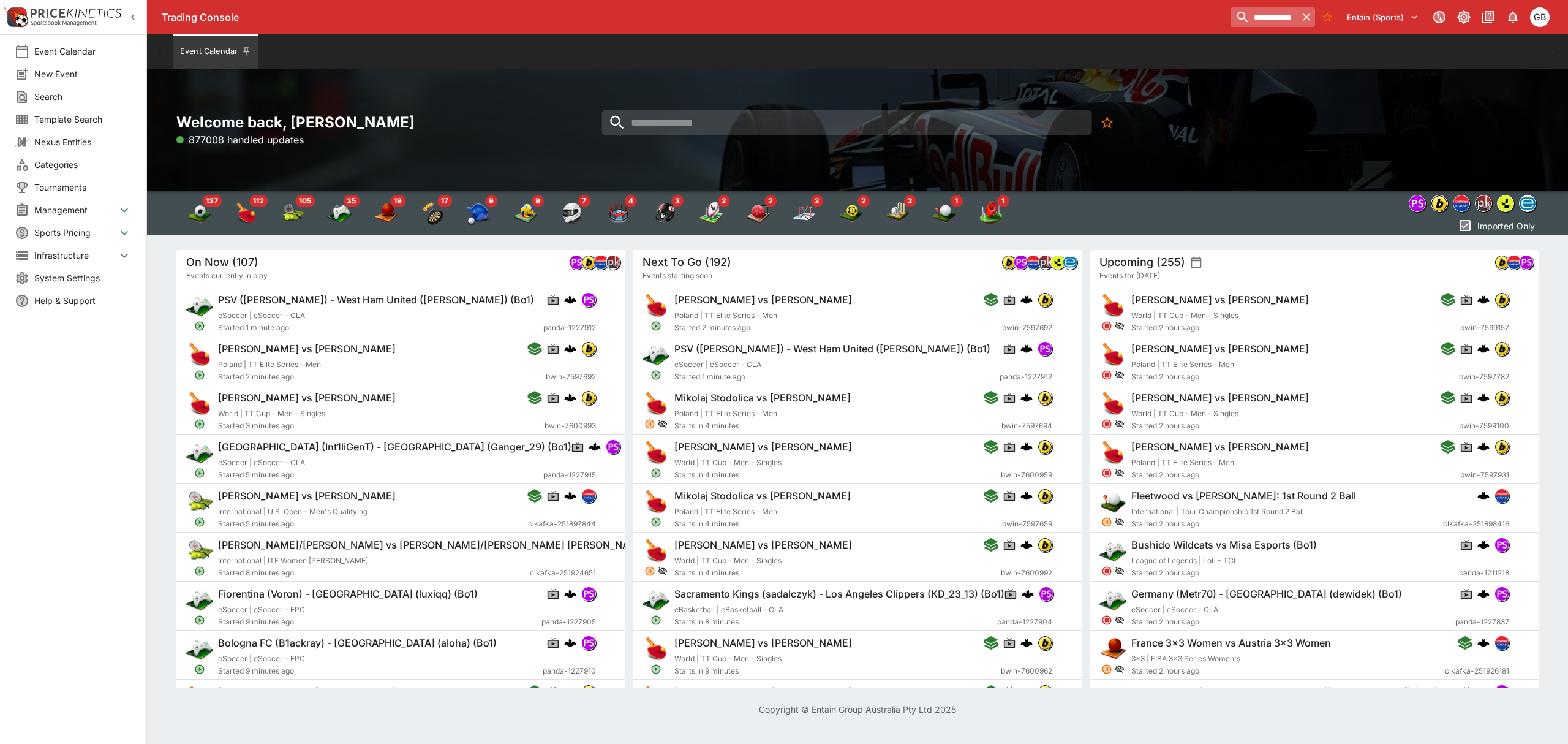
click at [1301, 13] on icon "button" at bounding box center [1306, 17] width 12 height 12
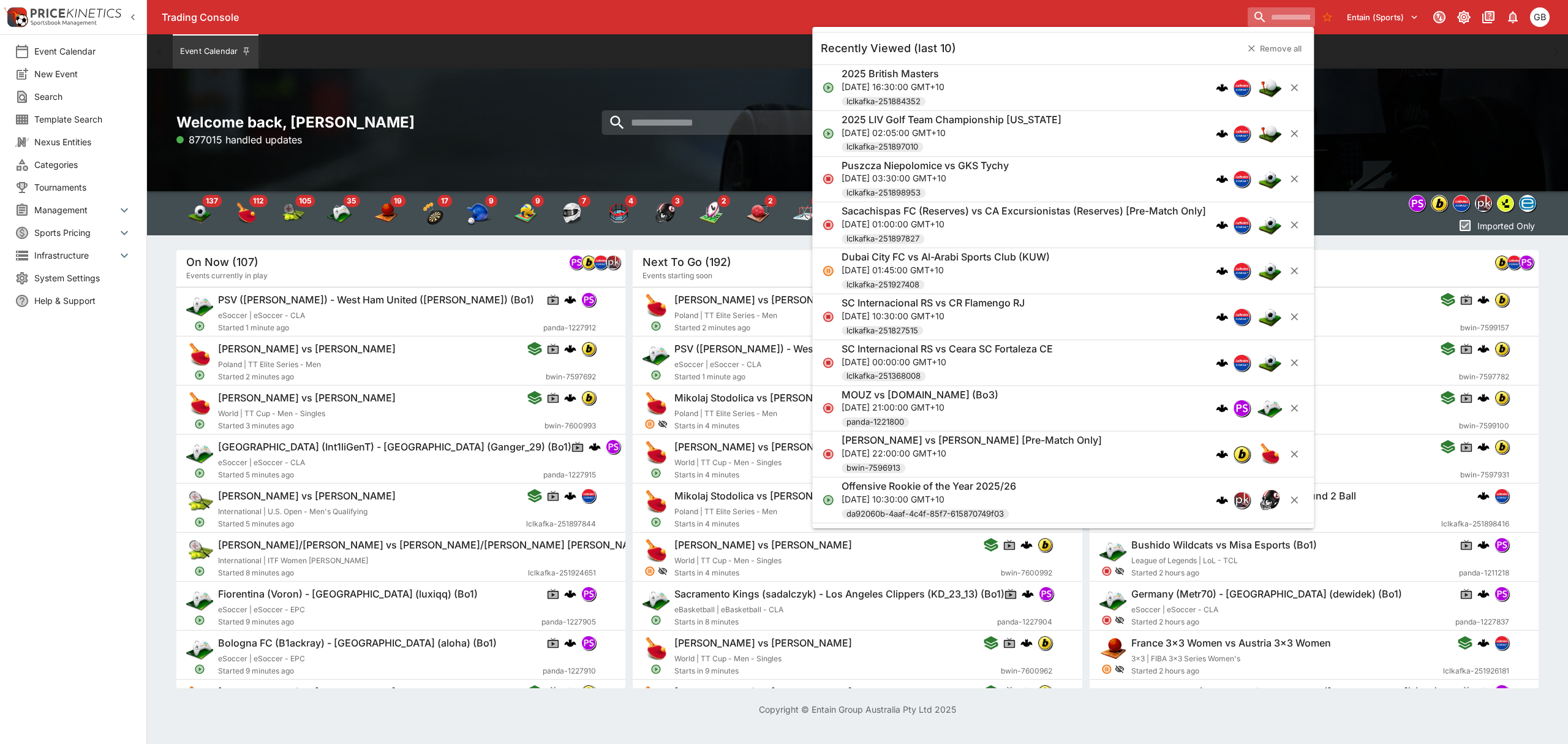
click at [1383, 86] on div "Welcome back, [PERSON_NAME] 877015 handled updates" at bounding box center [858, 129] width 1421 height 123
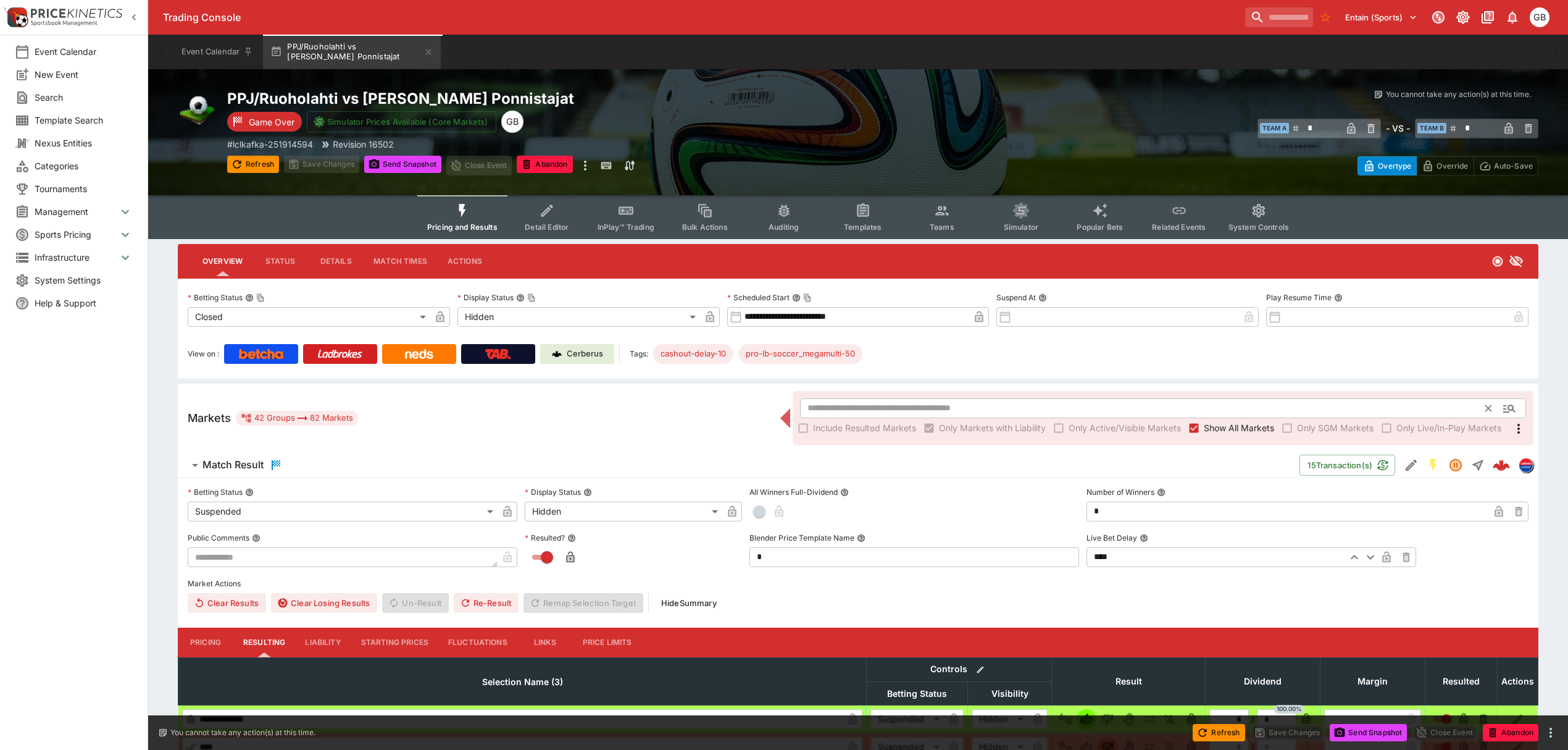
click at [973, 406] on input "text" at bounding box center [1143, 408] width 685 height 20
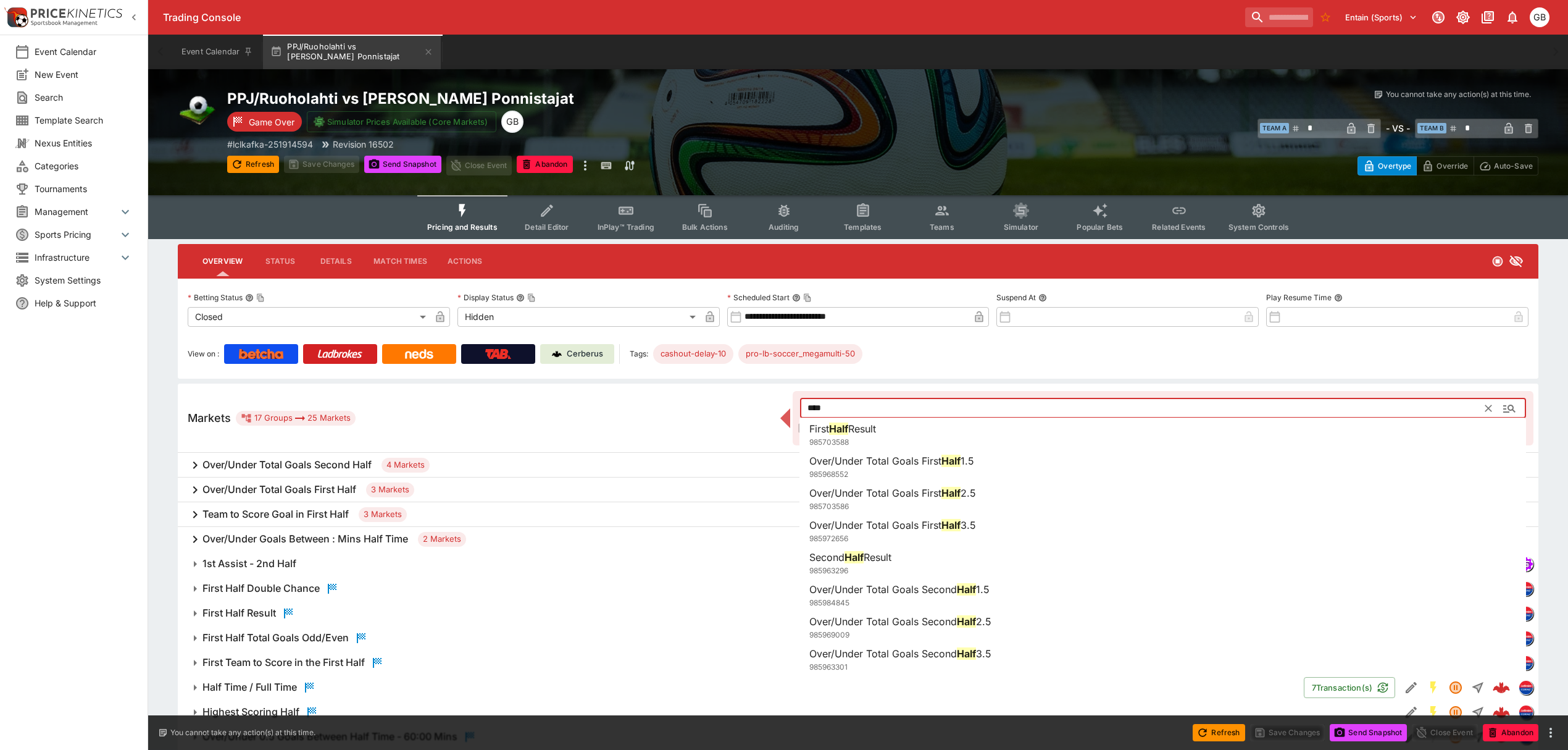
scroll to position [164, 0]
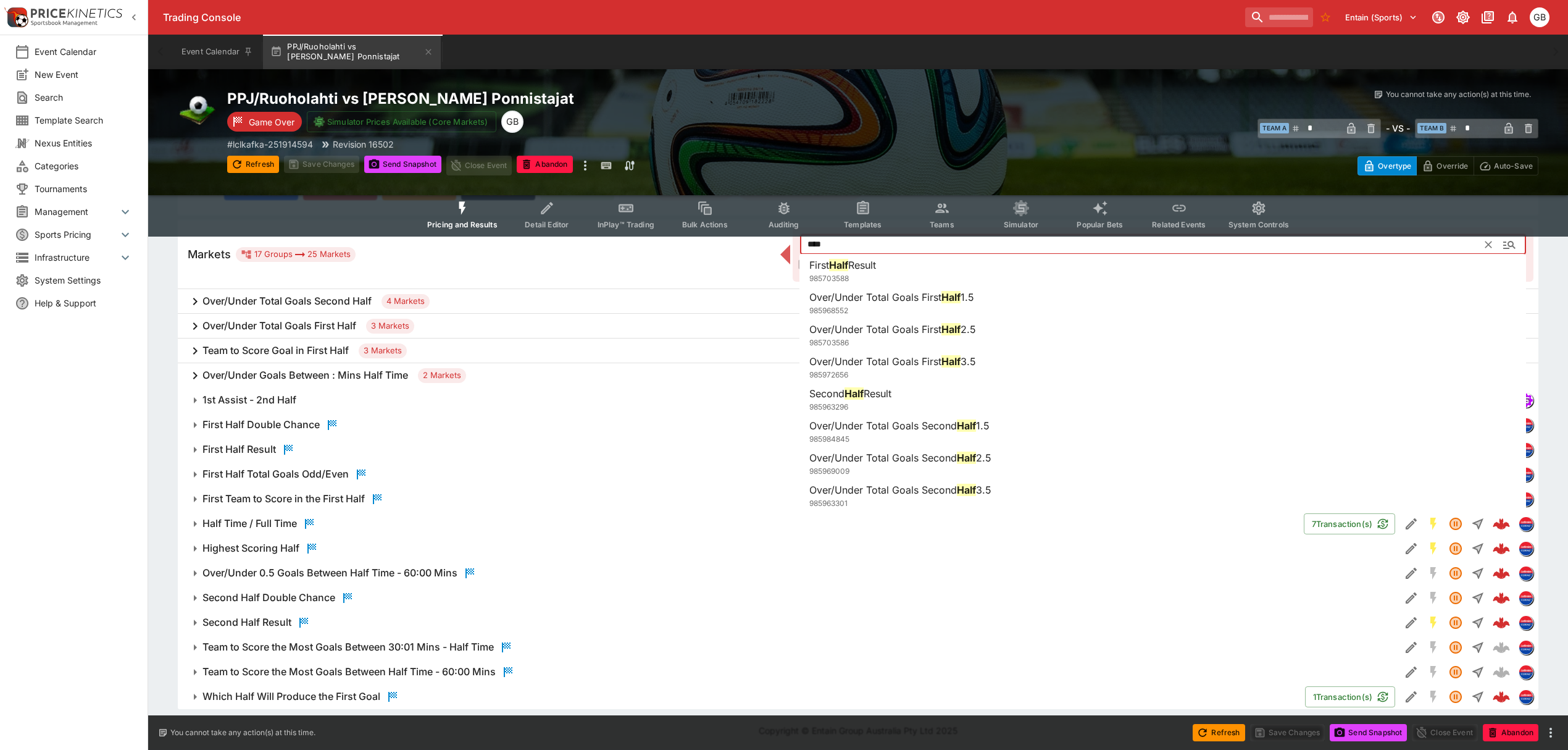
type input "****"
click at [324, 521] on span "Half Time / Full Time" at bounding box center [749, 523] width 1091 height 14
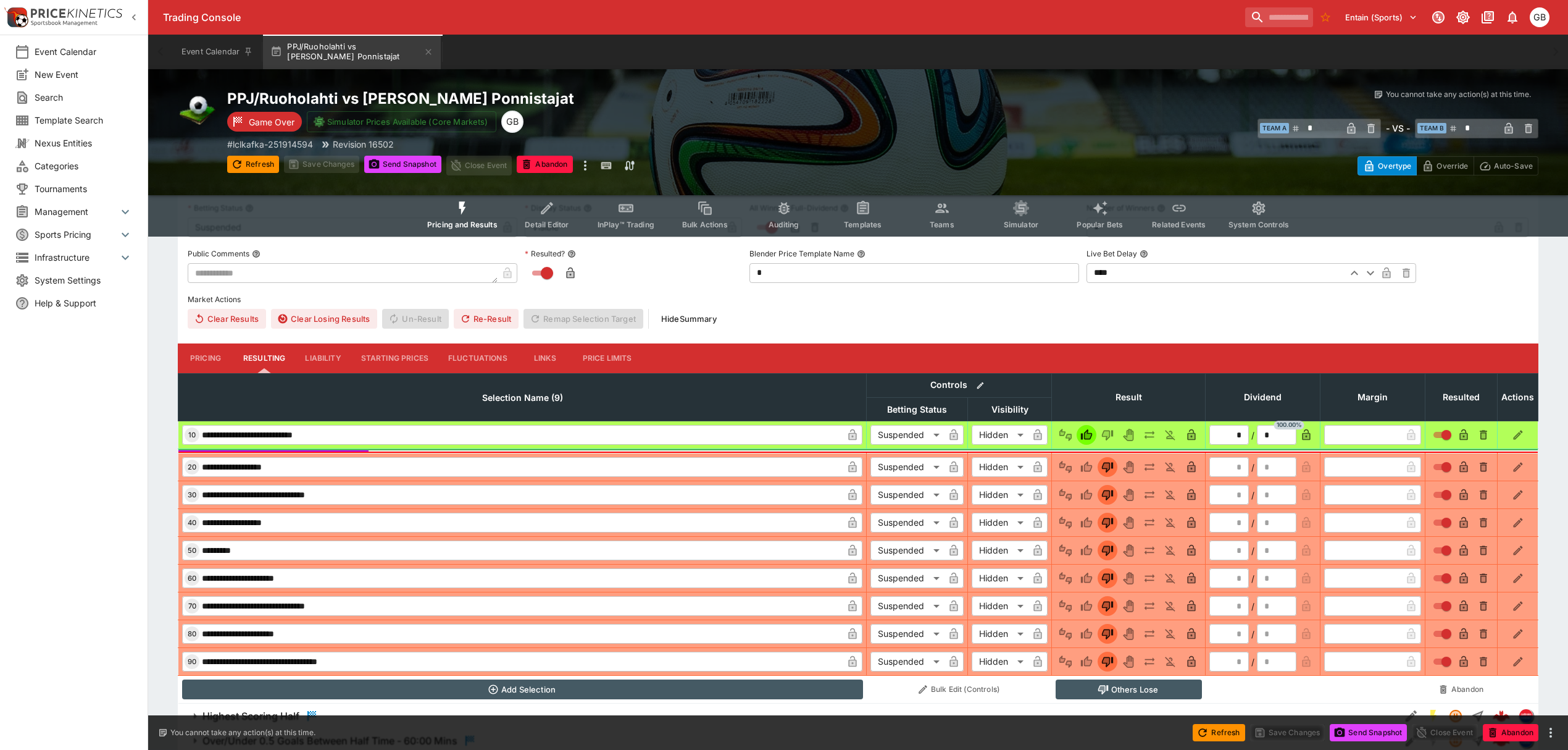
scroll to position [411, 0]
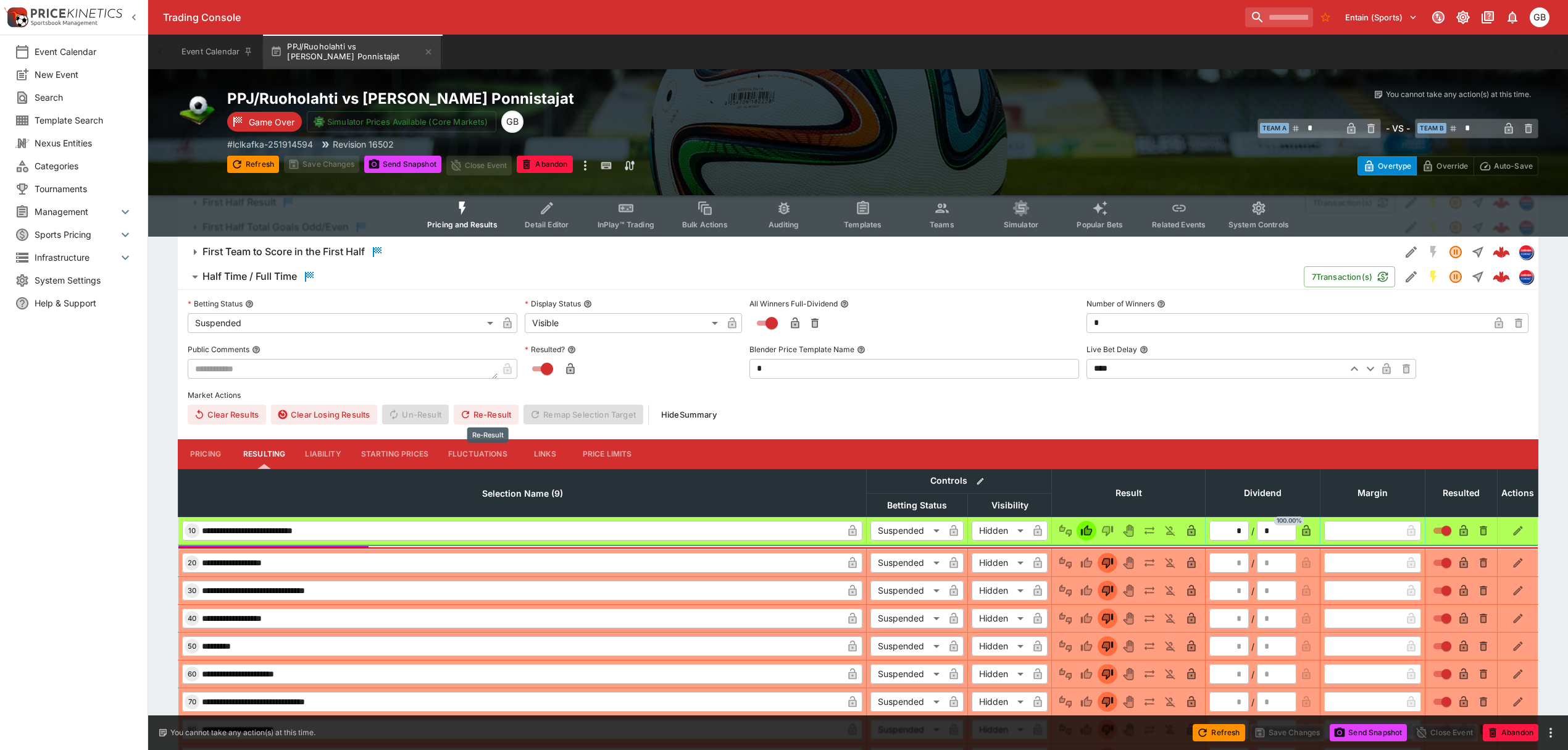
click at [486, 410] on button "Re-Result" at bounding box center [486, 414] width 65 height 20
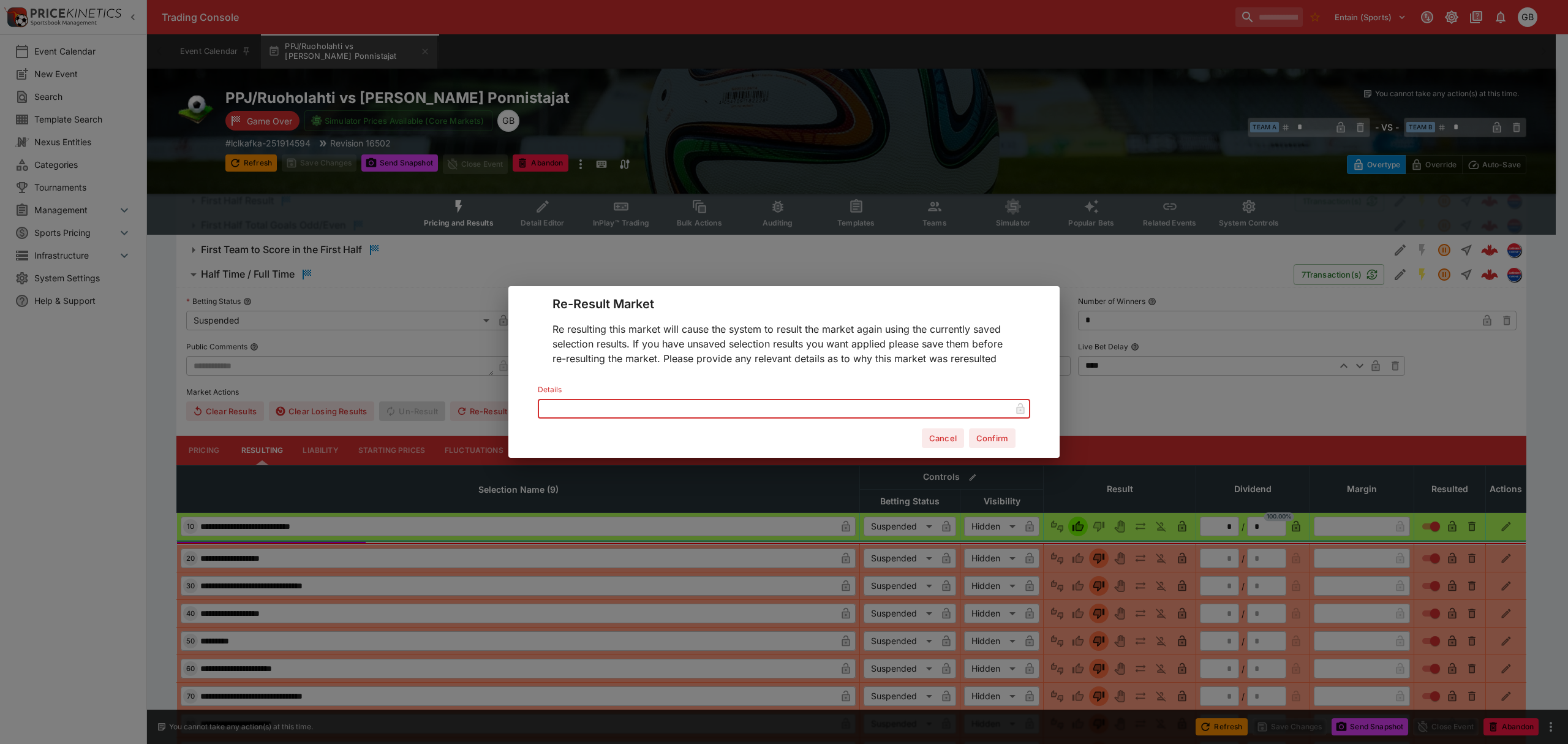
click at [750, 410] on input "text" at bounding box center [774, 409] width 473 height 20
drag, startPoint x: 598, startPoint y: 405, endPoint x: 474, endPoint y: 405, distance: 124.0
click at [474, 405] on div "**********" at bounding box center [784, 372] width 1568 height 744
type input "**********"
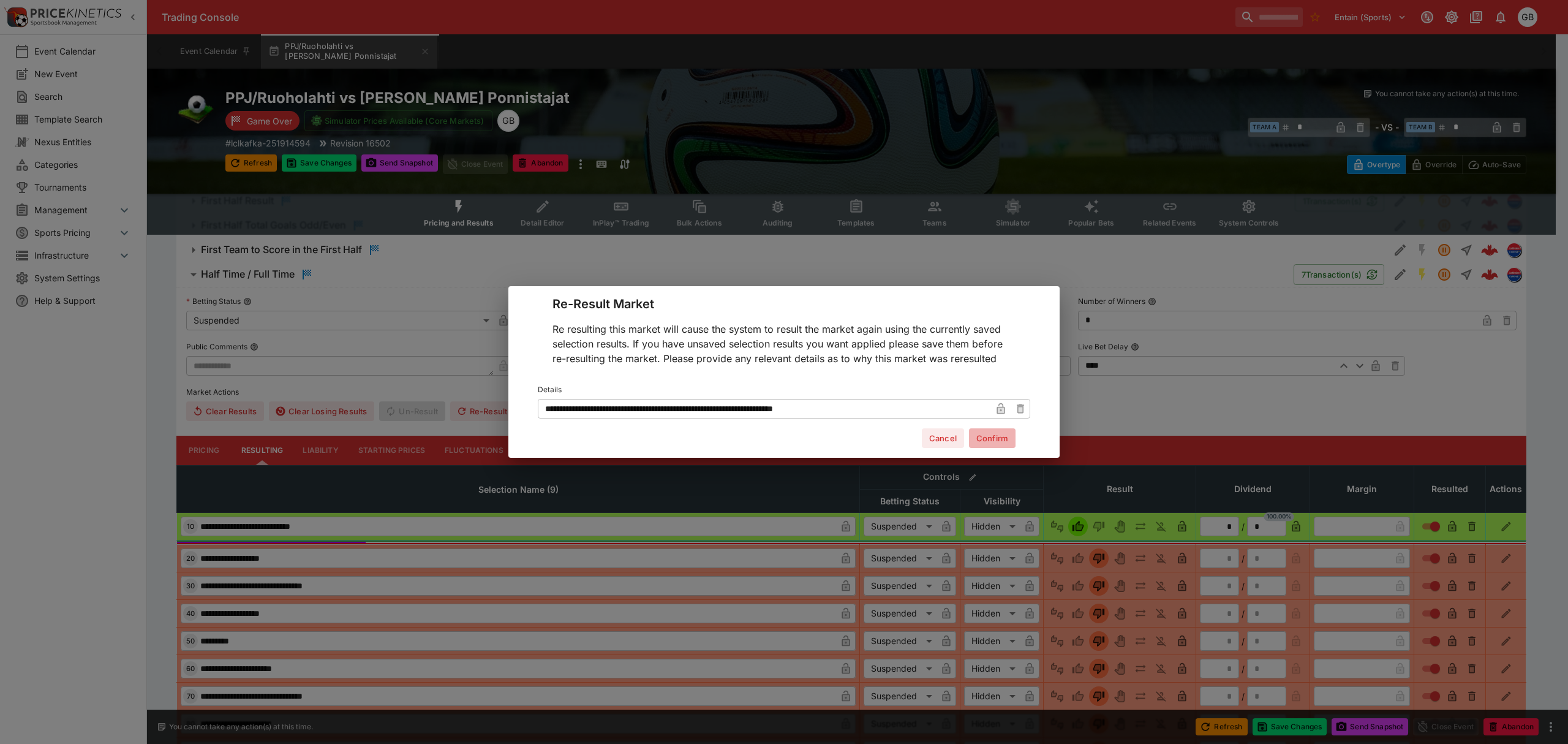
click at [1003, 439] on button "Confirm" at bounding box center [992, 438] width 47 height 20
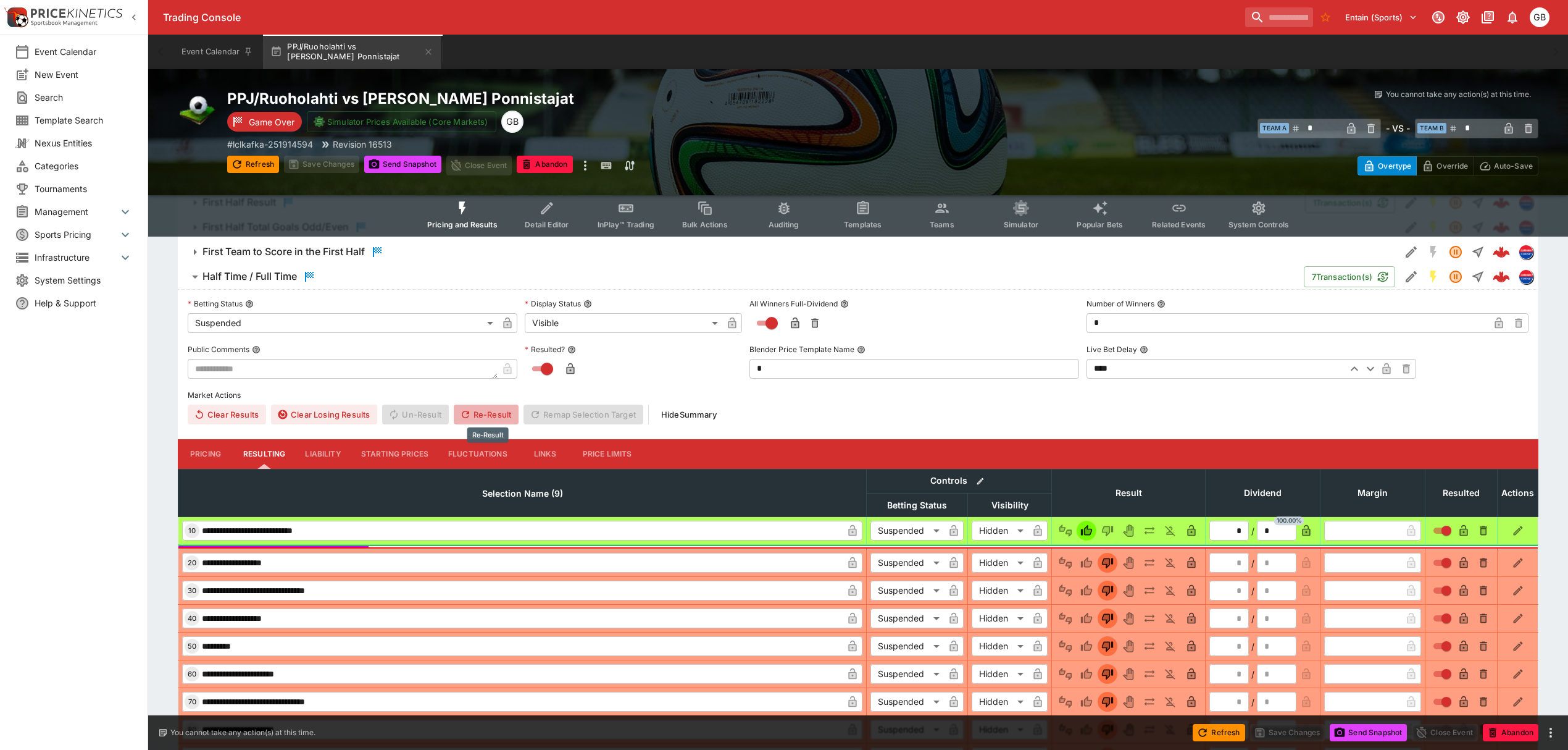
click at [489, 417] on button "Re-Result" at bounding box center [486, 414] width 65 height 20
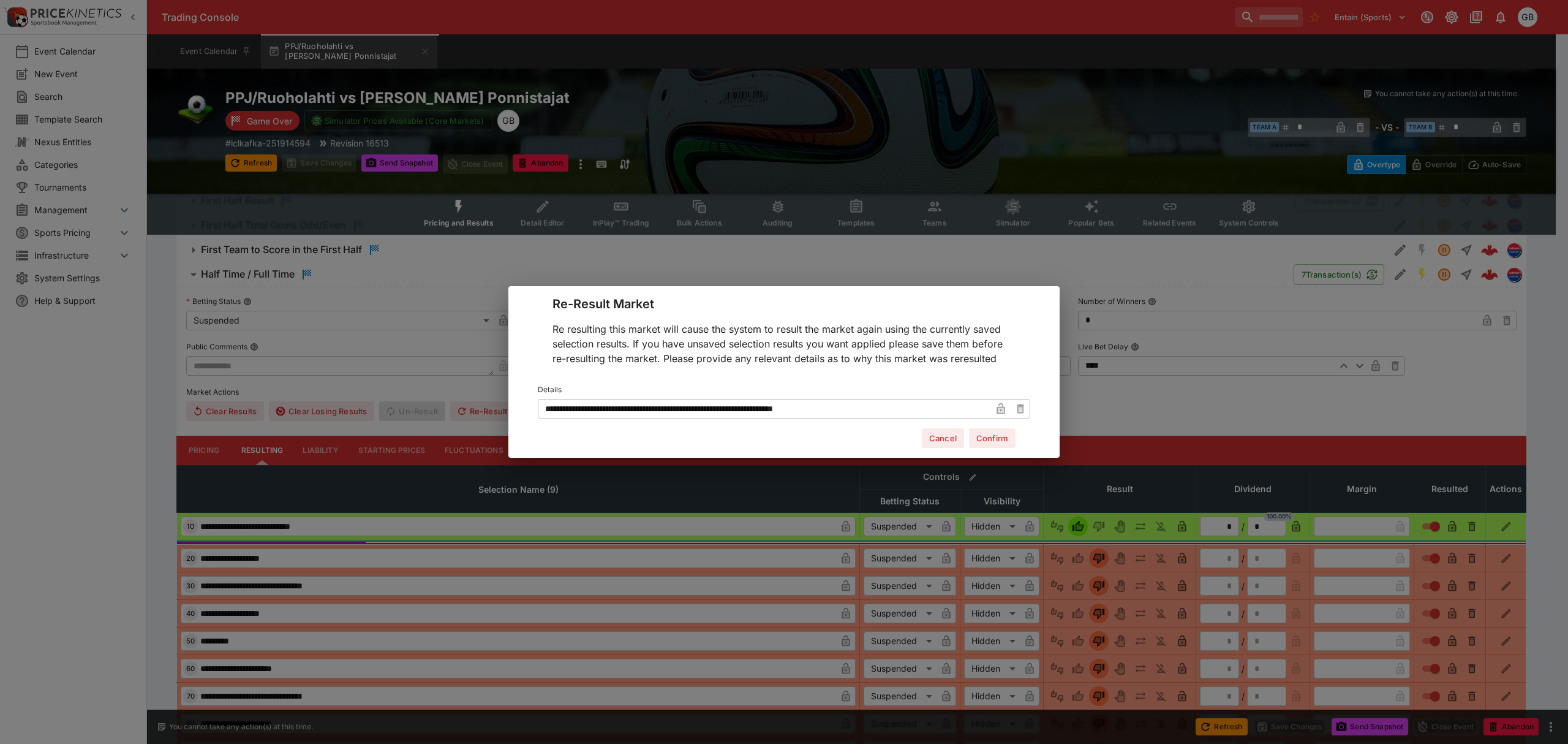
click at [1014, 439] on button "Confirm" at bounding box center [992, 438] width 47 height 20
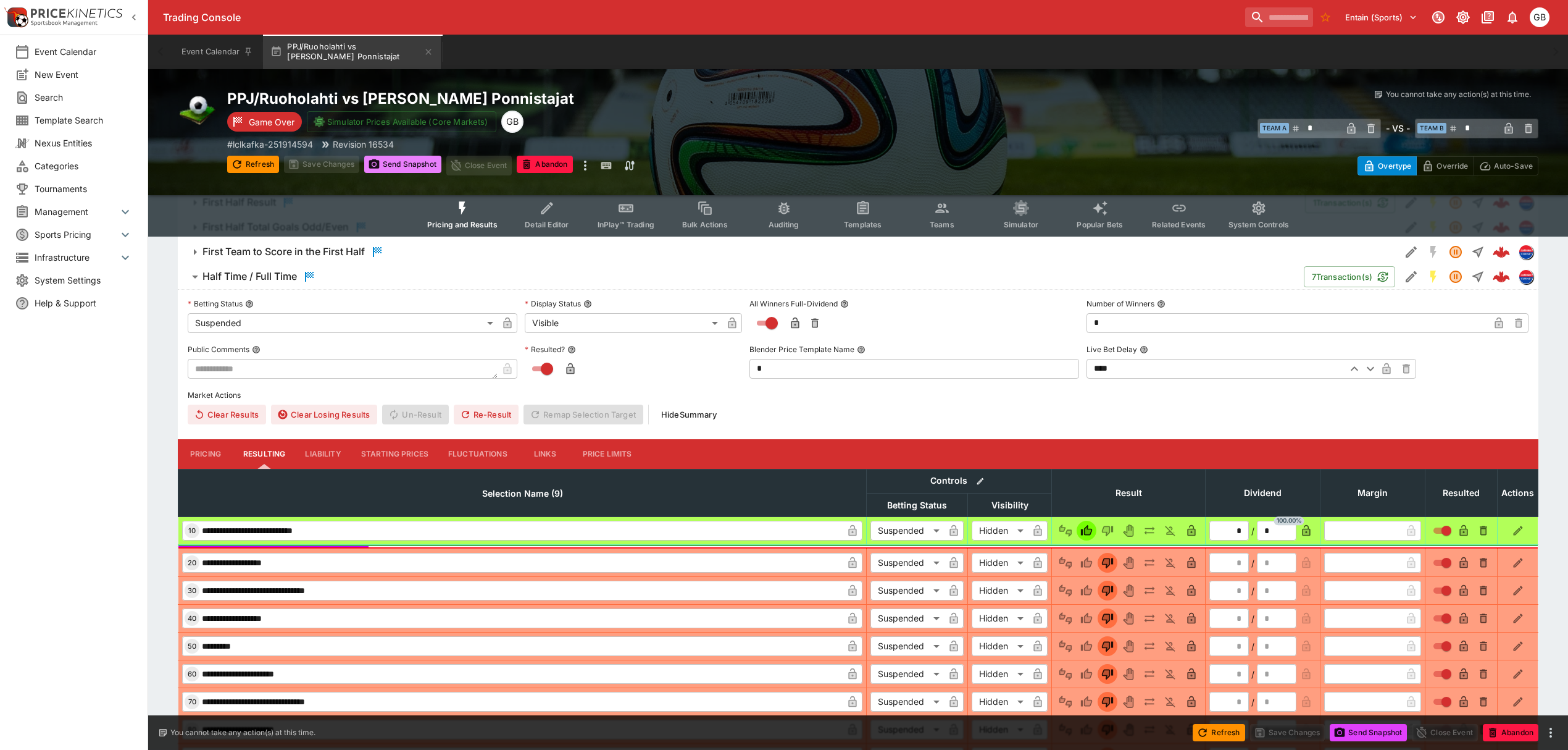
click at [417, 166] on button "Send Snapshot" at bounding box center [402, 165] width 78 height 17
click at [418, 150] on div "PPJ/Ruoholahti vs Malmin Ponnistajat Game Over Simulator Prices Available (Core…" at bounding box center [554, 132] width 656 height 86
click at [414, 164] on button "Send Snapshot" at bounding box center [402, 165] width 78 height 17
click at [411, 162] on button "Send Snapshot" at bounding box center [402, 165] width 78 height 17
click at [480, 416] on button "Re-Result" at bounding box center [486, 414] width 65 height 20
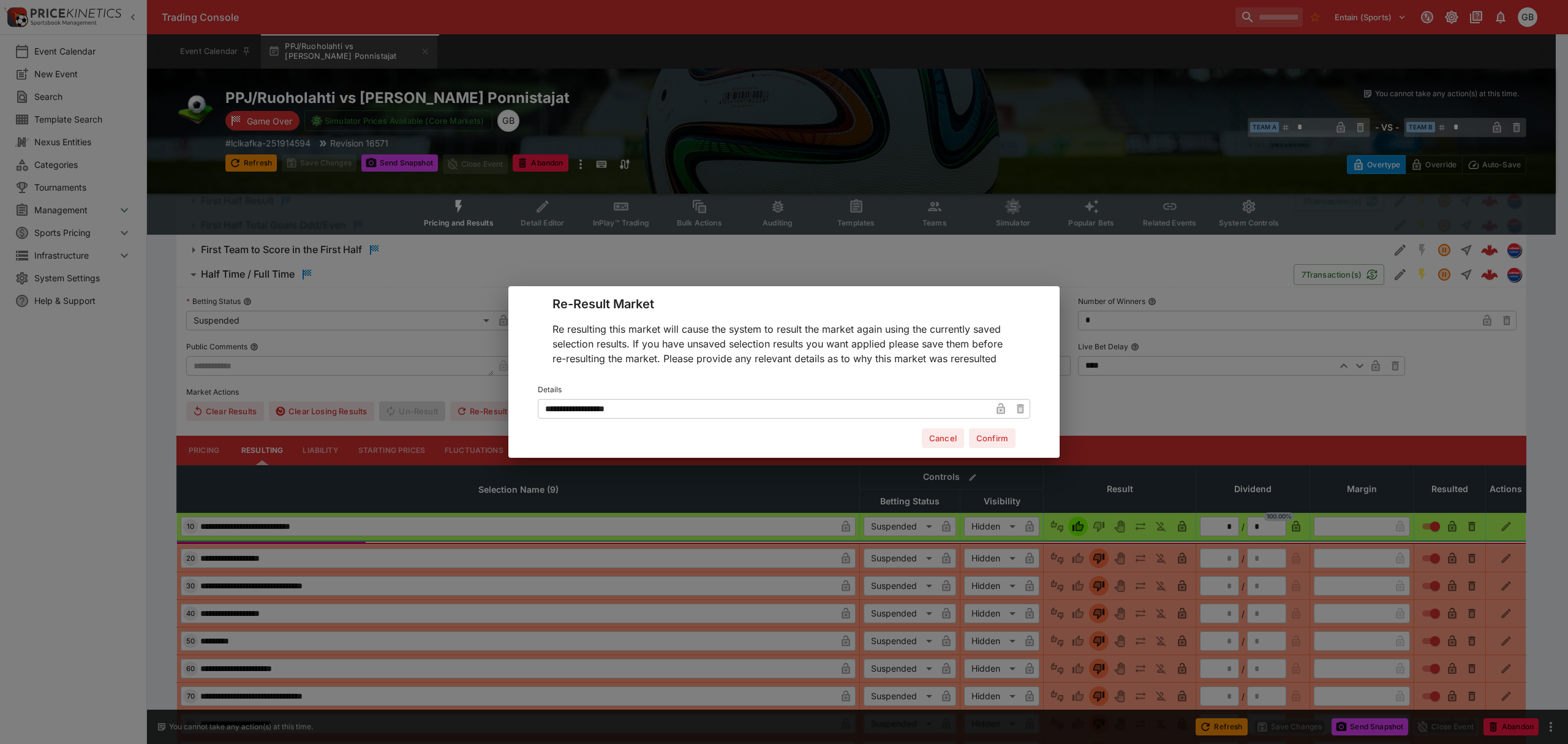
click at [1289, 352] on div "**********" at bounding box center [784, 372] width 1568 height 744
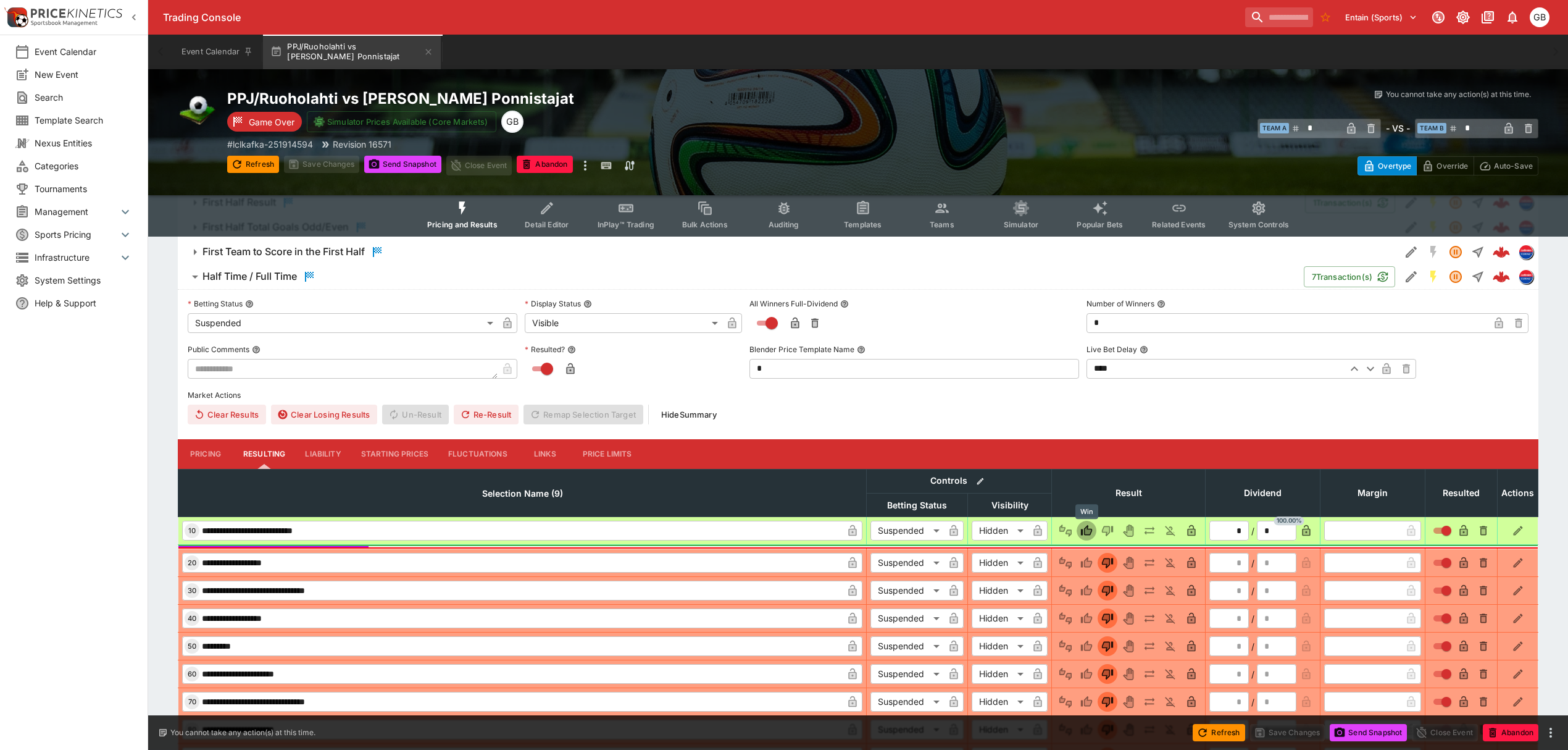
click at [1081, 528] on icon "Win" at bounding box center [1086, 530] width 12 height 12
type input "*"
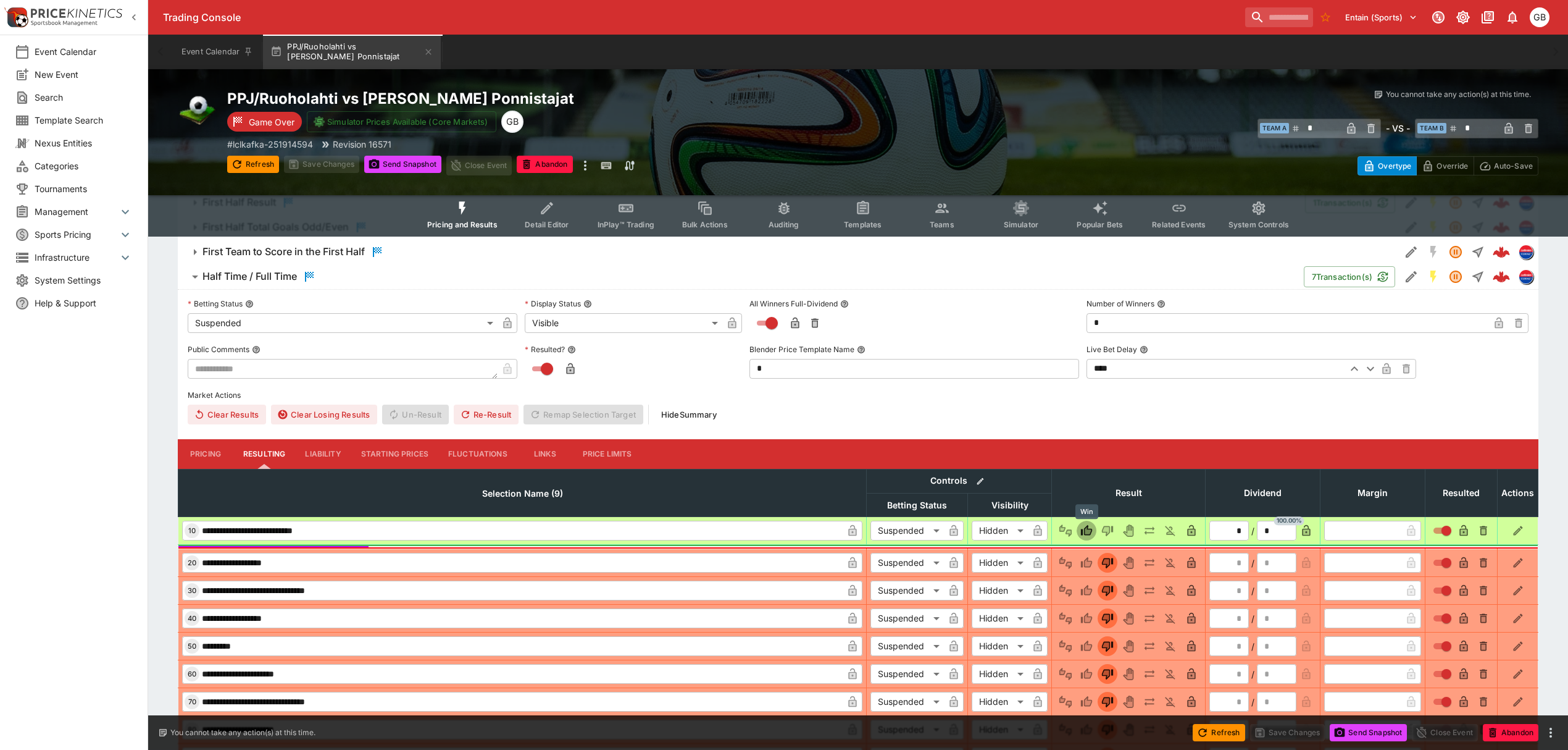
type input "*"
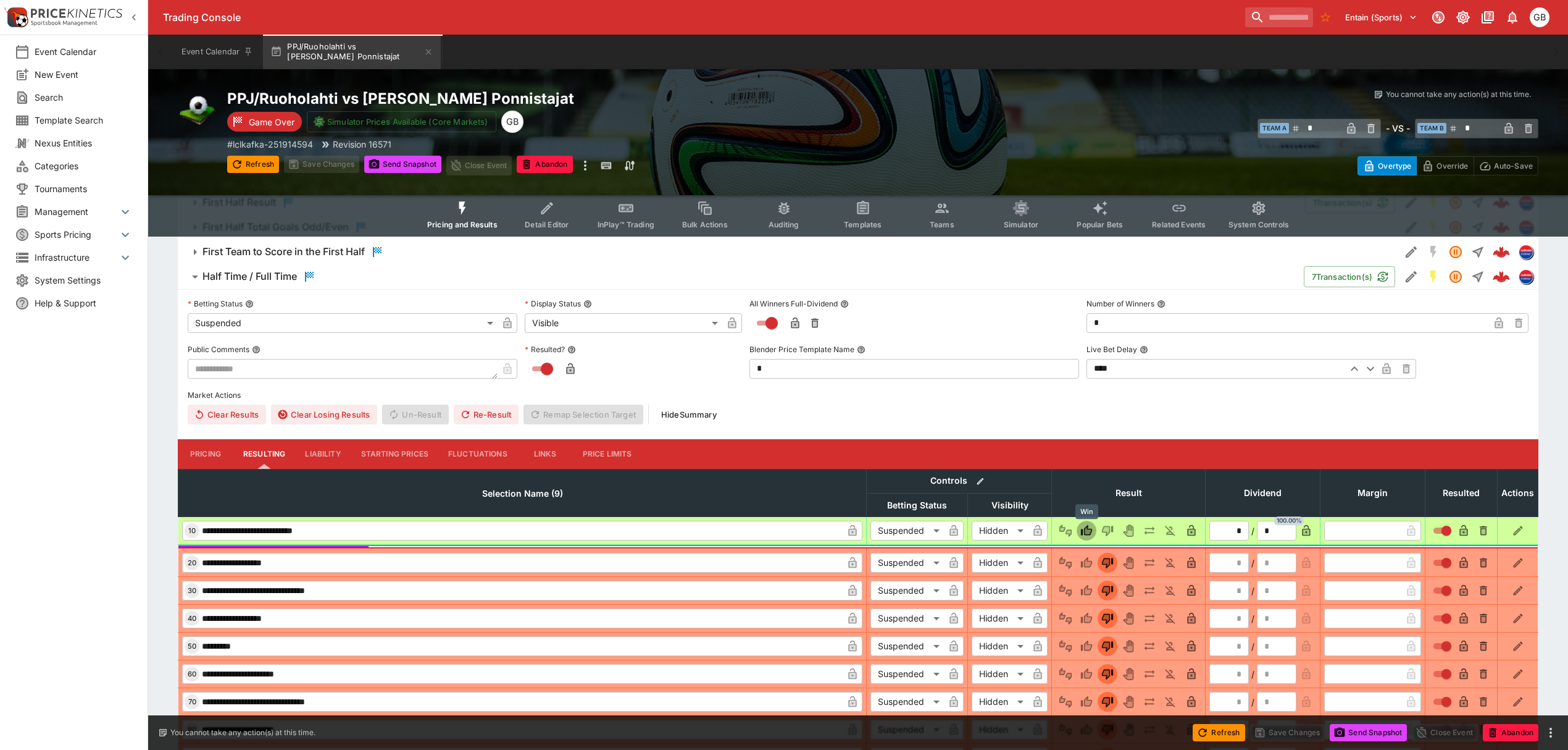
type input "*"
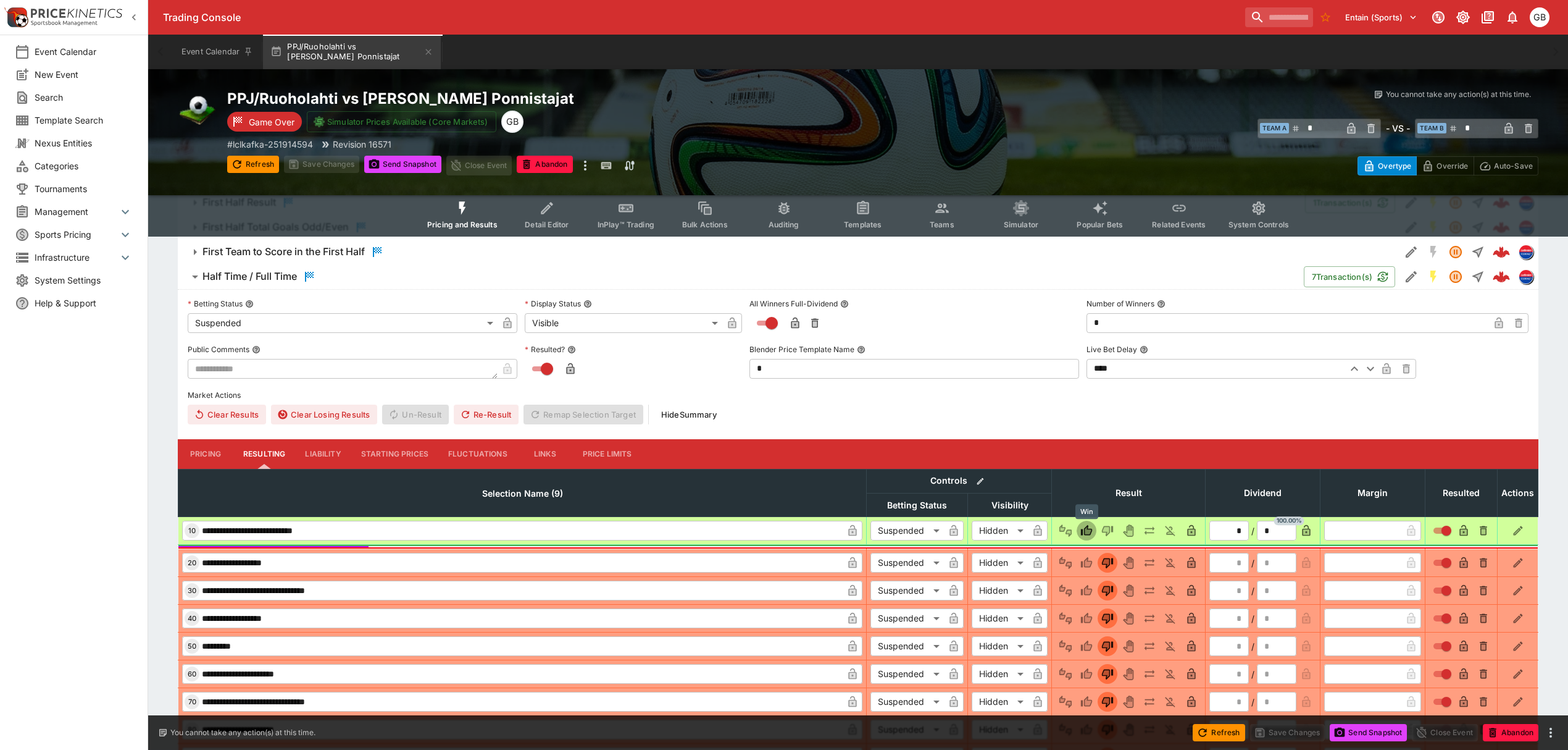
type input "*"
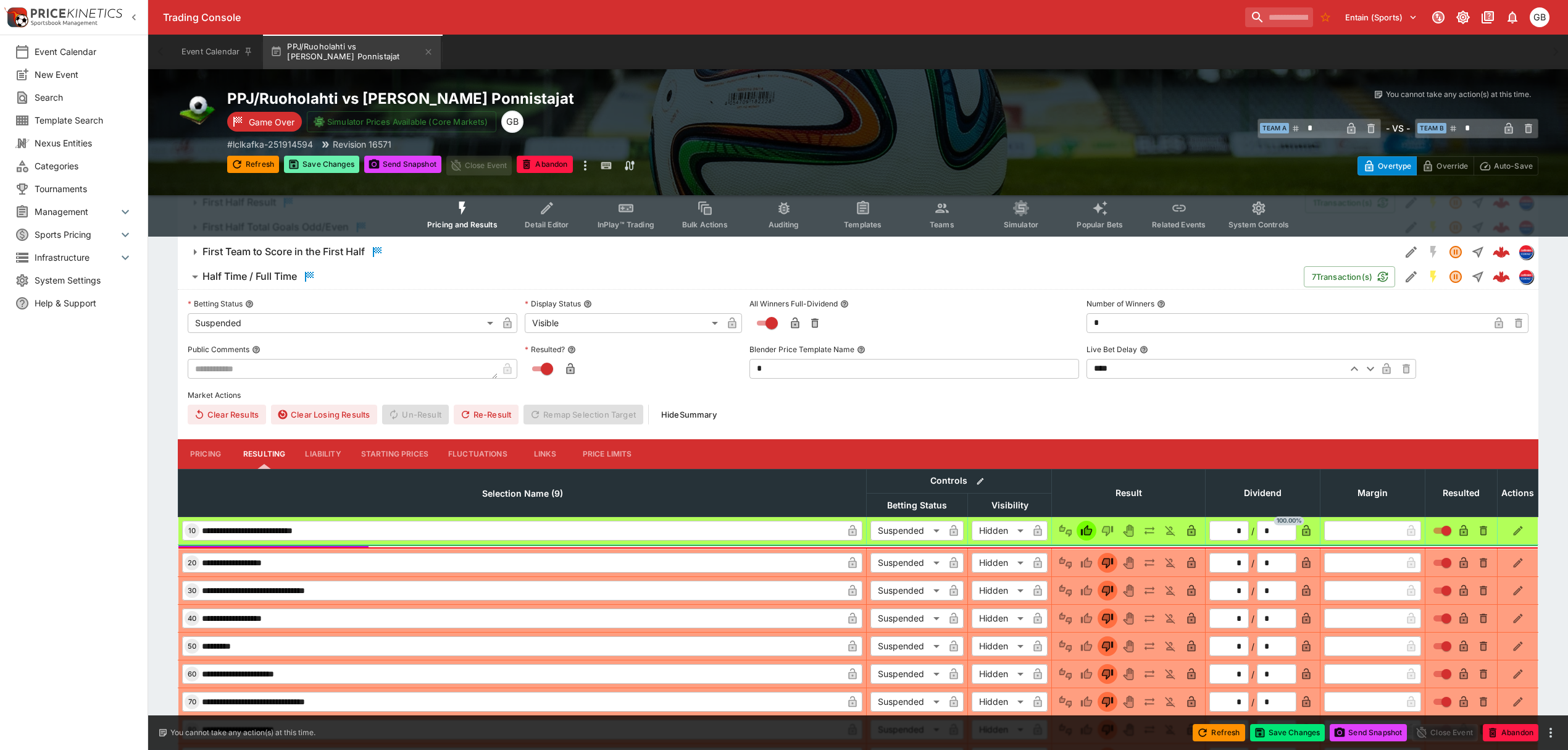
click at [350, 164] on button "Save Changes" at bounding box center [322, 165] width 76 height 17
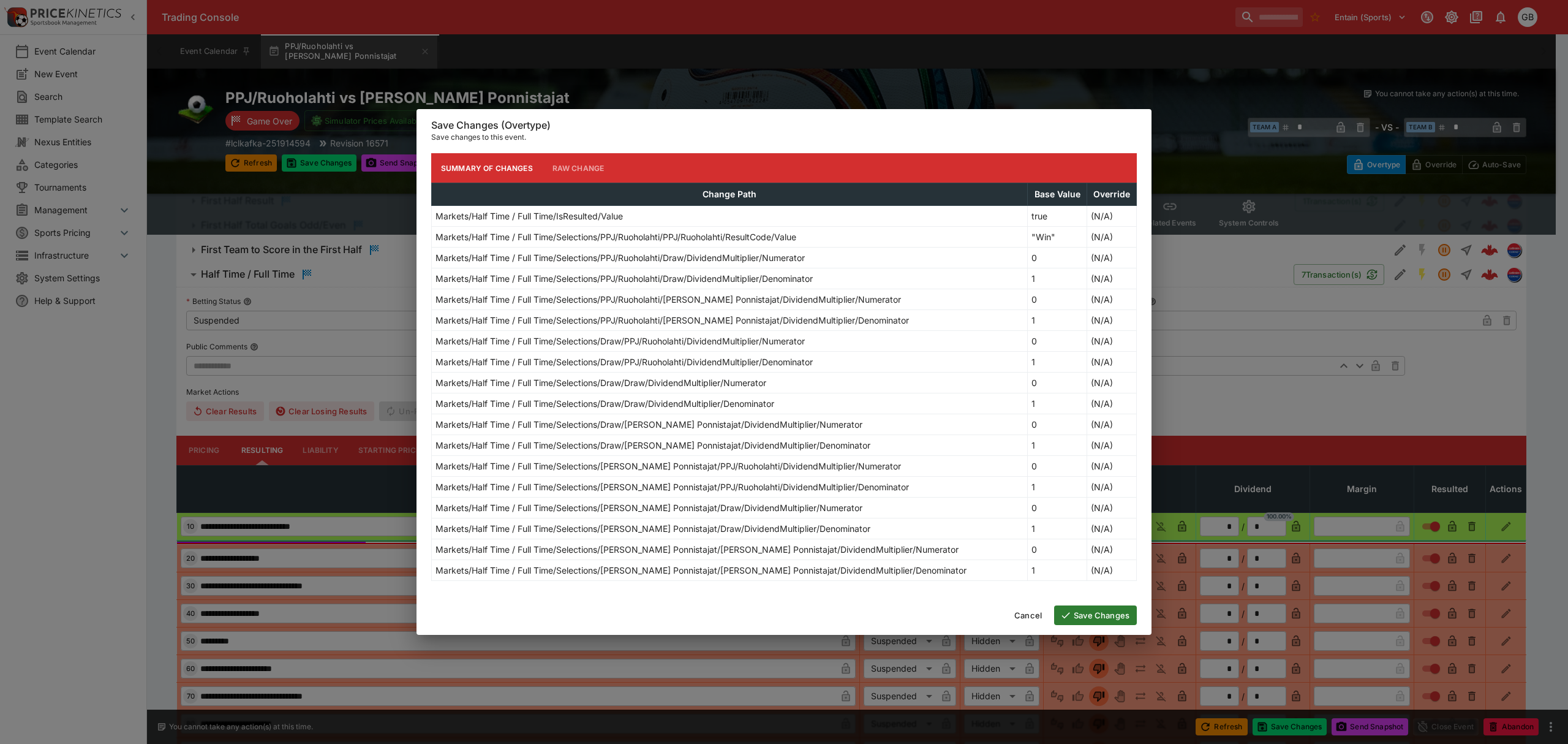
click at [1103, 611] on button "Save Changes" at bounding box center [1095, 615] width 83 height 20
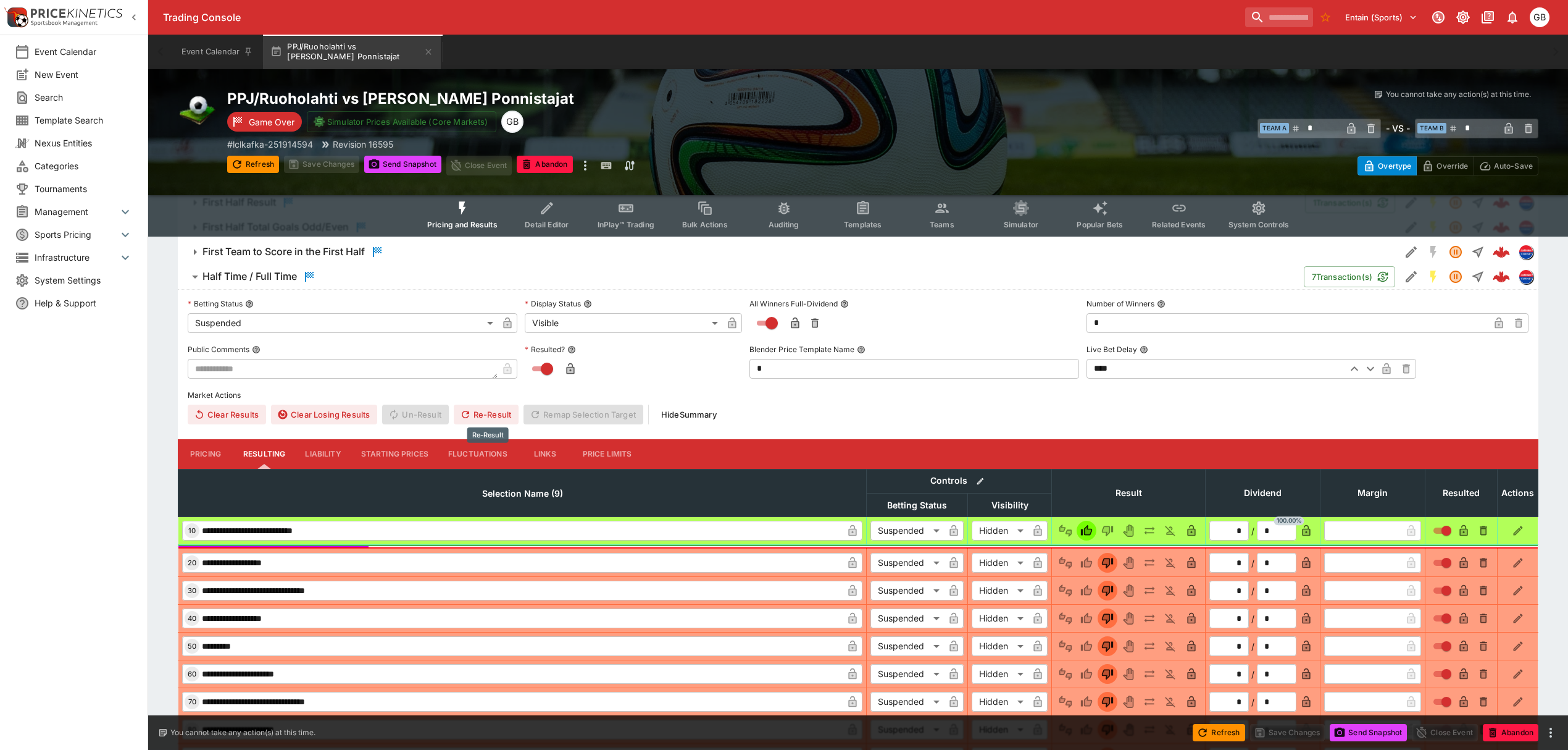
click at [496, 417] on button "Re-Result" at bounding box center [486, 414] width 65 height 20
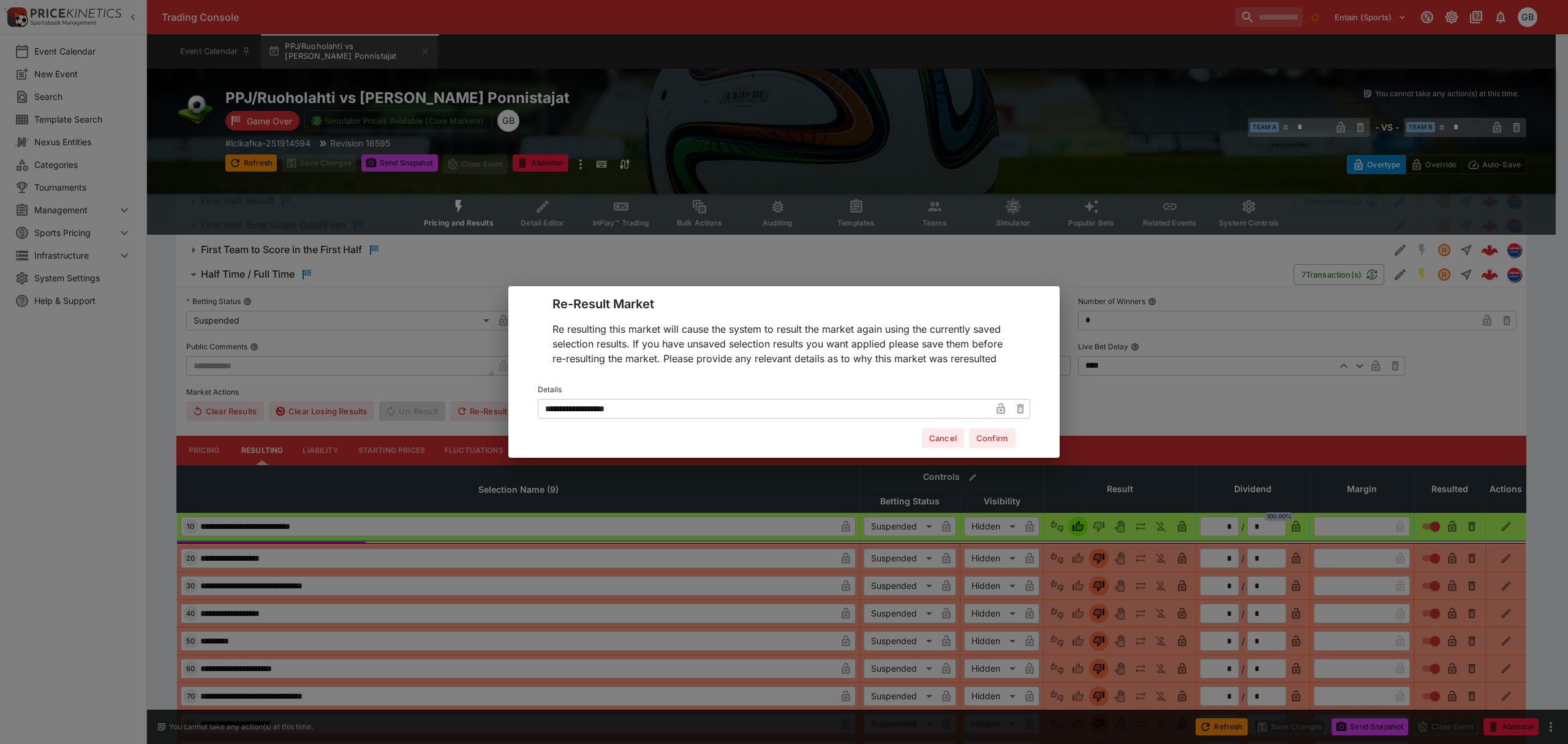
click at [1006, 442] on button "Confirm" at bounding box center [992, 438] width 47 height 20
